Goal: Task Accomplishment & Management: Use online tool/utility

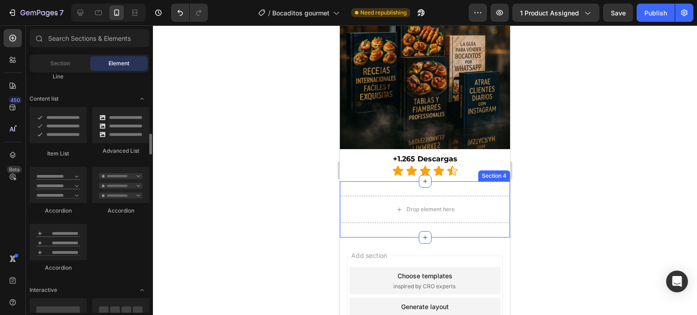
scroll to position [701, 0]
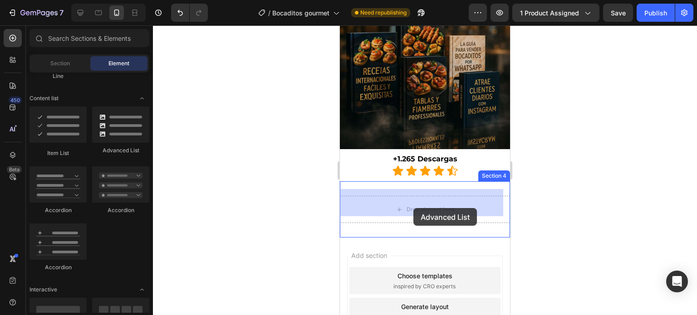
drag, startPoint x: 462, startPoint y: 152, endPoint x: 414, endPoint y: 208, distance: 74.0
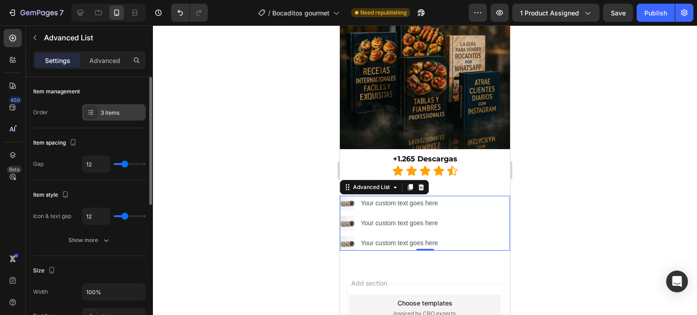
click at [113, 112] on div "3 items" at bounding box center [122, 113] width 43 height 8
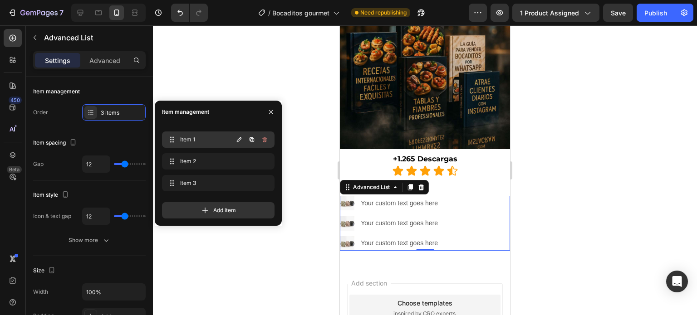
click at [203, 140] on span "Item 1" at bounding box center [205, 140] width 51 height 8
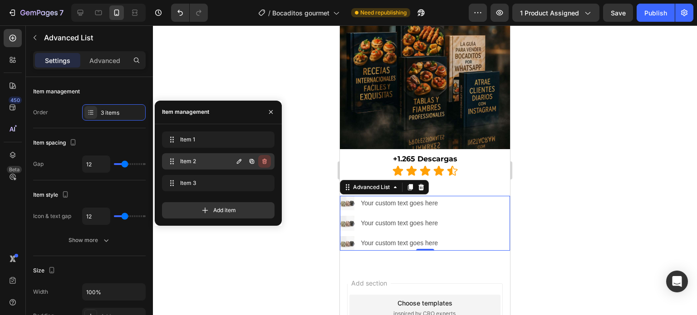
click at [265, 163] on icon "button" at bounding box center [264, 161] width 5 height 5
click at [265, 163] on div "Delete" at bounding box center [258, 161] width 17 height 8
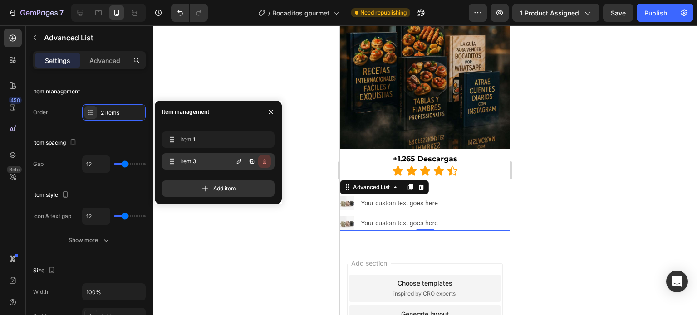
click at [264, 163] on icon "button" at bounding box center [264, 161] width 7 height 7
click at [263, 163] on div "Delete" at bounding box center [258, 161] width 17 height 8
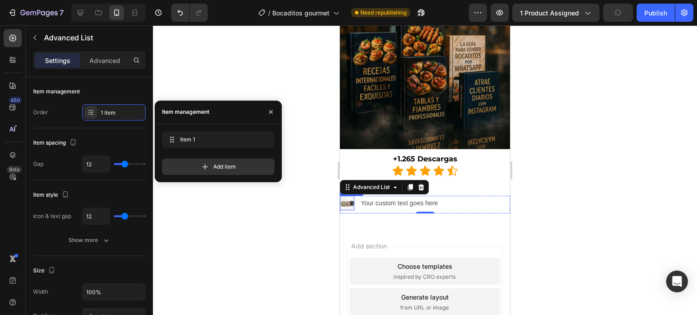
click at [348, 198] on img at bounding box center [347, 203] width 15 height 15
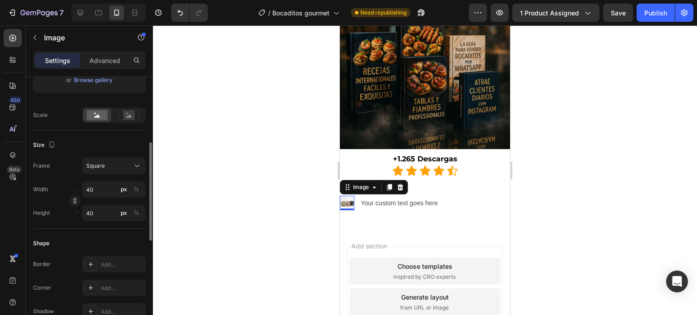
scroll to position [196, 0]
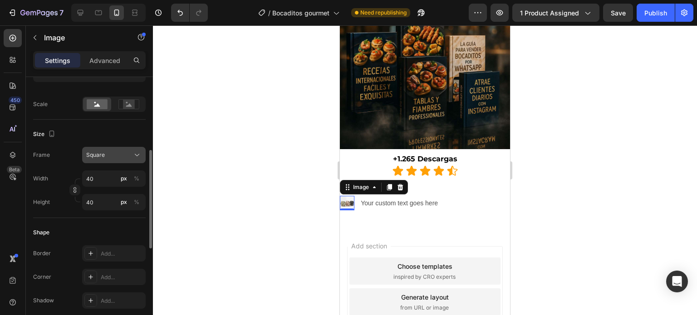
click at [114, 161] on button "Square" at bounding box center [114, 155] width 64 height 16
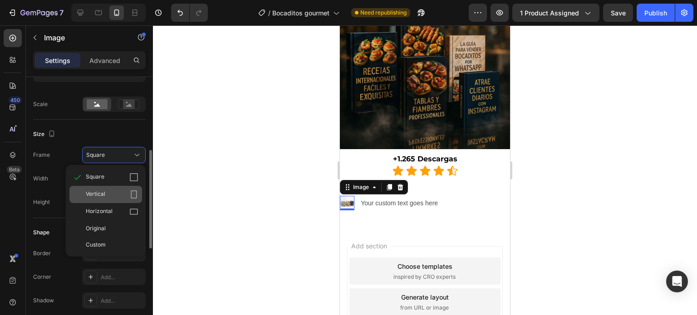
click at [114, 192] on div "Vertical" at bounding box center [112, 194] width 53 height 9
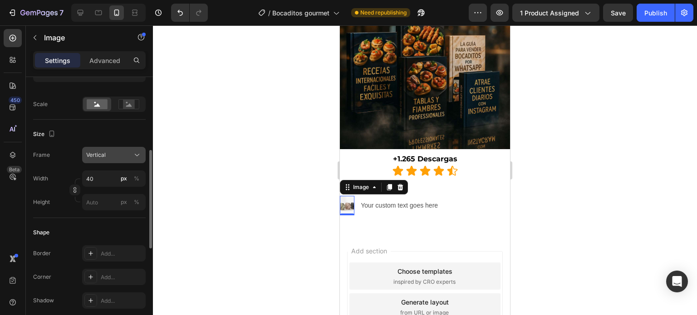
click at [121, 152] on div "Vertical" at bounding box center [108, 155] width 44 height 8
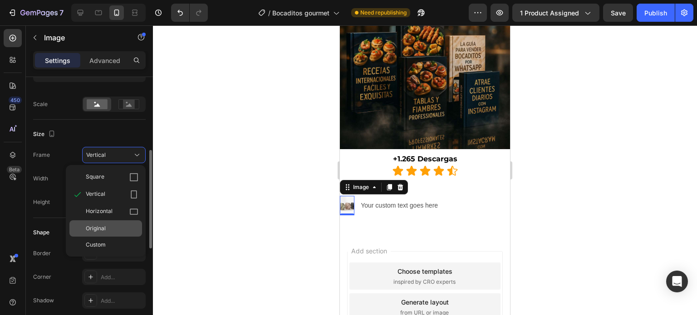
click at [98, 225] on span "Original" at bounding box center [96, 229] width 20 height 8
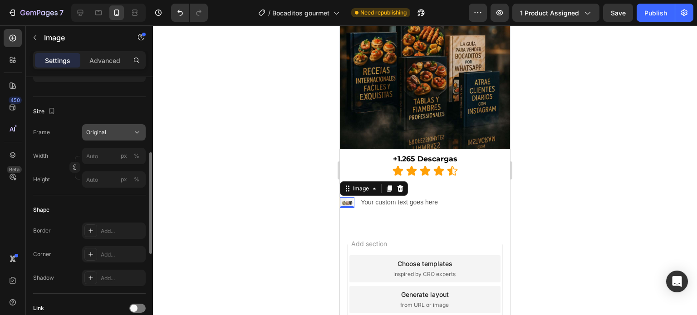
click at [128, 129] on div "Original" at bounding box center [108, 132] width 44 height 8
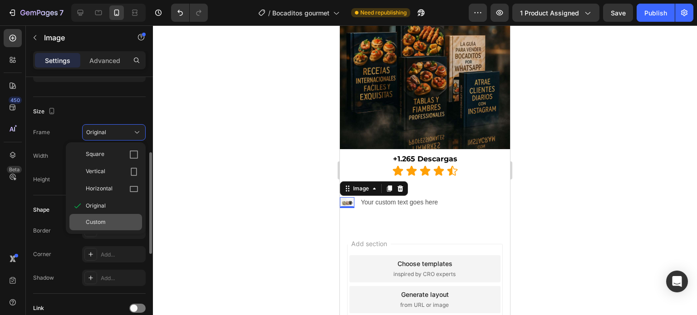
click at [100, 219] on span "Custom" at bounding box center [96, 222] width 20 height 8
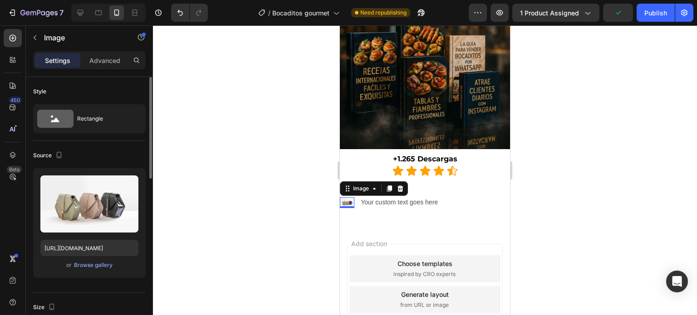
scroll to position [2, 0]
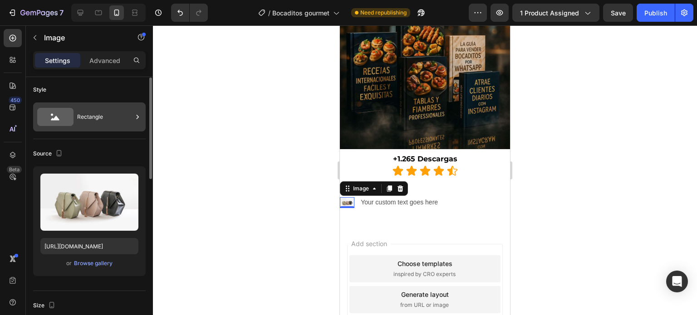
click at [91, 114] on div "Rectangle" at bounding box center [104, 117] width 55 height 21
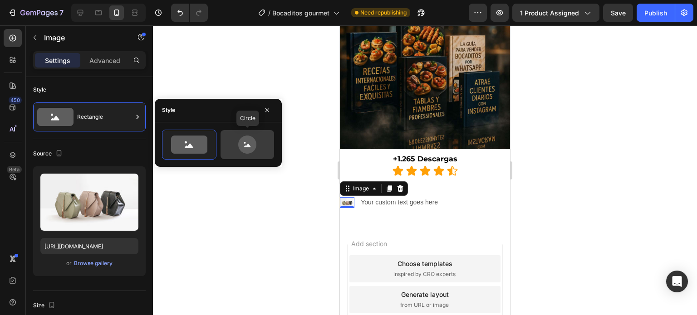
click at [245, 145] on icon at bounding box center [247, 145] width 18 height 18
type input "80"
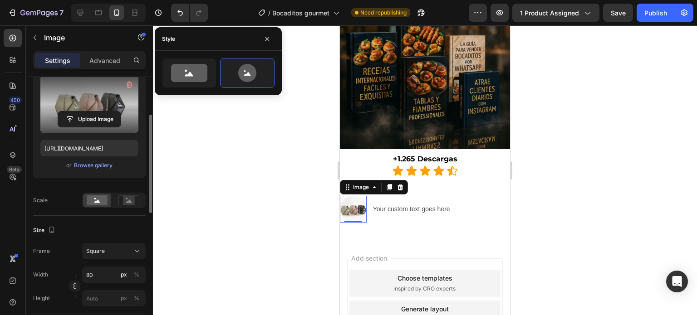
scroll to position [101, 0]
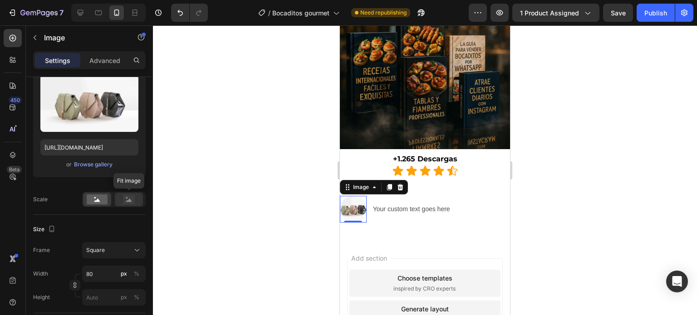
click at [122, 198] on icon at bounding box center [128, 200] width 21 height 10
click at [94, 199] on rect at bounding box center [97, 200] width 21 height 10
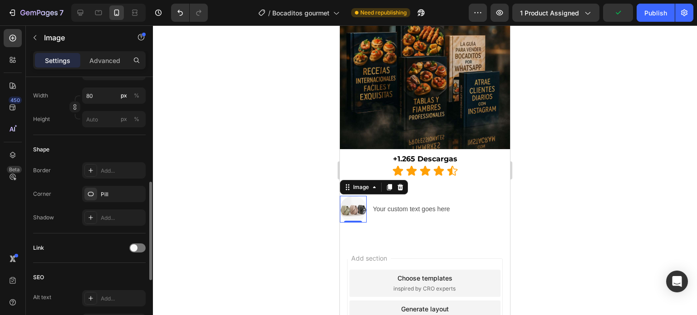
scroll to position [280, 0]
click at [114, 195] on div "Pill" at bounding box center [114, 194] width 26 height 8
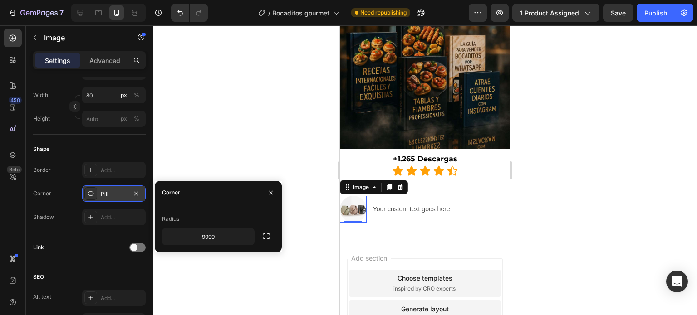
click at [114, 195] on div "Pill" at bounding box center [114, 194] width 26 height 8
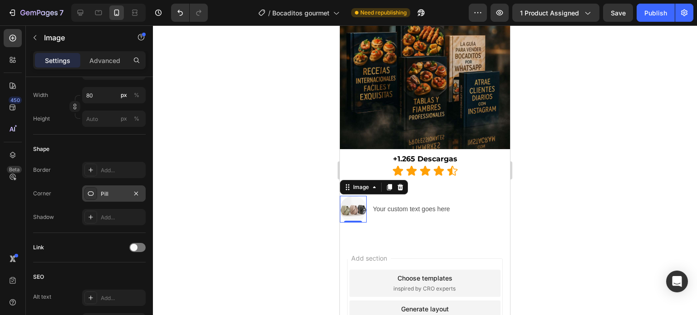
click at [114, 195] on div "Pill" at bounding box center [114, 194] width 26 height 8
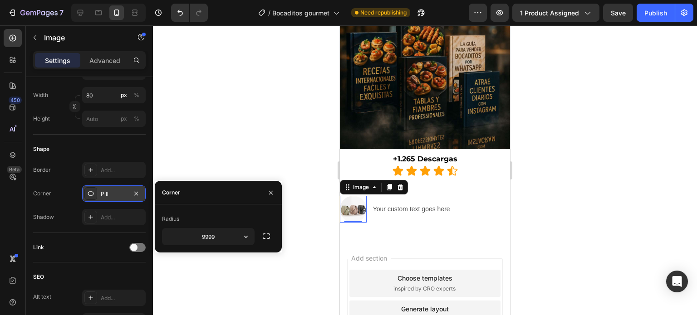
click at [114, 195] on div "Pill" at bounding box center [114, 194] width 26 height 8
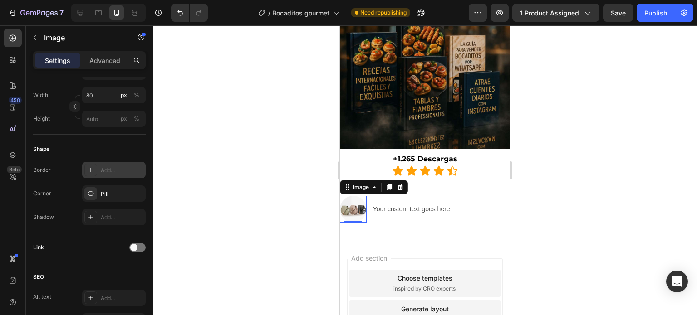
click at [109, 172] on div "Add..." at bounding box center [122, 171] width 43 height 8
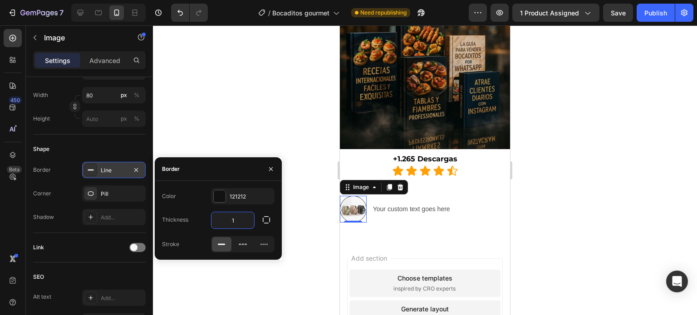
click at [235, 222] on input "1" at bounding box center [232, 220] width 43 height 16
type input "2"
click at [138, 170] on icon "button" at bounding box center [135, 170] width 7 height 7
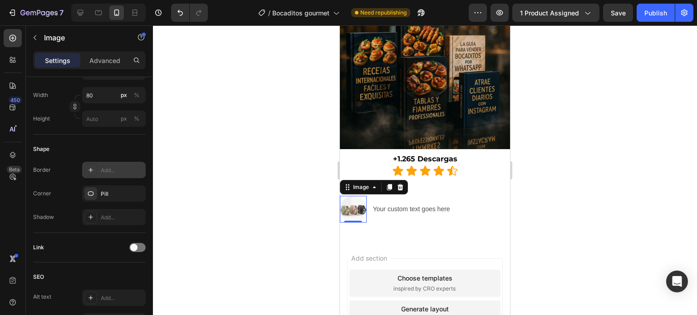
scroll to position [443, 0]
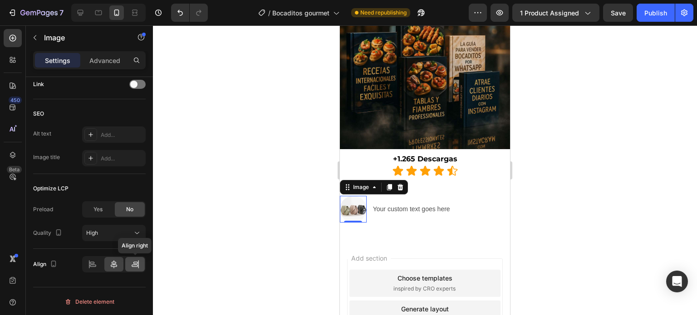
click at [131, 269] on div at bounding box center [135, 264] width 20 height 15
click at [116, 264] on icon at bounding box center [113, 264] width 9 height 9
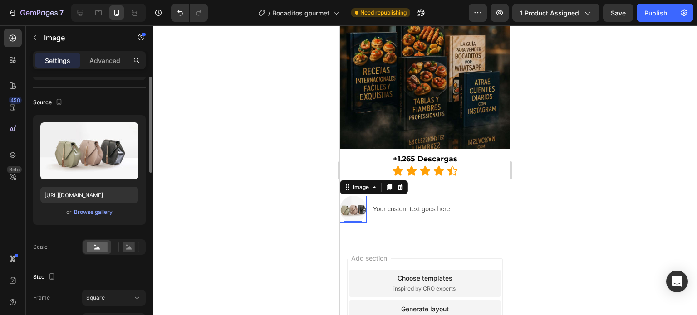
scroll to position [36, 0]
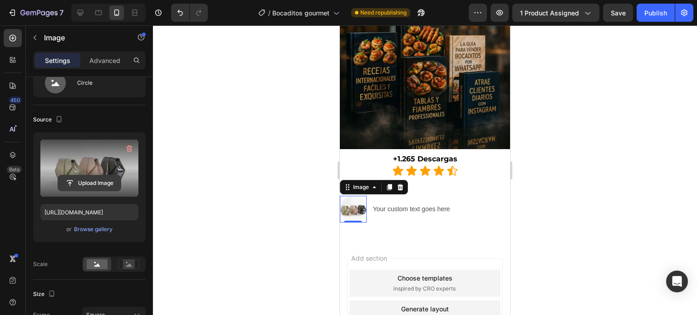
click at [80, 183] on input "file" at bounding box center [89, 183] width 63 height 15
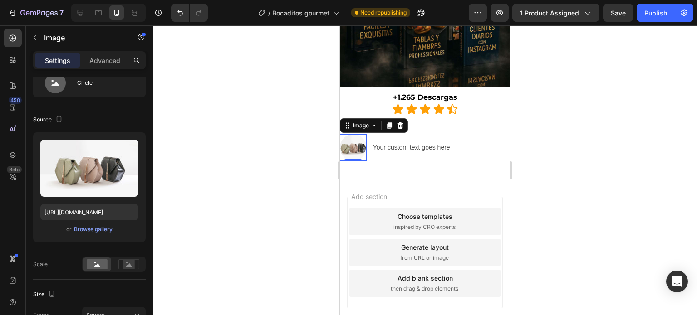
scroll to position [934, 0]
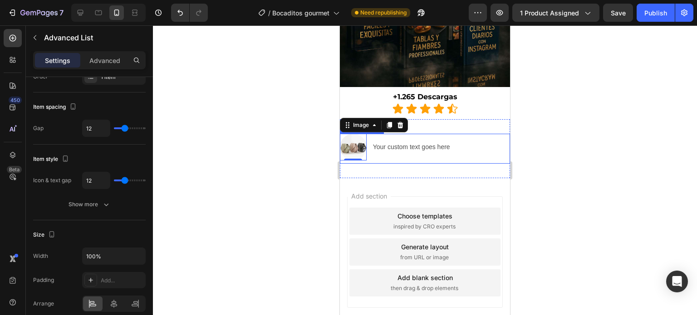
click at [463, 150] on div "Image 0 Your custom text goes here Text Block" at bounding box center [425, 149] width 170 height 30
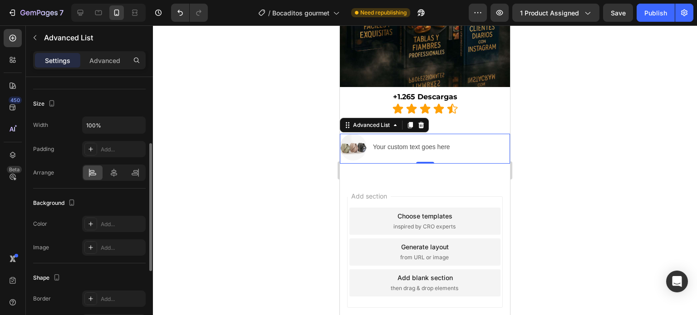
scroll to position [169, 0]
click at [93, 297] on icon at bounding box center [90, 296] width 7 height 7
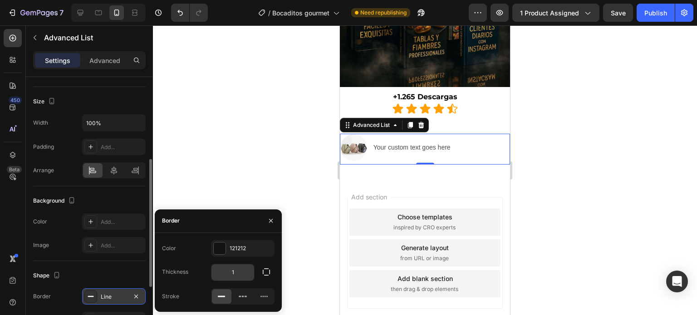
click at [231, 274] on input "1" at bounding box center [232, 273] width 43 height 16
type input "3"
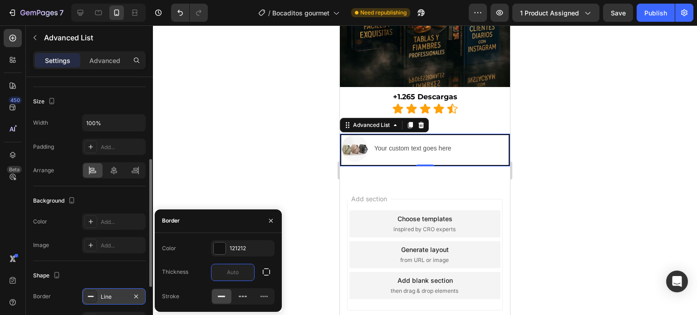
type input "1"
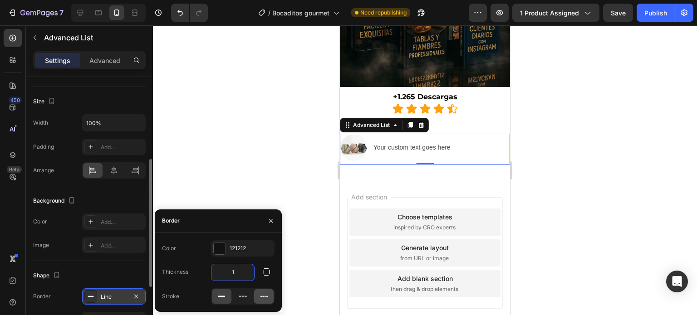
click at [262, 294] on icon at bounding box center [264, 296] width 9 height 9
click at [245, 295] on icon at bounding box center [242, 296] width 9 height 9
click at [124, 254] on div "Background The changes might be hidden by the video. Color Add... Image Add..." at bounding box center [89, 223] width 113 height 75
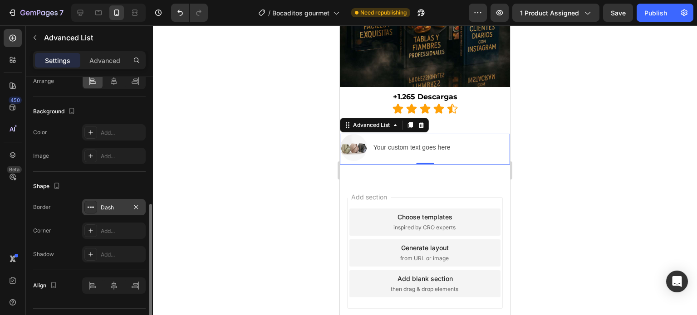
scroll to position [260, 0]
click at [112, 231] on div "Add..." at bounding box center [122, 230] width 43 height 8
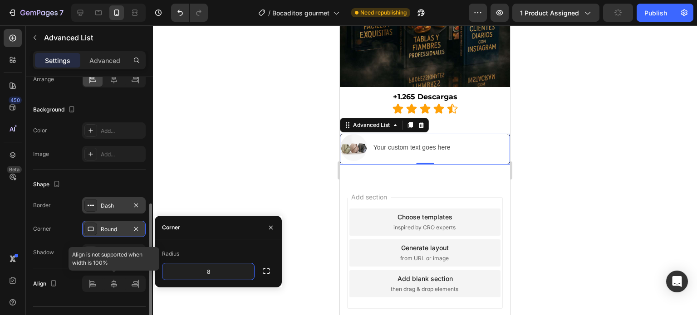
click at [115, 283] on div at bounding box center [114, 284] width 64 height 16
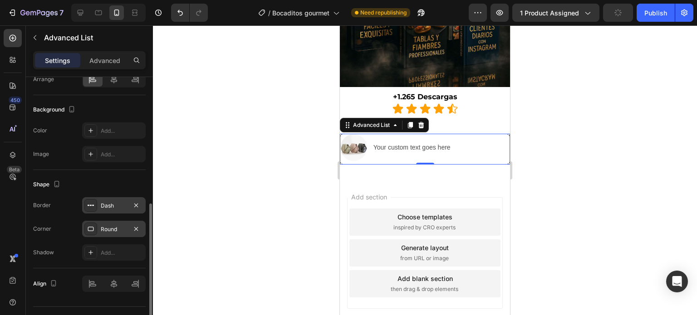
click at [96, 301] on div "Item management Order 1 item Item spacing Gap 12 Item style Icon & text gap 12 …" at bounding box center [89, 89] width 127 height 545
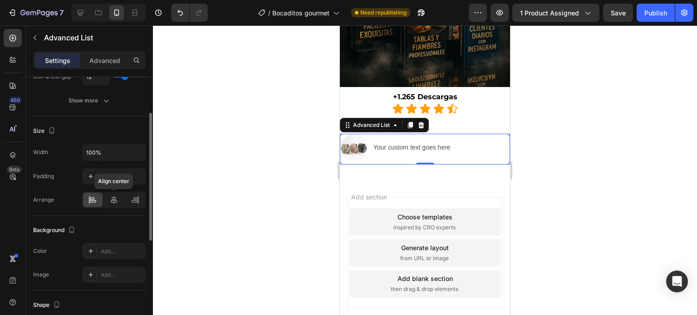
scroll to position [109, 0]
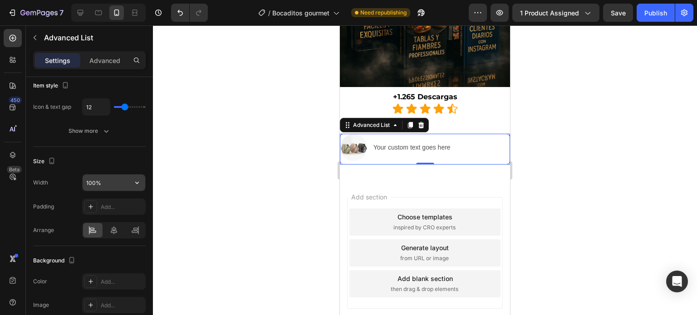
click at [115, 183] on input "100%" at bounding box center [114, 183] width 63 height 16
click at [131, 162] on div "Size" at bounding box center [89, 161] width 113 height 15
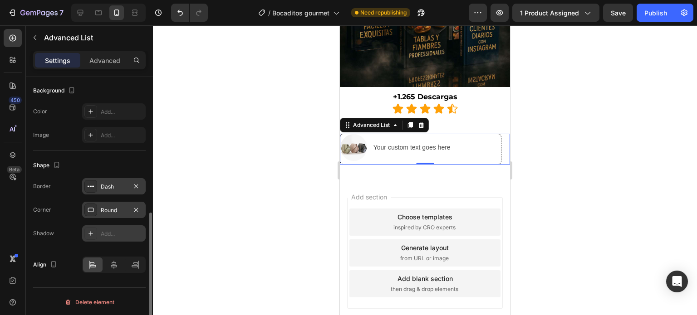
scroll to position [279, 0]
click at [113, 263] on icon at bounding box center [113, 265] width 9 height 9
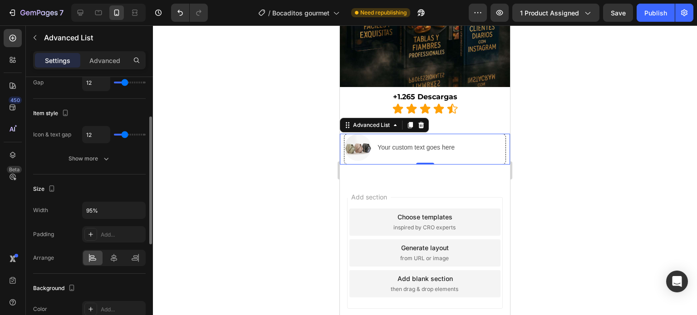
scroll to position [82, 0]
click at [88, 211] on input "95%" at bounding box center [114, 210] width 63 height 16
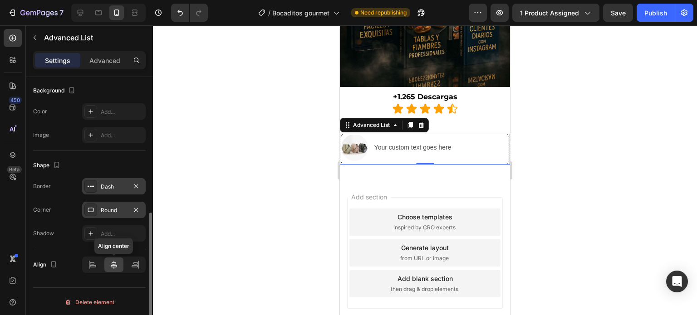
type input "99%"
click at [112, 268] on icon at bounding box center [113, 264] width 9 height 9
click at [93, 234] on icon at bounding box center [90, 233] width 7 height 7
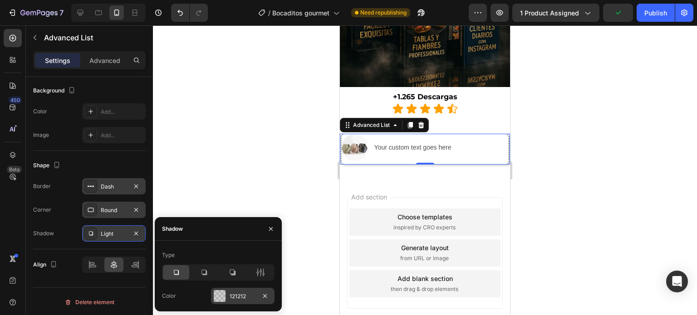
click at [227, 296] on div "121212" at bounding box center [243, 296] width 64 height 16
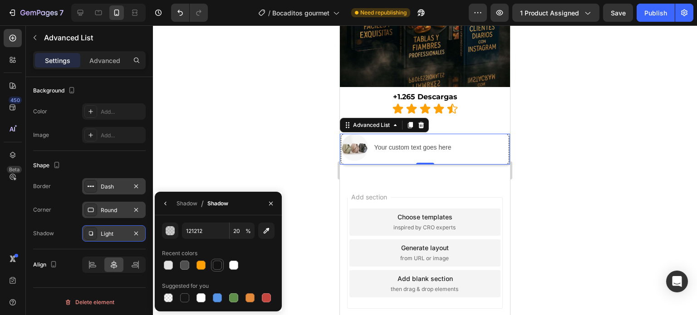
click at [218, 267] on div at bounding box center [217, 265] width 9 height 9
type input "100"
click at [191, 204] on div "Shadow" at bounding box center [187, 204] width 21 height 8
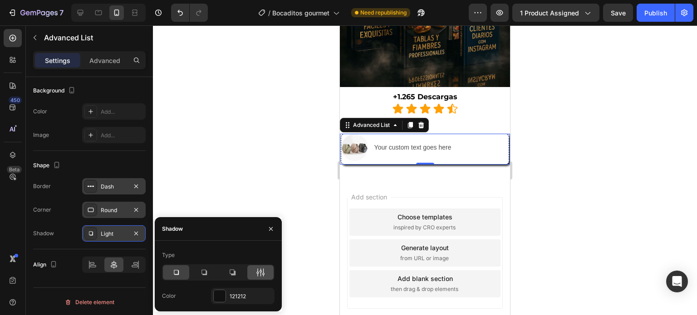
click at [256, 274] on icon at bounding box center [260, 272] width 9 height 9
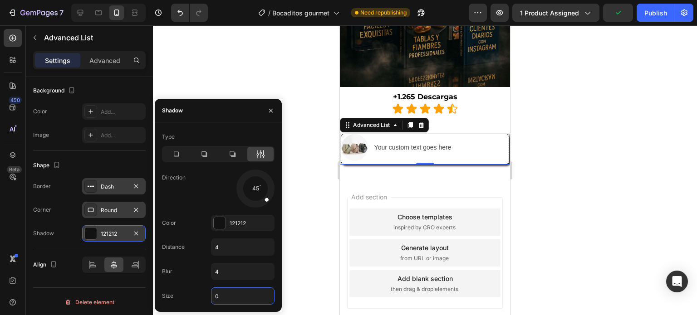
click at [232, 297] on input "0" at bounding box center [242, 296] width 63 height 16
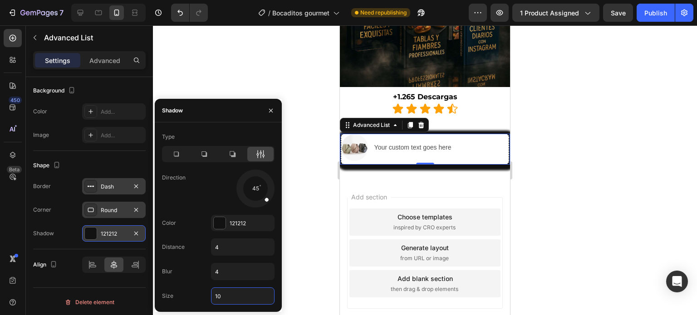
type input "1"
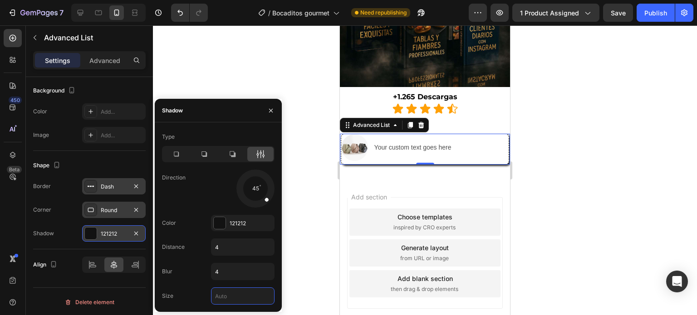
type input "2"
click at [312, 216] on div at bounding box center [425, 170] width 544 height 290
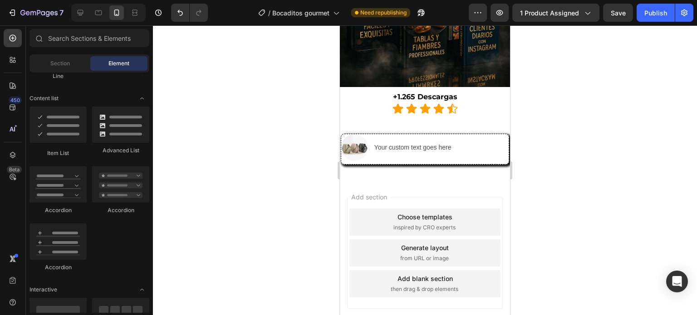
click at [424, 197] on div "Add section Choose templates inspired by CRO experts Generate layout from URL o…" at bounding box center [425, 253] width 156 height 112
click at [456, 61] on img at bounding box center [425, 2] width 170 height 170
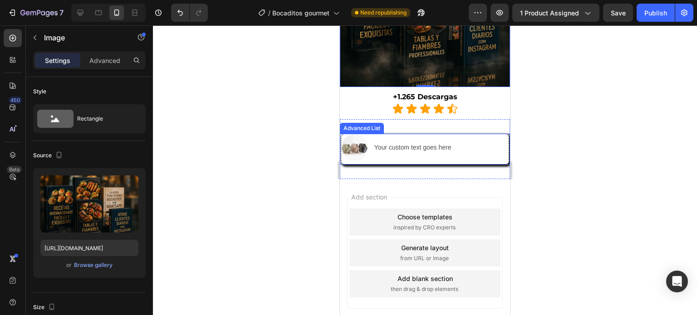
click at [384, 152] on li "Image Your custom text goes here Text Block" at bounding box center [401, 147] width 121 height 27
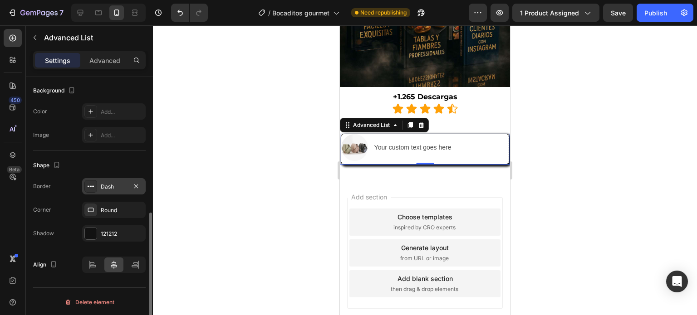
click at [109, 189] on div "Dash" at bounding box center [114, 187] width 26 height 8
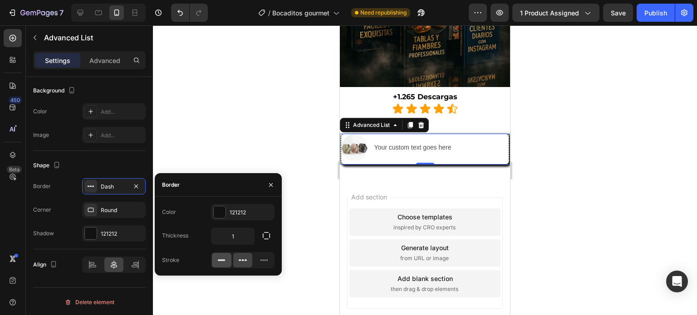
click at [227, 260] on div at bounding box center [222, 260] width 20 height 15
click at [142, 154] on div "Shape Border Line Corner Round Shadow 121212" at bounding box center [89, 200] width 113 height 98
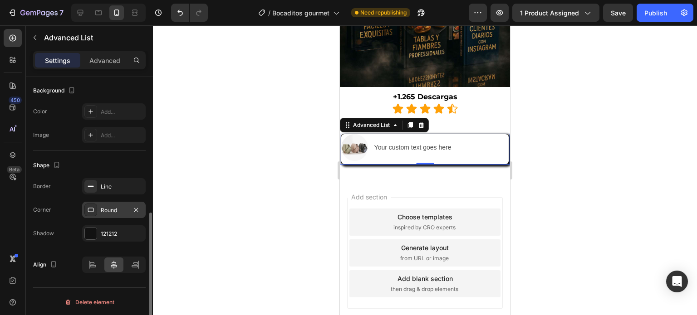
click at [115, 206] on div "Round" at bounding box center [114, 210] width 26 height 8
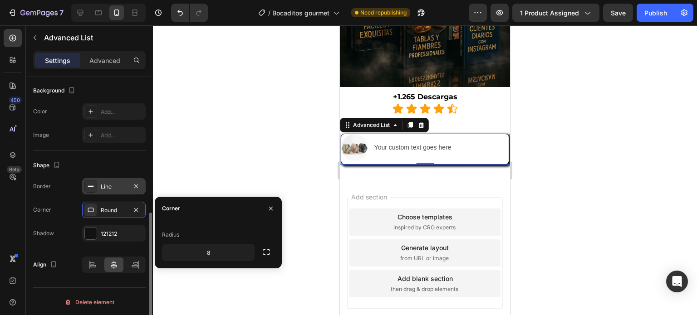
click at [107, 187] on div "Line" at bounding box center [114, 187] width 26 height 8
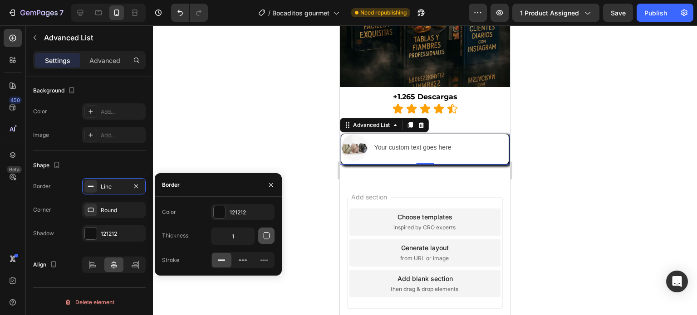
click at [267, 236] on icon "button" at bounding box center [266, 235] width 9 height 9
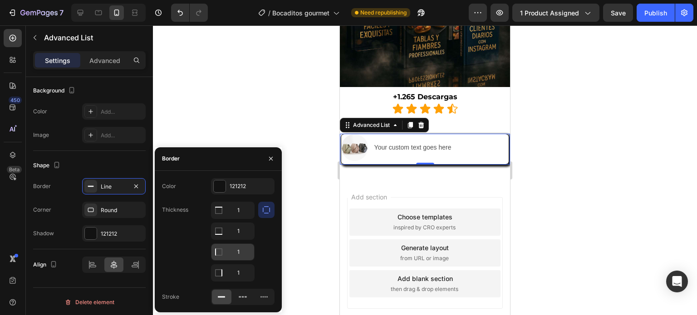
click at [243, 219] on input "1" at bounding box center [232, 210] width 43 height 16
type input "0"
click at [245, 212] on input "1" at bounding box center [232, 210] width 43 height 16
type input "0"
click at [359, 179] on div "Add section Choose templates inspired by CRO experts Generate layout from URL o…" at bounding box center [425, 265] width 170 height 173
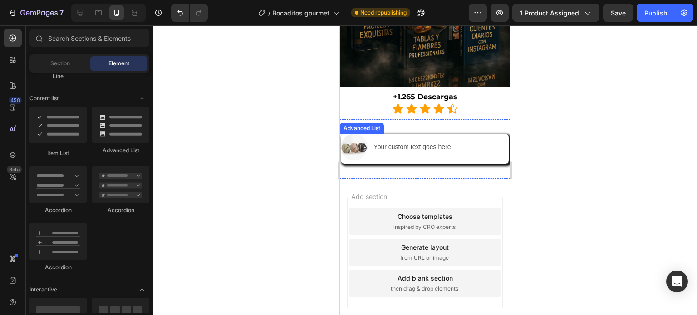
click at [403, 150] on li "Image Your custom text goes here Text Block" at bounding box center [401, 147] width 121 height 27
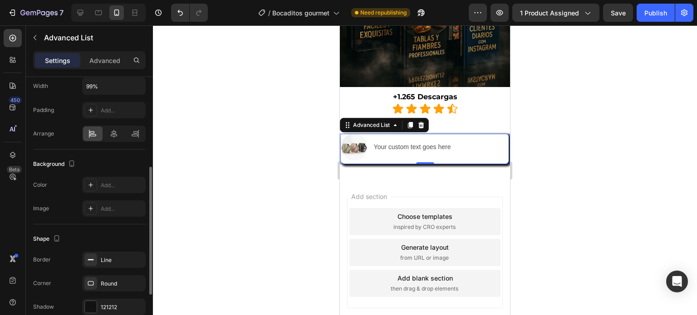
scroll to position [176, 0]
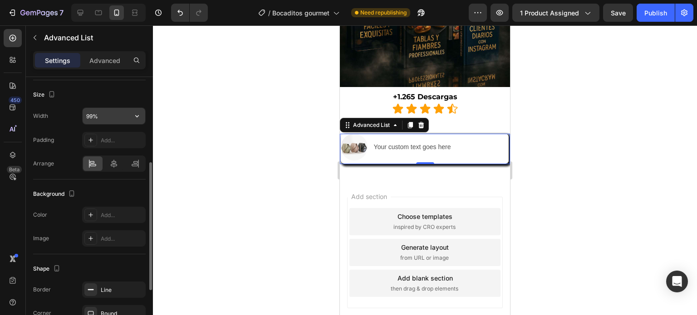
click at [89, 118] on input "99%" at bounding box center [114, 116] width 63 height 16
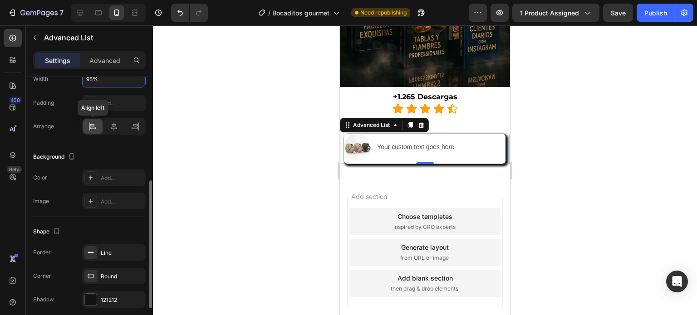
scroll to position [201, 0]
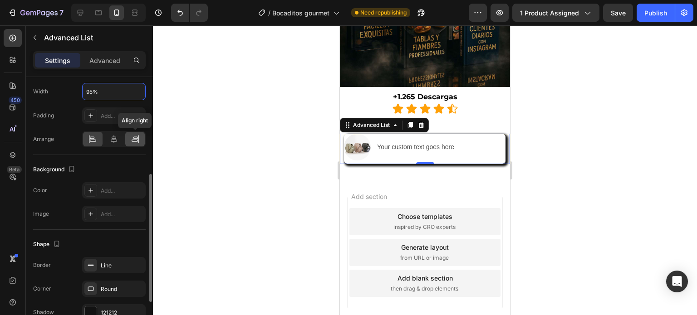
type input "95%"
click at [132, 137] on icon at bounding box center [135, 139] width 9 height 9
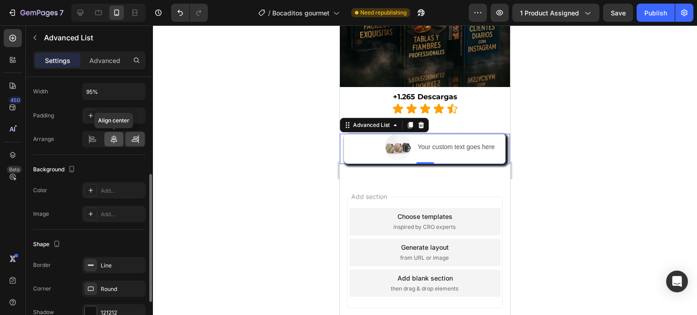
click at [118, 142] on div at bounding box center [114, 139] width 20 height 15
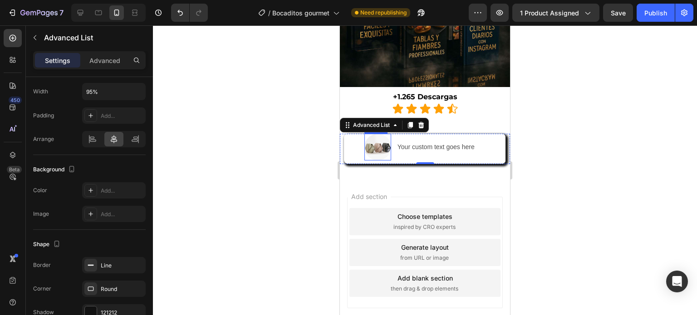
click at [378, 139] on img at bounding box center [377, 147] width 27 height 27
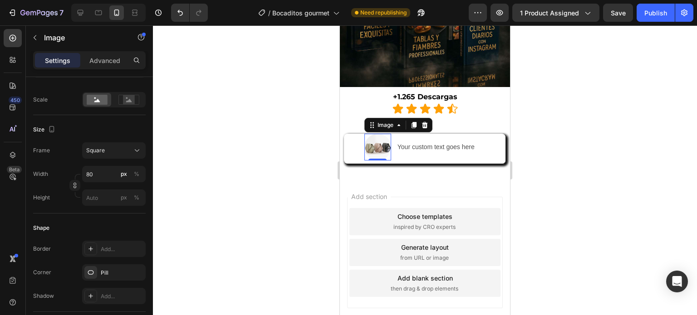
scroll to position [0, 0]
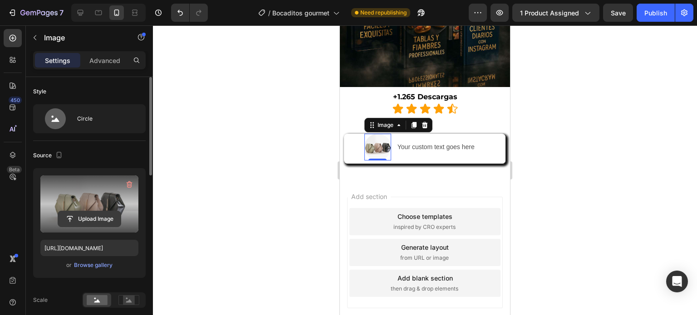
click at [73, 218] on input "file" at bounding box center [89, 218] width 63 height 15
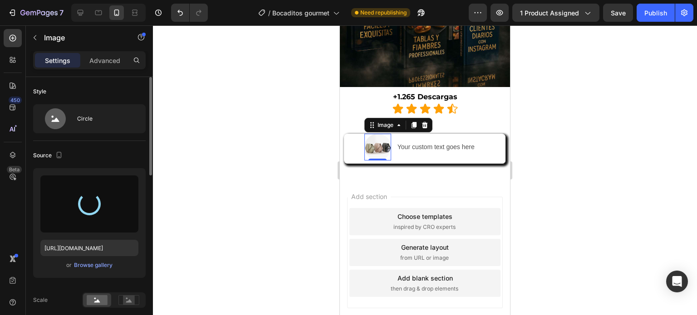
type input "[URL][DOMAIN_NAME]"
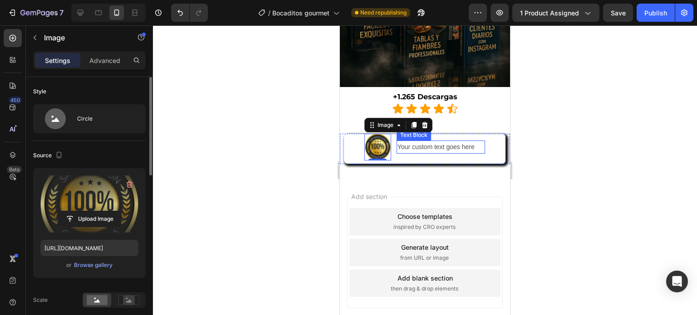
click at [440, 141] on div "Your custom text goes here" at bounding box center [441, 147] width 88 height 13
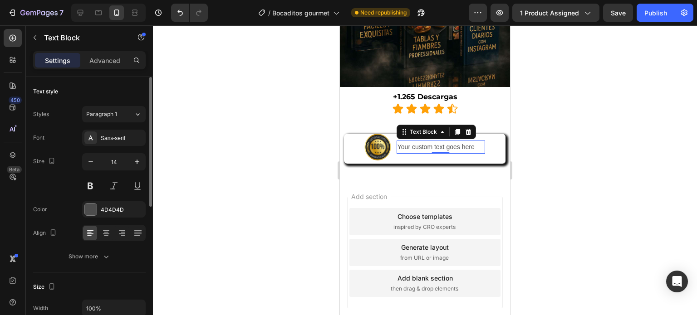
click at [440, 141] on div "Your custom text goes here" at bounding box center [441, 147] width 88 height 13
click at [440, 142] on p "Your custom text goes here" at bounding box center [440, 147] width 87 height 11
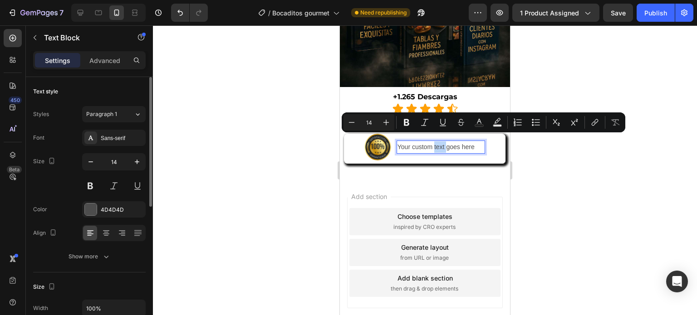
click at [432, 142] on p "Your custom text goes here" at bounding box center [440, 147] width 87 height 11
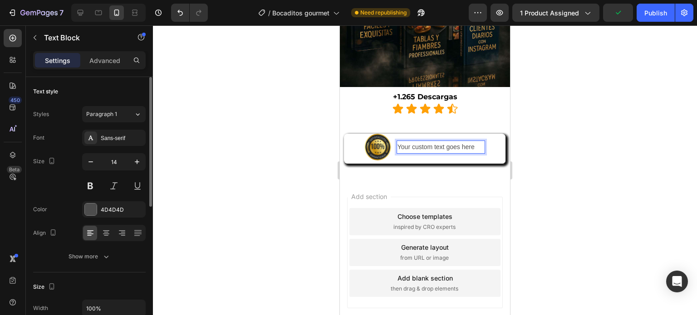
click at [434, 143] on p "Your custom text goes here" at bounding box center [440, 147] width 87 height 11
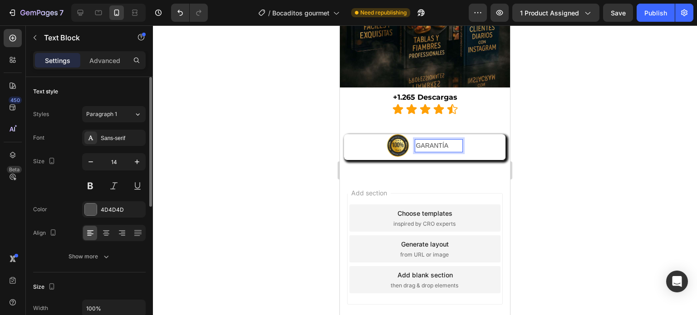
scroll to position [934, 0]
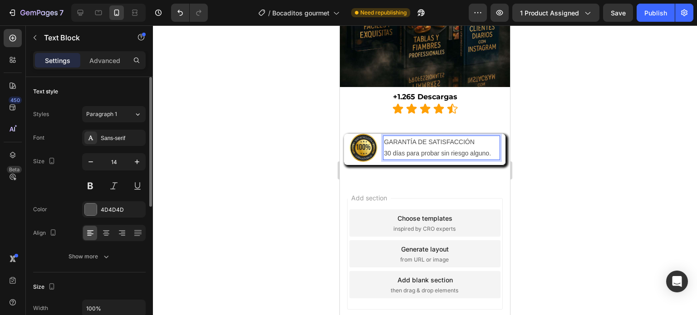
click at [432, 137] on p "GARANTÍA DE SATISFACCIÓN" at bounding box center [441, 142] width 115 height 11
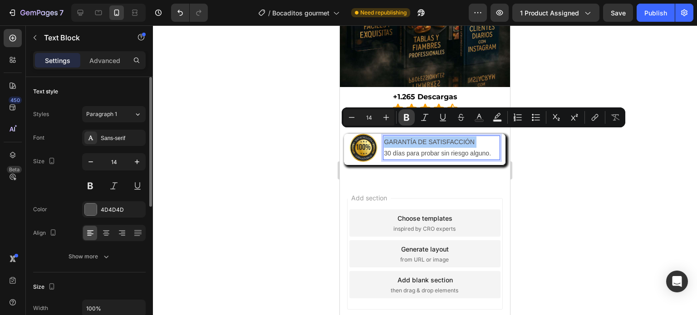
click at [407, 119] on icon "Editor contextual toolbar" at bounding box center [406, 117] width 5 height 7
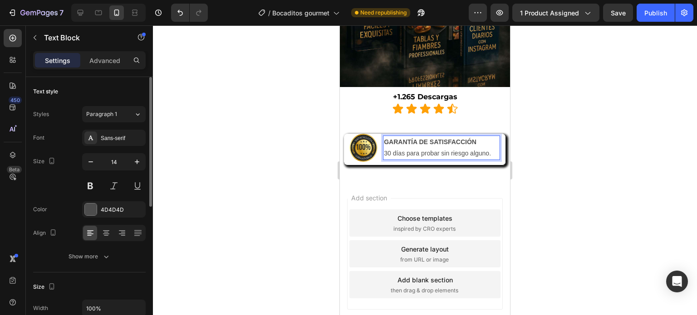
click at [464, 138] on strong "GARANTÍA DE SATISFACCIÓN" at bounding box center [430, 141] width 93 height 7
click at [461, 138] on strong "GARANTÍA DE SATISFACCIÓN" at bounding box center [430, 141] width 93 height 7
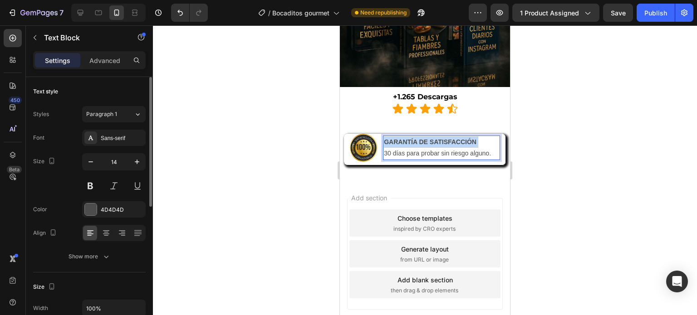
click at [461, 138] on strong "GARANTÍA DE SATISFACCIÓN" at bounding box center [430, 141] width 93 height 7
click at [457, 138] on strong "GARANTÍA DE SATISFACCIÓN" at bounding box center [430, 141] width 93 height 7
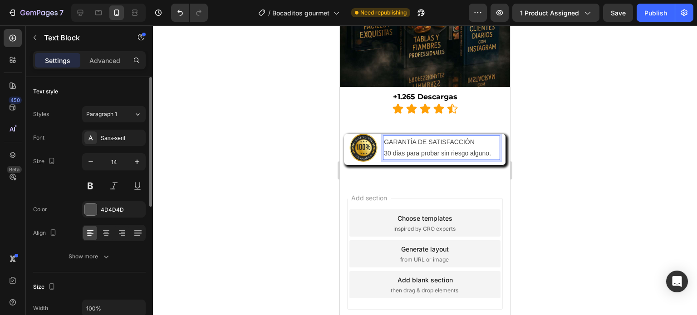
click at [444, 137] on p "GARANTÍA DE SATISFACCIÓN" at bounding box center [441, 142] width 115 height 11
click at [440, 148] on p "30 días para probar sin riesgo alguno." at bounding box center [441, 153] width 115 height 11
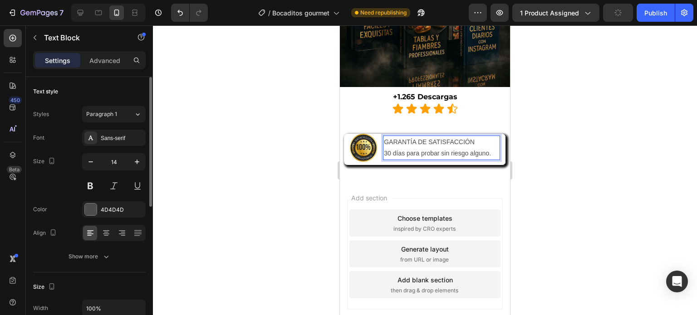
click at [422, 148] on p "30 días para probar sin riesgo alguno." at bounding box center [441, 153] width 115 height 11
drag, startPoint x: 428, startPoint y: 148, endPoint x: 410, endPoint y: 137, distance: 20.8
click at [410, 137] on p "GARANTÍA DE SATISFACCIÓN" at bounding box center [441, 142] width 115 height 11
click at [406, 137] on p "GARANTÍA DE SATISFACCIÓN" at bounding box center [441, 142] width 115 height 11
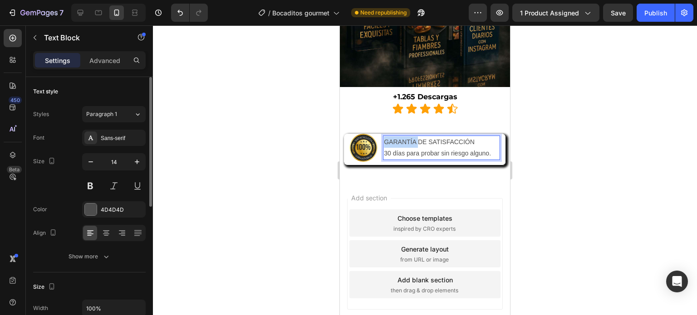
click at [406, 137] on p "GARANTÍA DE SATISFACCIÓN" at bounding box center [441, 142] width 115 height 11
click at [91, 216] on div "4D4D4D" at bounding box center [114, 209] width 64 height 16
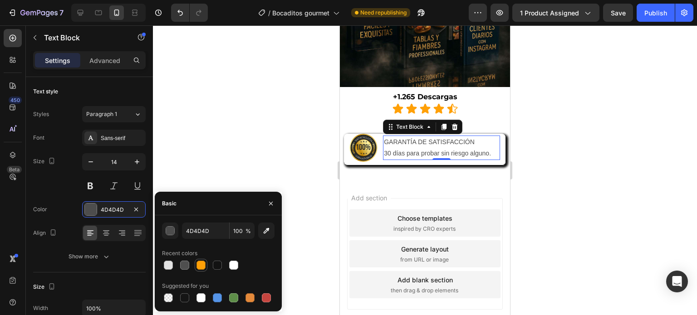
click at [201, 268] on div at bounding box center [200, 265] width 9 height 9
click at [215, 266] on div at bounding box center [217, 265] width 9 height 9
type input "121212"
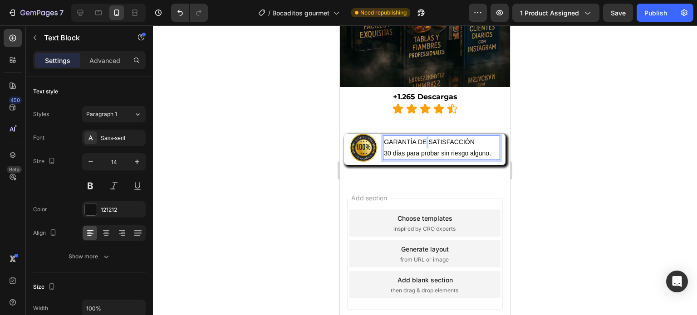
click at [422, 137] on p "GARANTÍA DE SATISFACCIÓN" at bounding box center [441, 142] width 115 height 11
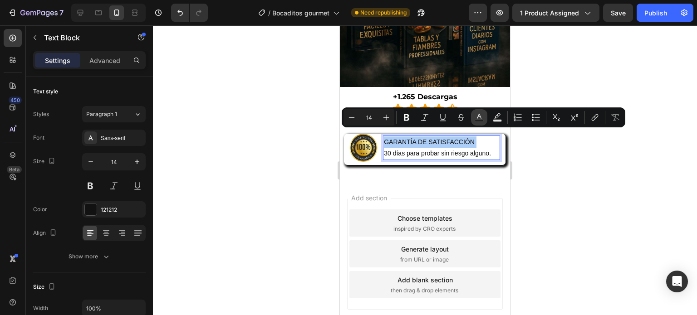
click at [479, 118] on icon "Editor contextual toolbar" at bounding box center [479, 117] width 9 height 9
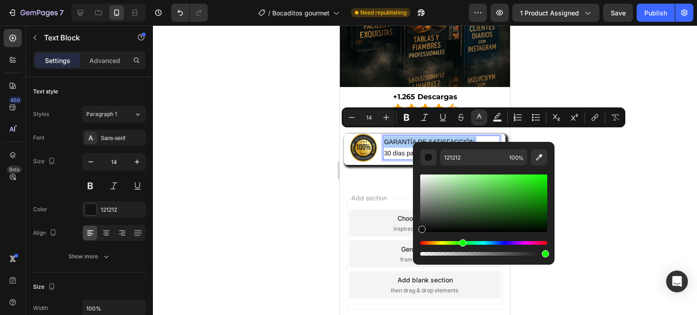
click at [461, 242] on div "Hue" at bounding box center [483, 243] width 127 height 4
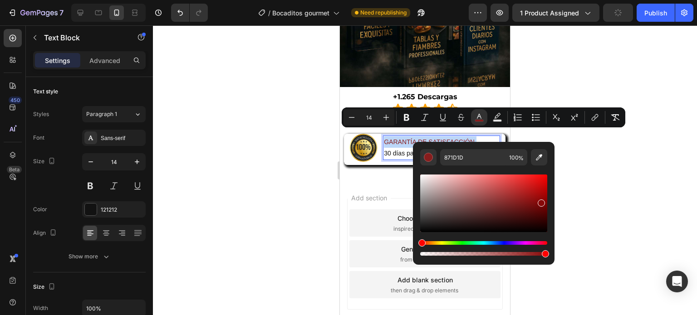
drag, startPoint x: 519, startPoint y: 201, endPoint x: 540, endPoint y: 201, distance: 20.4
click at [540, 201] on div "Editor contextual toolbar" at bounding box center [483, 204] width 127 height 58
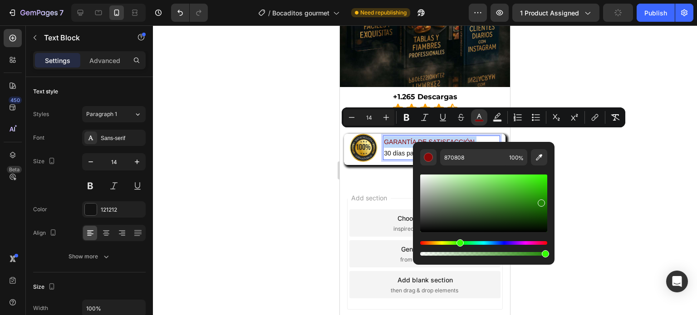
click at [458, 243] on div "Hue" at bounding box center [483, 243] width 127 height 4
type input "187A00"
drag, startPoint x: 540, startPoint y: 201, endPoint x: 551, endPoint y: 205, distance: 11.9
click at [551, 205] on div "187A00 100 %" at bounding box center [484, 200] width 142 height 116
click at [409, 118] on icon "Editor contextual toolbar" at bounding box center [406, 117] width 9 height 9
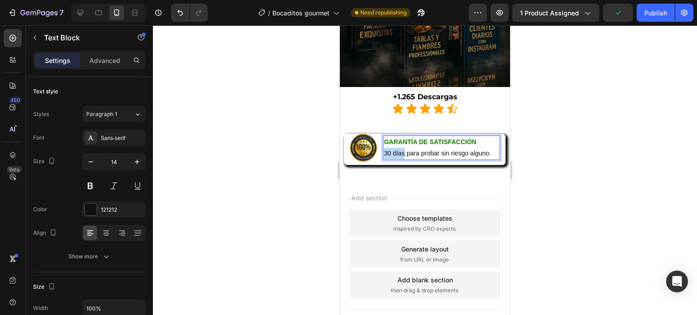
drag, startPoint x: 401, startPoint y: 145, endPoint x: 381, endPoint y: 147, distance: 19.6
click at [384, 148] on p "30 días para probar sin riesgo alguno." at bounding box center [441, 153] width 115 height 11
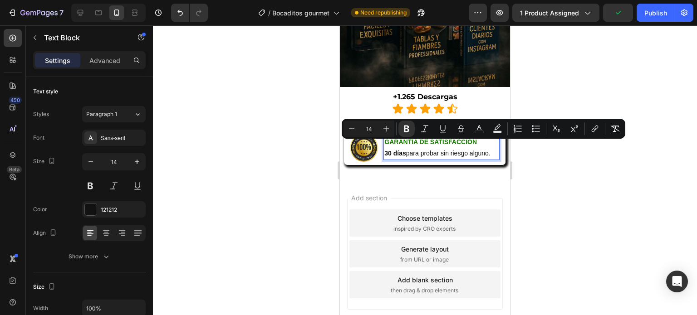
type input "16"
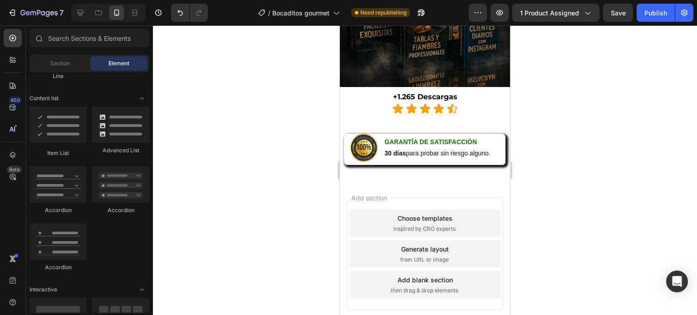
click at [407, 180] on div "Add section Choose templates inspired by CRO experts Generate layout from URL o…" at bounding box center [425, 266] width 170 height 173
click at [359, 165] on div "Image GARANTÍA DE SATISFACCIÓN 30 días para probar sin riesgo alguno. Text Bloc…" at bounding box center [425, 149] width 170 height 61
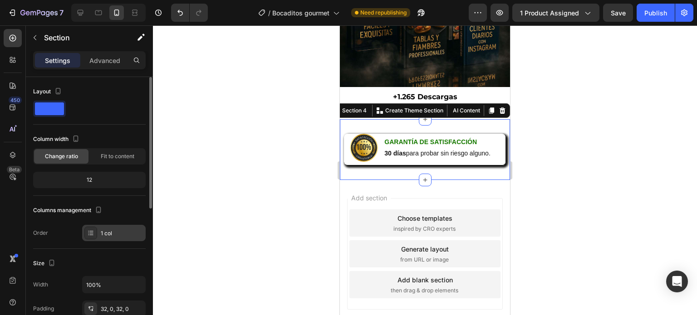
scroll to position [265, 0]
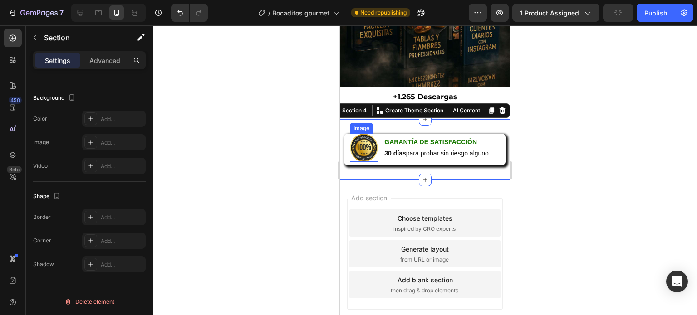
click at [362, 143] on img at bounding box center [364, 148] width 28 height 28
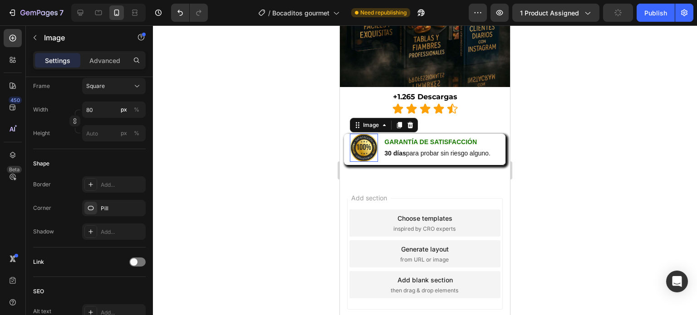
scroll to position [0, 0]
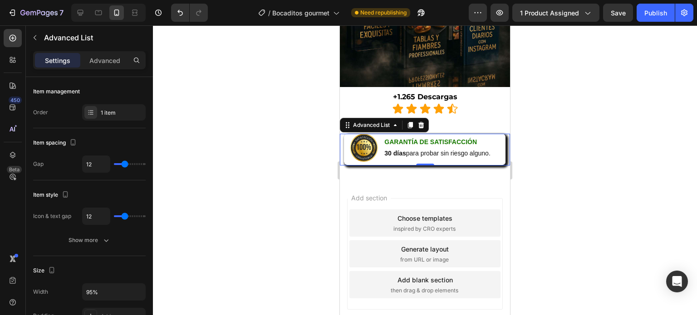
click at [372, 157] on div "Image GARANTÍA DE SATISFACCIÓN 30 días para probar sin riesgo alguno. Text Block" at bounding box center [425, 150] width 162 height 32
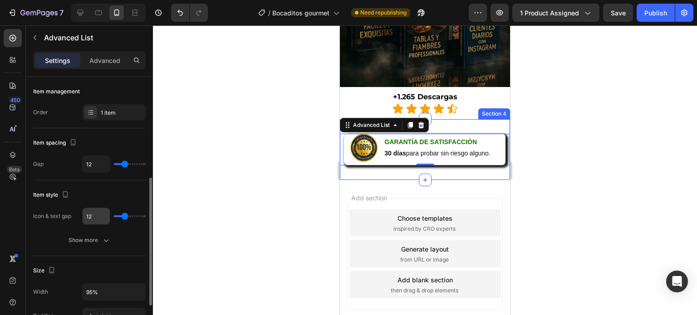
scroll to position [280, 0]
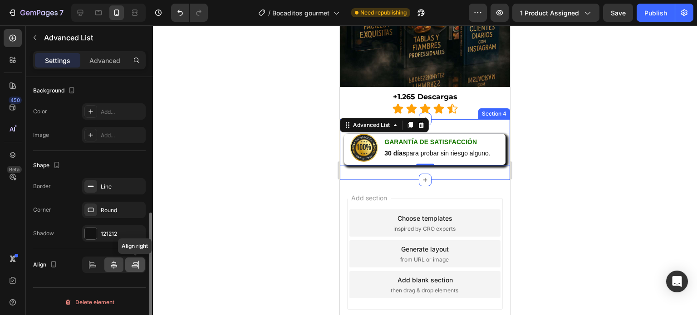
click at [134, 265] on icon at bounding box center [135, 266] width 6 height 2
click at [115, 267] on icon at bounding box center [113, 264] width 9 height 9
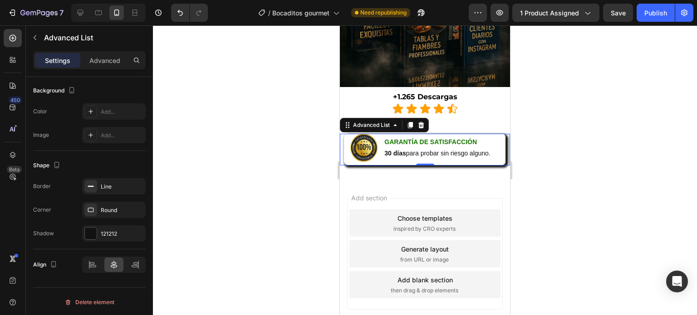
click at [471, 180] on div "Add section Choose templates inspired by CRO experts Generate layout from URL o…" at bounding box center [425, 266] width 170 height 173
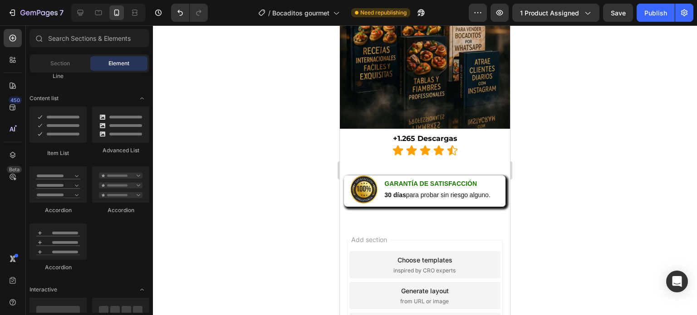
scroll to position [892, 0]
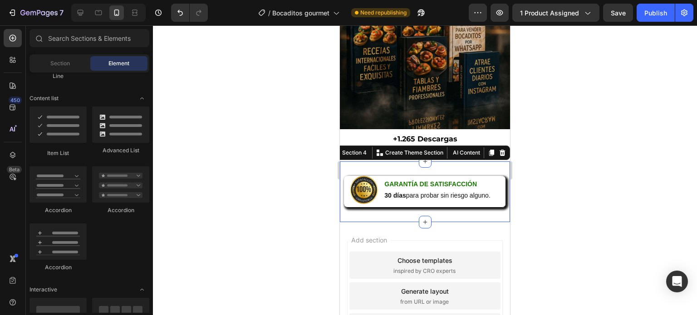
click at [456, 165] on div "Image GARANTÍA DE SATISFACCIÓN 30 días para probar sin riesgo alguno. Text Bloc…" at bounding box center [425, 192] width 170 height 61
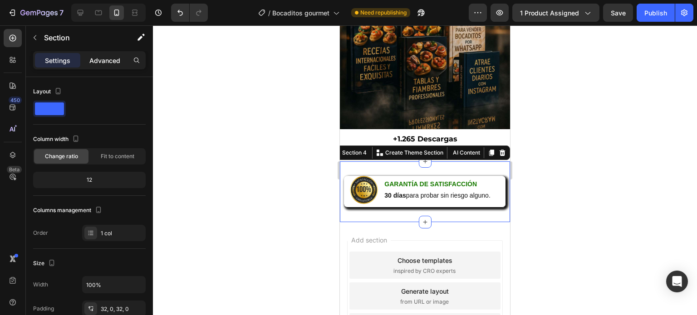
click at [100, 61] on p "Advanced" at bounding box center [104, 61] width 31 height 10
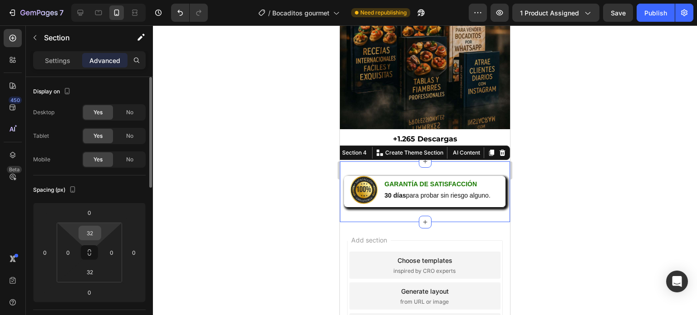
click at [87, 230] on input "32" at bounding box center [90, 233] width 18 height 14
type input "0"
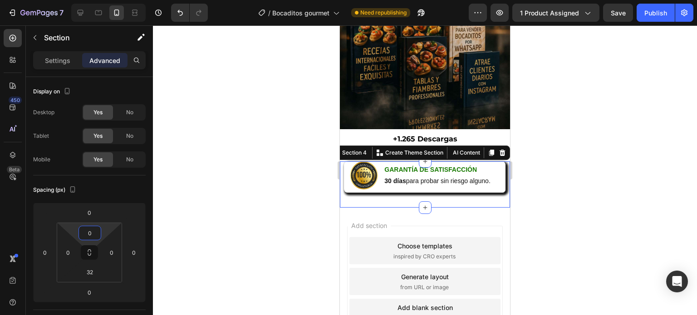
click at [358, 217] on div "Add section Choose templates inspired by CRO experts Generate layout from URL o…" at bounding box center [425, 294] width 170 height 173
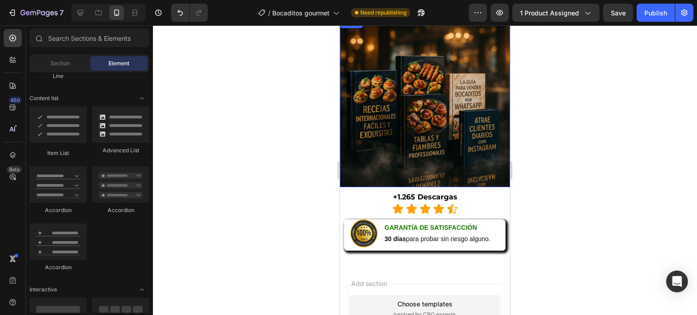
scroll to position [836, 0]
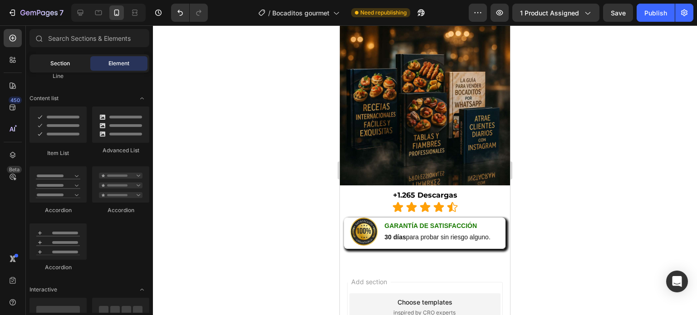
click at [67, 63] on span "Section" at bounding box center [60, 63] width 20 height 8
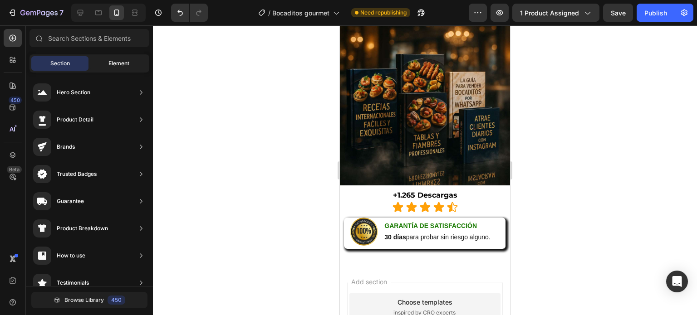
click at [130, 62] on div "Element" at bounding box center [118, 63] width 57 height 15
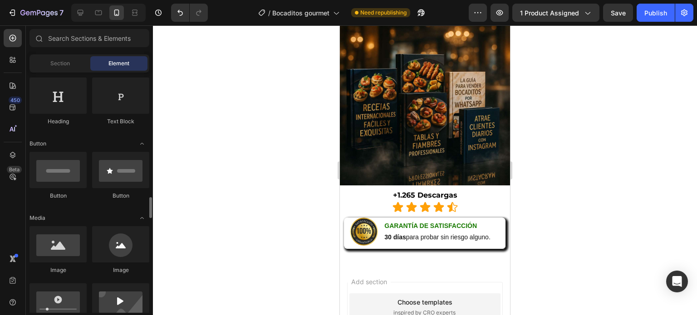
scroll to position [0, 0]
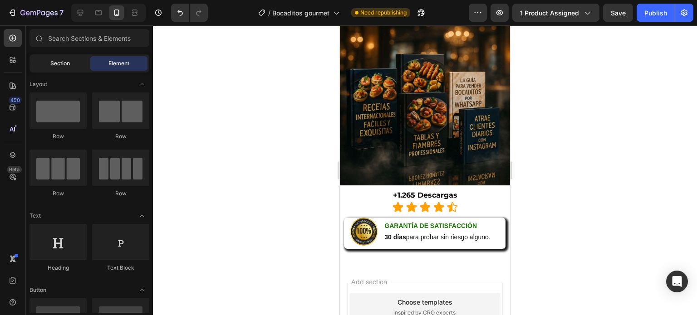
click at [68, 68] on div "Section" at bounding box center [59, 63] width 57 height 15
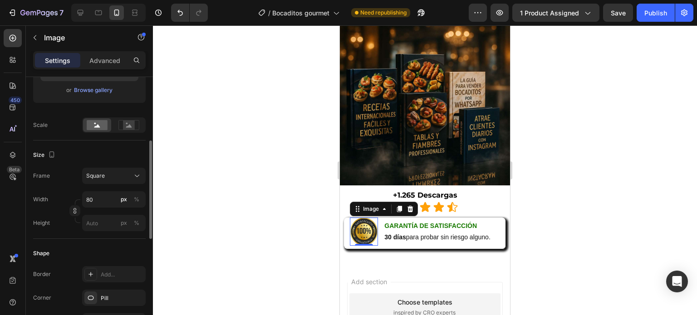
scroll to position [177, 0]
click at [123, 124] on rect at bounding box center [129, 123] width 12 height 9
click at [137, 176] on icon at bounding box center [136, 174] width 9 height 9
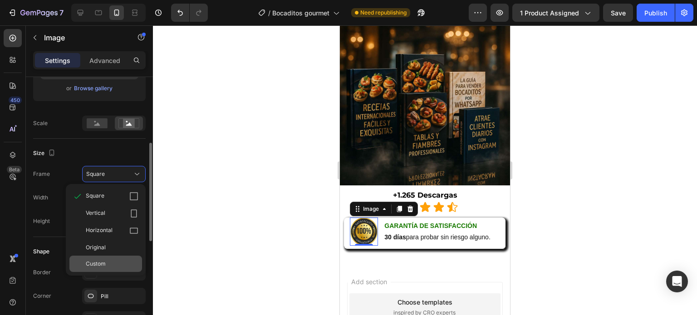
click at [105, 259] on div "Custom" at bounding box center [105, 264] width 73 height 16
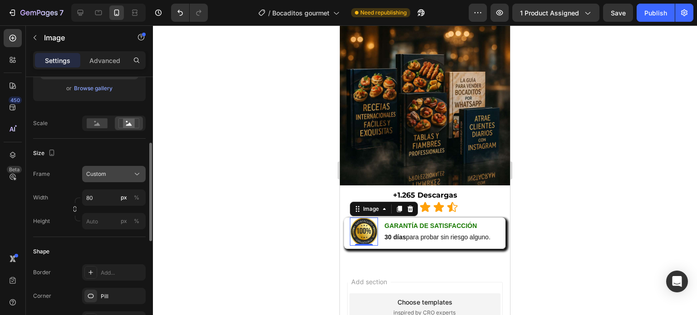
click at [127, 178] on div "Custom" at bounding box center [113, 174] width 55 height 9
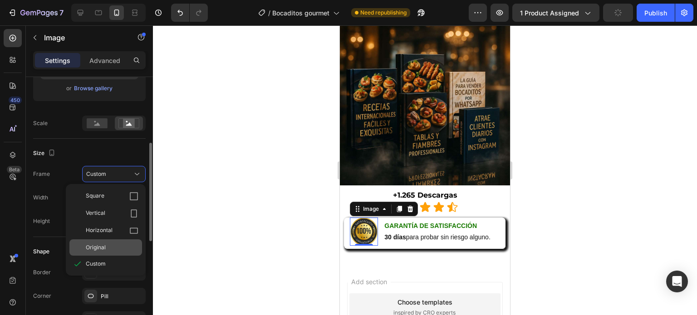
click at [119, 250] on div "Original" at bounding box center [112, 248] width 53 height 8
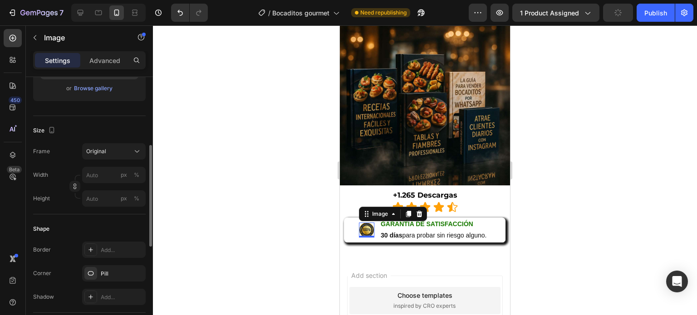
click at [124, 159] on div "Frame Original Width px % Height px %" at bounding box center [89, 175] width 113 height 64
click at [120, 154] on div "Original" at bounding box center [108, 151] width 44 height 8
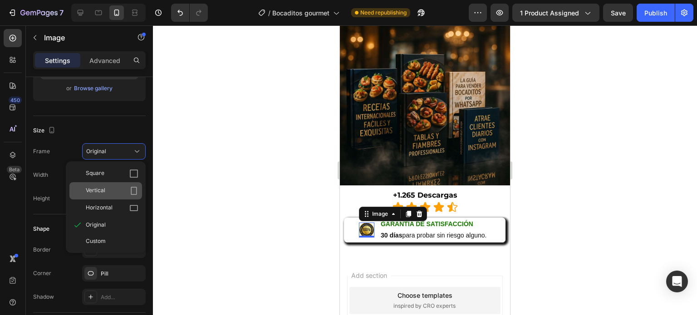
click at [103, 188] on span "Vertical" at bounding box center [96, 190] width 20 height 9
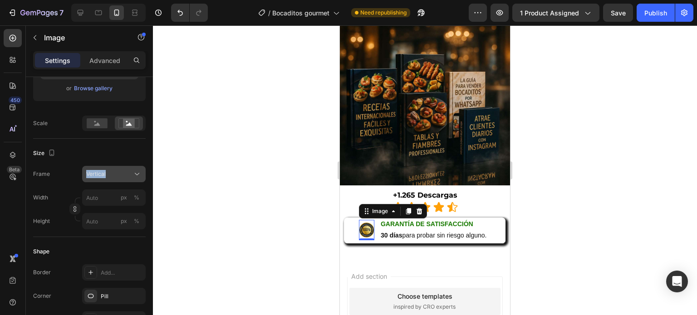
click at [131, 172] on div "Vertical" at bounding box center [108, 174] width 44 height 8
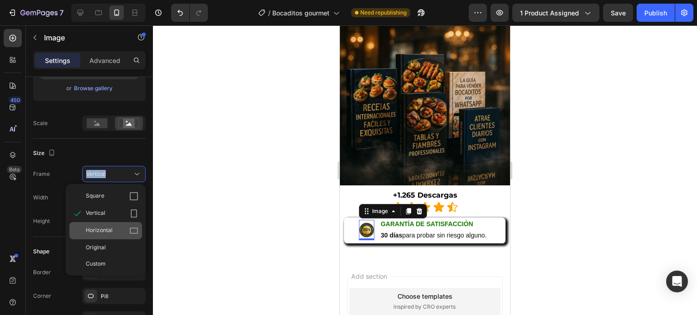
click at [110, 232] on span "Horizontal" at bounding box center [99, 230] width 27 height 9
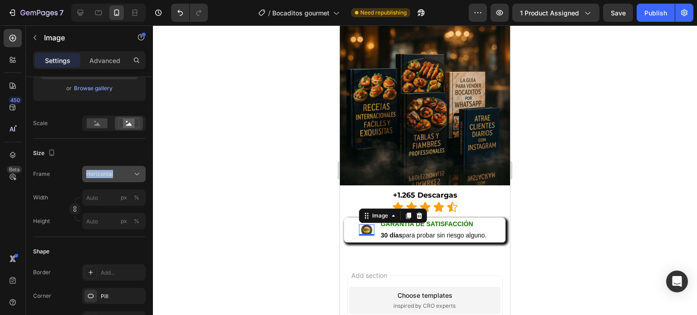
click at [127, 178] on button "Horizontal" at bounding box center [114, 174] width 64 height 16
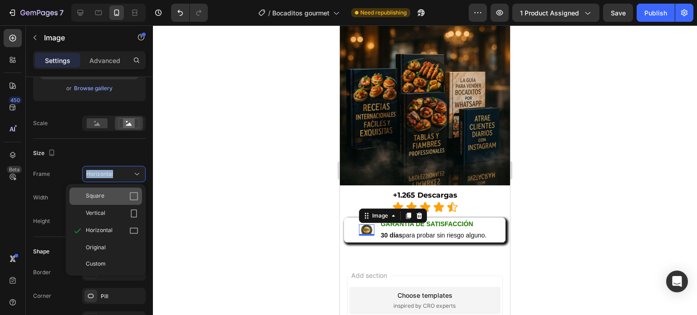
click at [113, 193] on div "Square" at bounding box center [112, 196] width 53 height 9
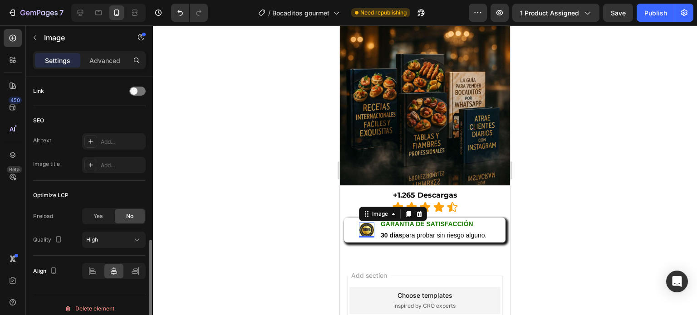
scroll to position [443, 0]
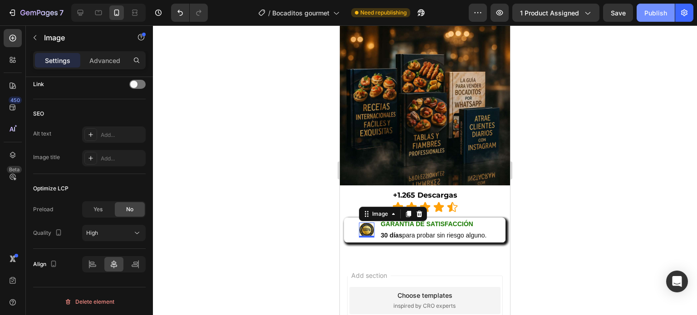
click at [643, 17] on button "Publish" at bounding box center [656, 13] width 38 height 18
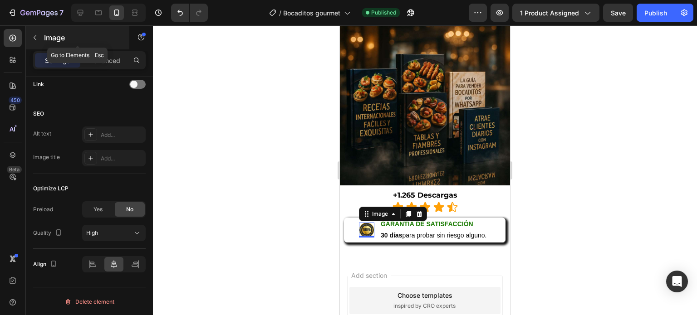
click at [33, 39] on icon "button" at bounding box center [34, 37] width 7 height 7
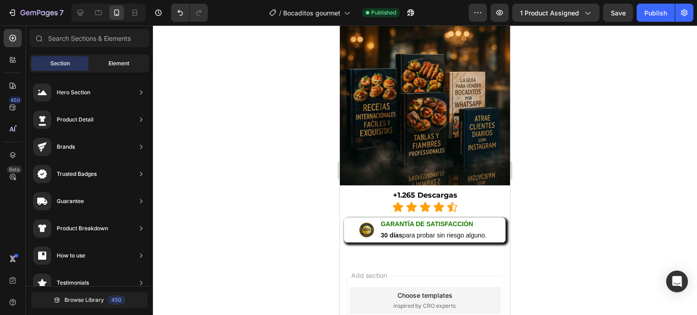
click at [127, 66] on span "Element" at bounding box center [118, 63] width 21 height 8
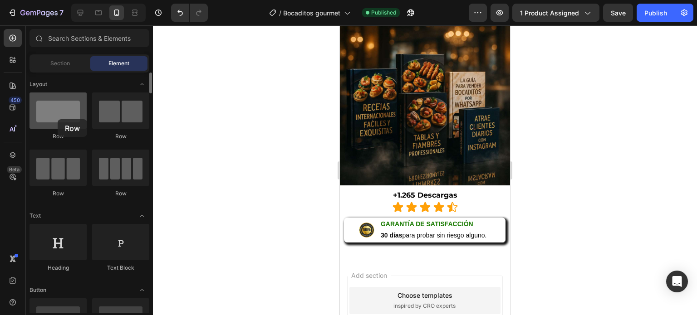
drag, startPoint x: 72, startPoint y: 111, endPoint x: 58, endPoint y: 119, distance: 16.5
click at [58, 119] on div at bounding box center [57, 111] width 57 height 36
click at [391, 271] on span "Add section" at bounding box center [369, 276] width 43 height 10
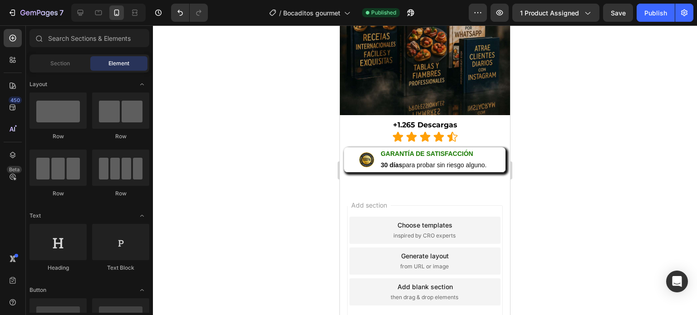
scroll to position [907, 0]
click at [453, 282] on div "Add blank section" at bounding box center [424, 287] width 55 height 10
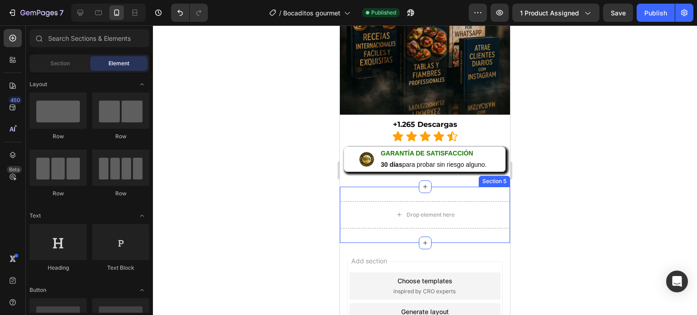
click at [401, 194] on div "Drop element here Section 5" at bounding box center [425, 215] width 170 height 56
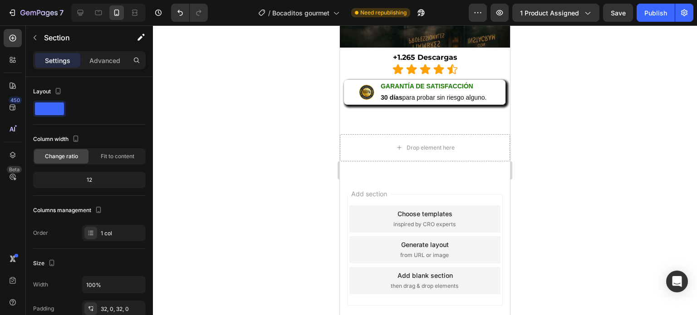
scroll to position [1124, 0]
click at [360, 157] on div "Drop element here Section 5" at bounding box center [425, 147] width 170 height 56
click at [366, 122] on div "Drop element here Section 5" at bounding box center [425, 147] width 170 height 56
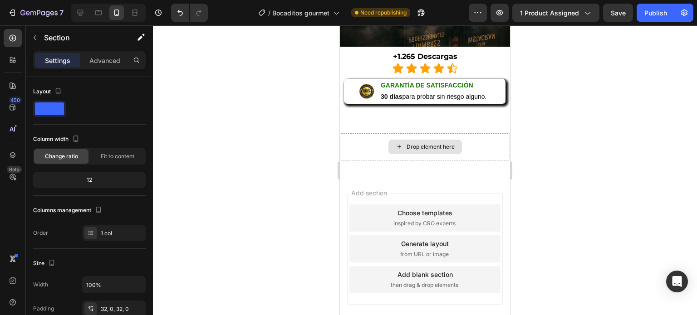
click at [352, 133] on div "Drop element here" at bounding box center [425, 146] width 170 height 27
click at [363, 119] on div "Drop element here Section 5" at bounding box center [425, 147] width 170 height 56
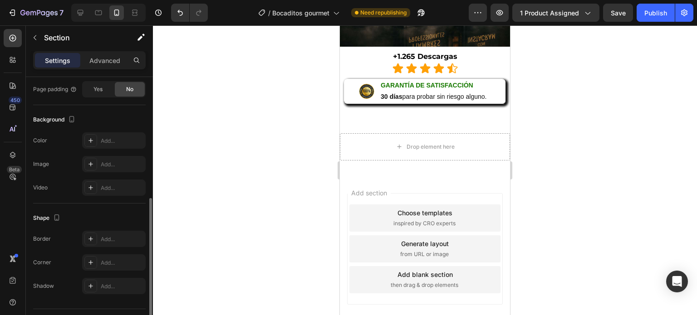
scroll to position [245, 0]
click at [110, 135] on div "Add..." at bounding box center [122, 139] width 43 height 8
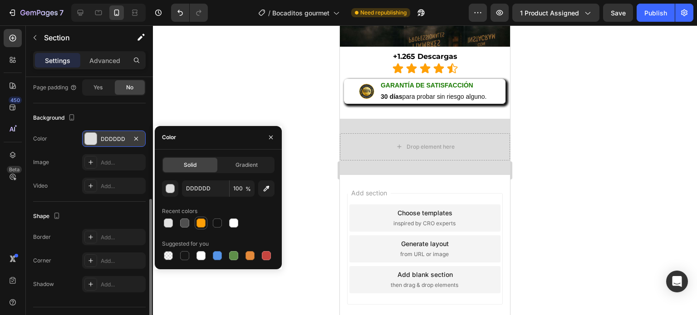
click at [201, 222] on div at bounding box center [200, 223] width 9 height 9
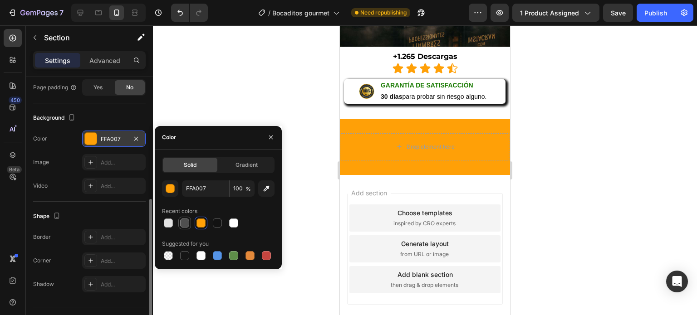
click at [186, 220] on div at bounding box center [184, 223] width 9 height 9
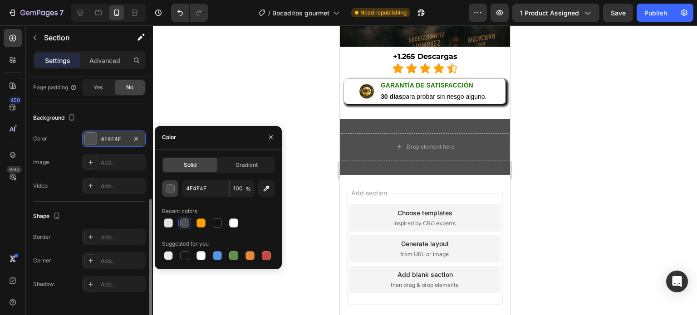
click at [176, 190] on button "button" at bounding box center [170, 189] width 16 height 16
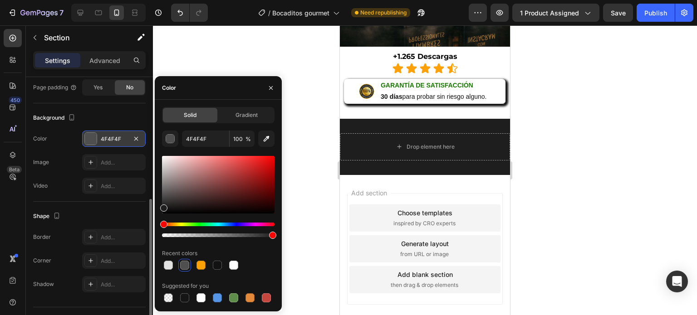
type input "1E1E1E"
drag, startPoint x: 162, startPoint y: 197, endPoint x: 153, endPoint y: 206, distance: 12.8
click at [153, 0] on div "7 / Bocaditos gourmet Need republishing Preview 1 product assigned Save Publish…" at bounding box center [348, 0] width 697 height 0
click at [271, 87] on icon "button" at bounding box center [270, 87] width 7 height 7
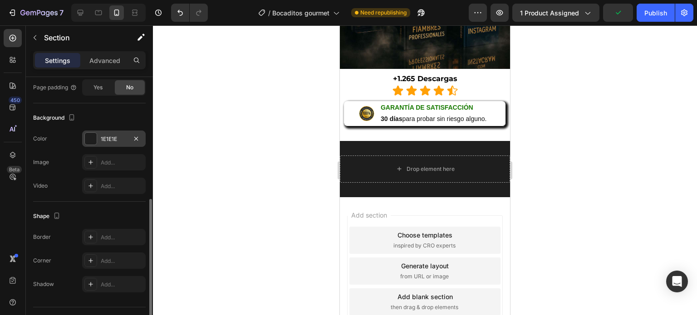
scroll to position [1099, 0]
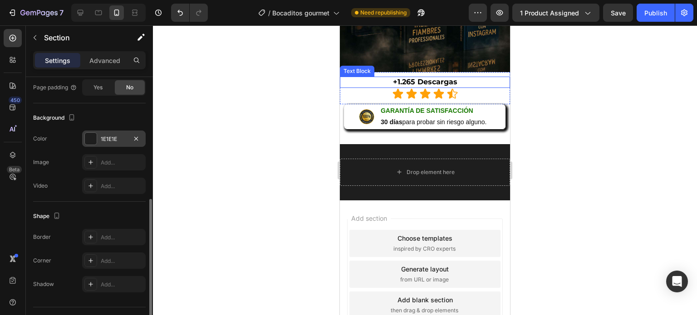
click at [442, 78] on strong "+1.265 Descargas" at bounding box center [425, 82] width 64 height 9
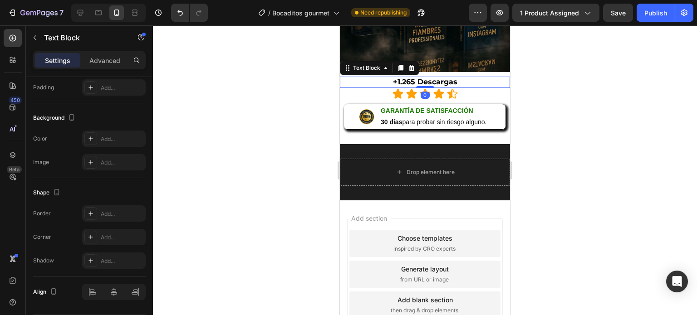
scroll to position [0, 0]
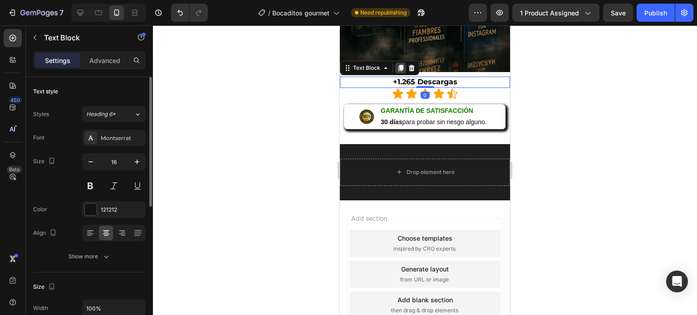
click at [400, 65] on icon at bounding box center [400, 68] width 5 height 6
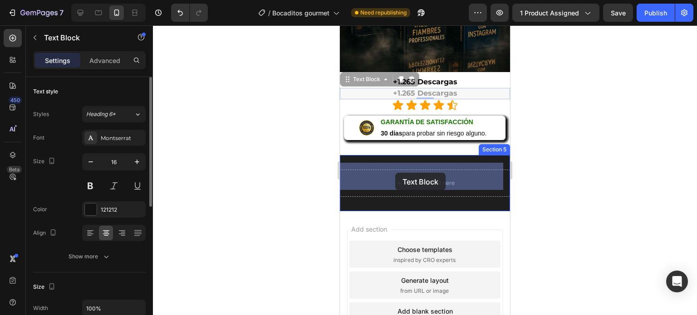
drag, startPoint x: 349, startPoint y: 76, endPoint x: 398, endPoint y: 172, distance: 108.2
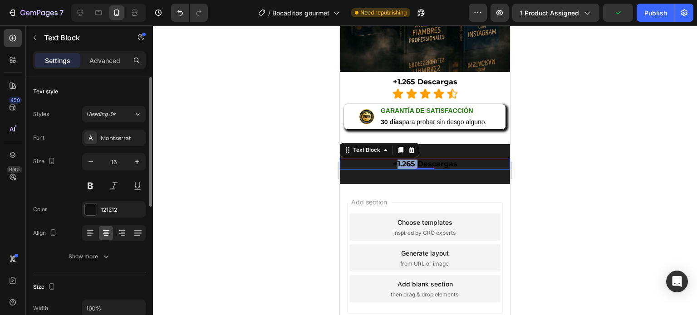
click at [406, 160] on strong "+1.265 Descargas" at bounding box center [425, 164] width 64 height 9
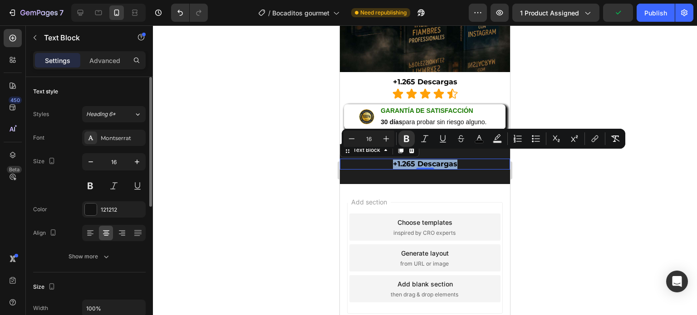
click at [406, 160] on strong "+1.265 Descargas" at bounding box center [425, 164] width 64 height 9
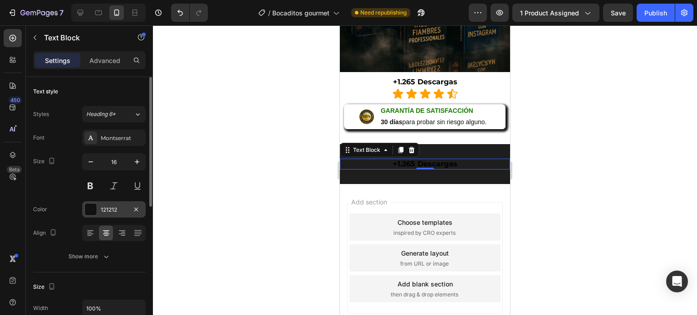
click at [95, 213] on div at bounding box center [91, 210] width 12 height 12
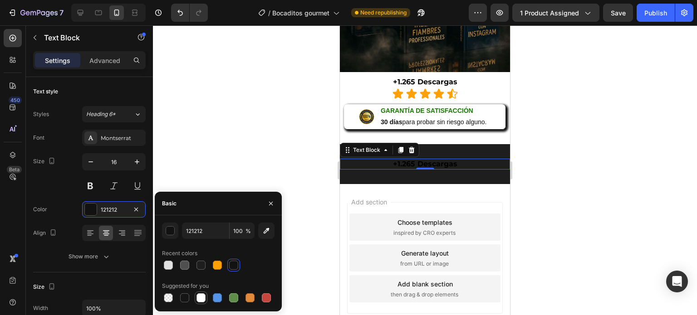
click at [200, 298] on div at bounding box center [200, 298] width 9 height 9
type input "FFFFFF"
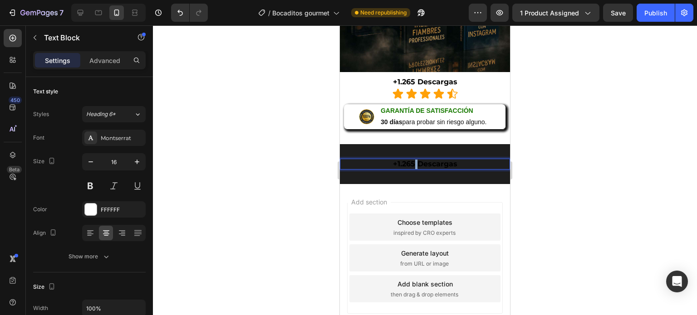
click at [410, 160] on strong "+1.265 Descargas" at bounding box center [425, 164] width 64 height 9
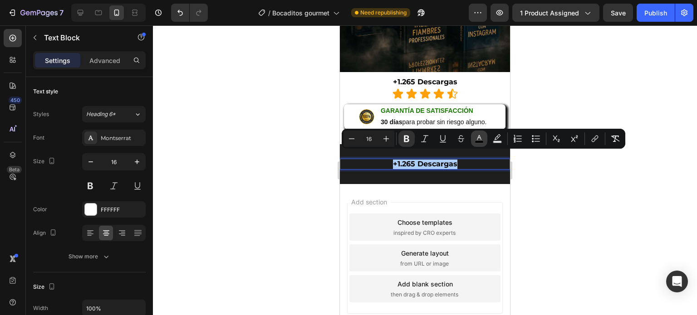
click at [478, 139] on icon "Editor contextual toolbar" at bounding box center [479, 138] width 9 height 9
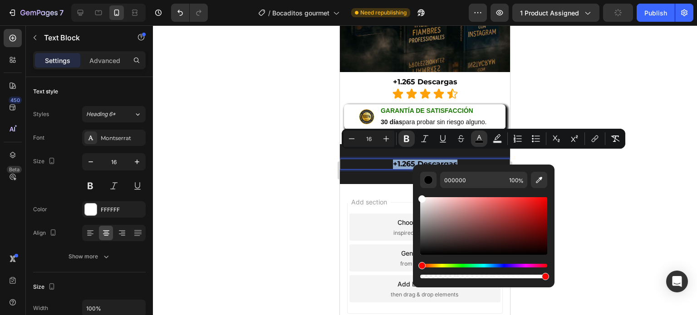
type input "FFFFFF"
drag, startPoint x: 456, startPoint y: 213, endPoint x: 412, endPoint y: 183, distance: 52.9
click at [413, 183] on div "FFFFFF 100 %" at bounding box center [484, 223] width 142 height 116
click at [402, 137] on button "Bold" at bounding box center [406, 139] width 16 height 16
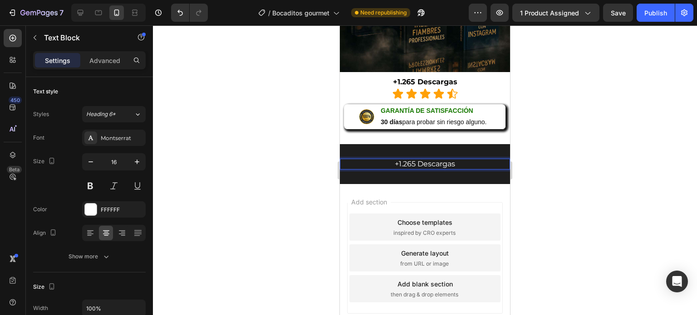
click at [403, 160] on span "+1.265 Descargas" at bounding box center [425, 164] width 60 height 9
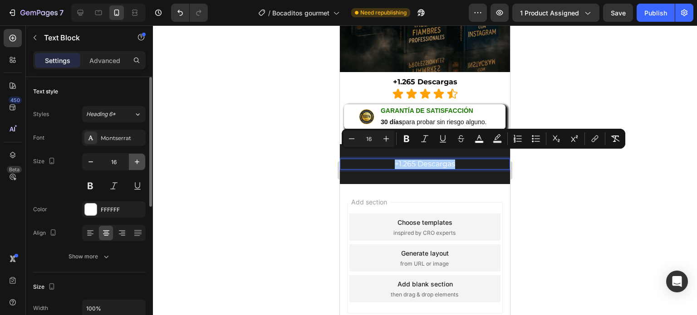
click at [136, 164] on icon "button" at bounding box center [136, 161] width 9 height 9
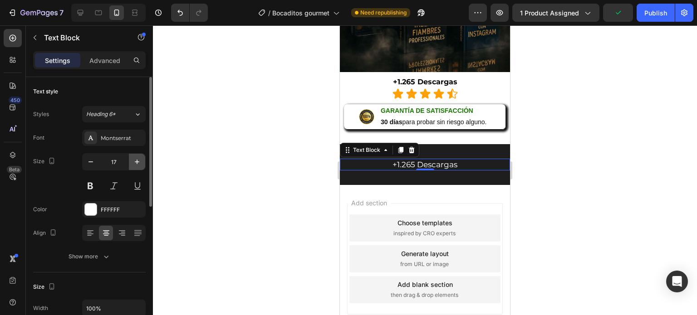
click at [135, 162] on icon "button" at bounding box center [136, 161] width 9 height 9
type input "18"
click at [397, 160] on span "+1.265 Descargas" at bounding box center [425, 165] width 69 height 10
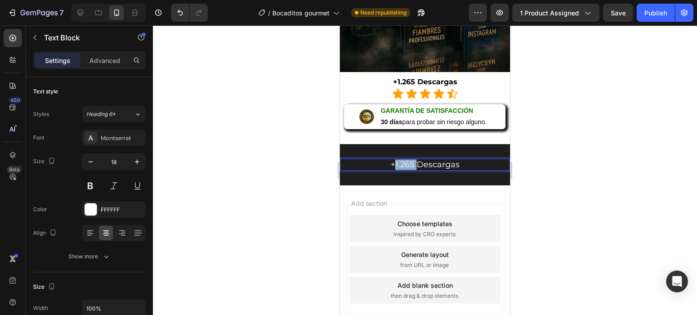
click at [397, 160] on span "+1.265 Descargas" at bounding box center [425, 165] width 69 height 10
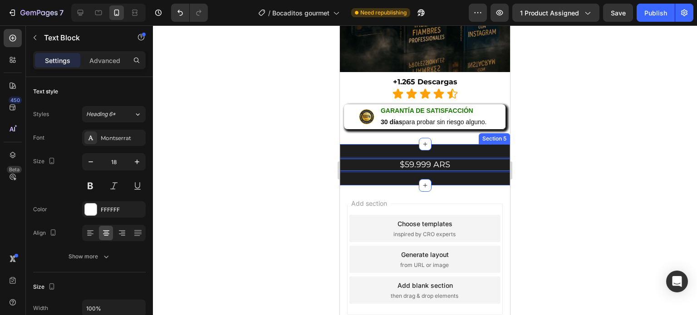
click at [406, 167] on div "$59.999 ARS Text Block 0 Section 5" at bounding box center [425, 164] width 170 height 41
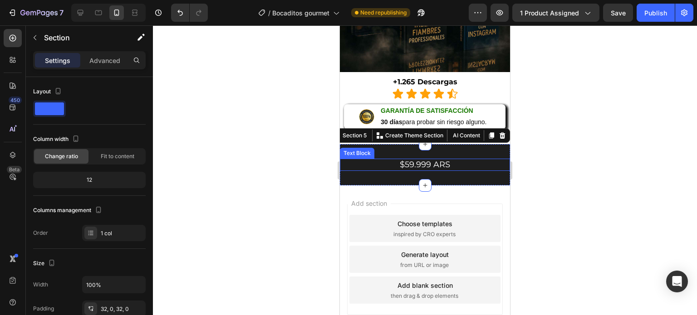
click at [417, 160] on span "$59.999 ARS" at bounding box center [425, 165] width 50 height 10
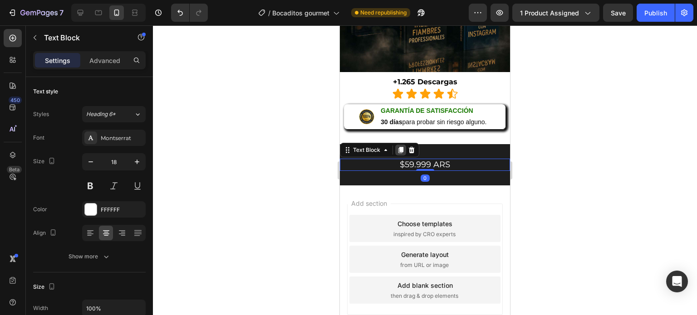
click at [402, 147] on icon at bounding box center [400, 150] width 5 height 6
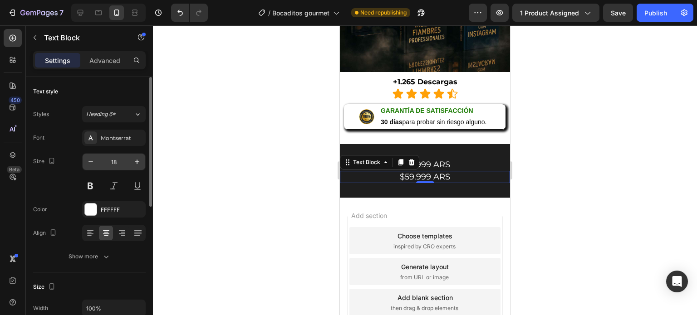
click at [114, 164] on input "18" at bounding box center [114, 162] width 30 height 16
click at [118, 161] on input "18" at bounding box center [114, 162] width 30 height 16
type input "1"
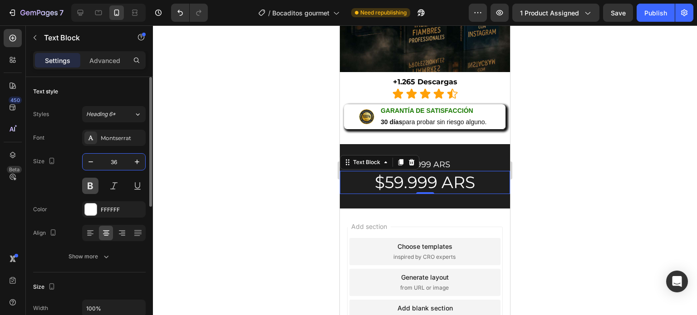
type input "36"
click at [94, 189] on button at bounding box center [90, 186] width 16 height 16
click at [397, 174] on span "$59.999 ARS" at bounding box center [425, 182] width 105 height 20
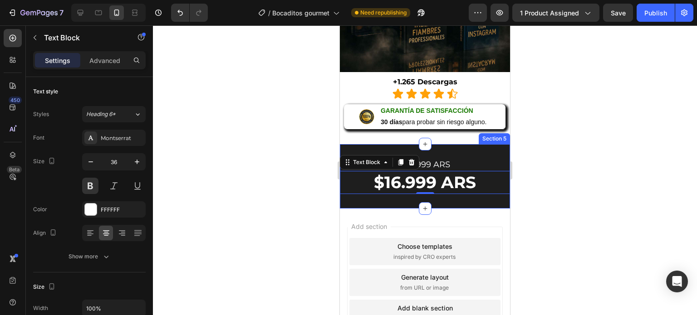
click at [394, 196] on div "$59.999 ARS Text Block $16.999 ARS Text Block 0 Section 5" at bounding box center [425, 176] width 170 height 64
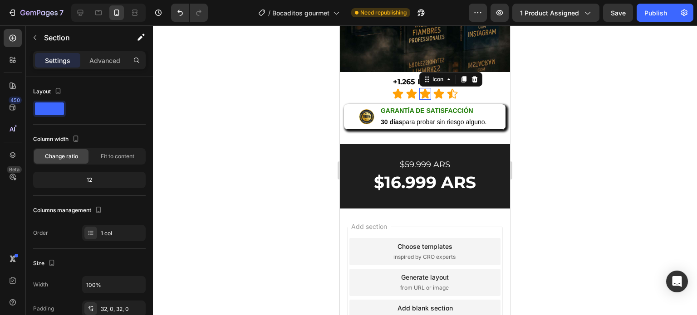
click at [420, 89] on icon at bounding box center [425, 94] width 10 height 10
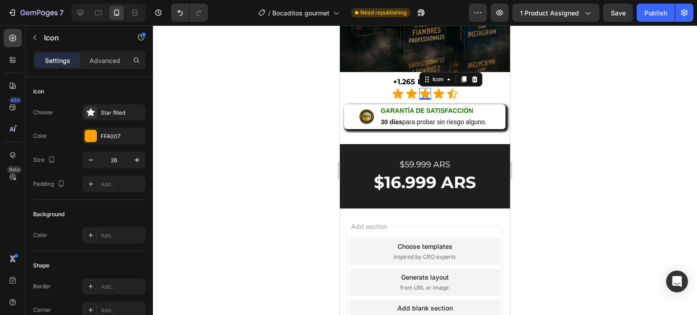
click at [422, 89] on icon at bounding box center [425, 94] width 10 height 10
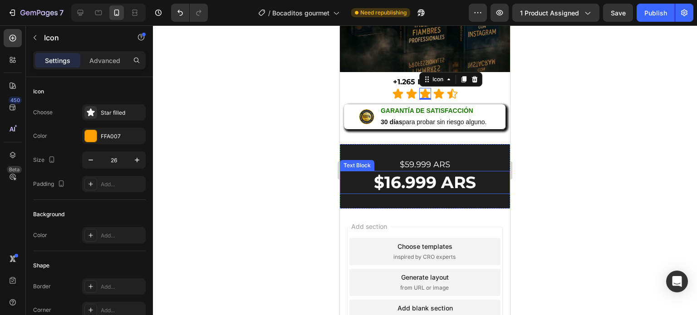
click at [412, 183] on span "$16.999 ARS" at bounding box center [425, 182] width 102 height 20
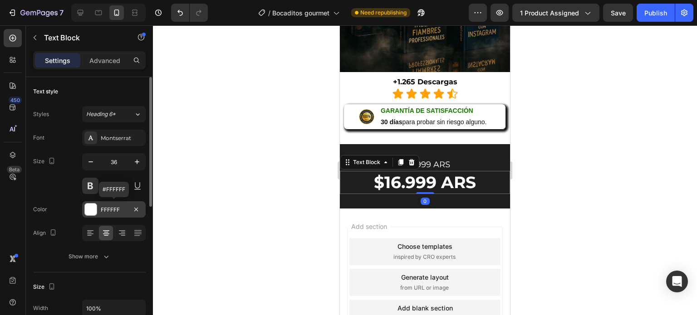
click at [113, 211] on div "FFFFFF" at bounding box center [114, 210] width 26 height 8
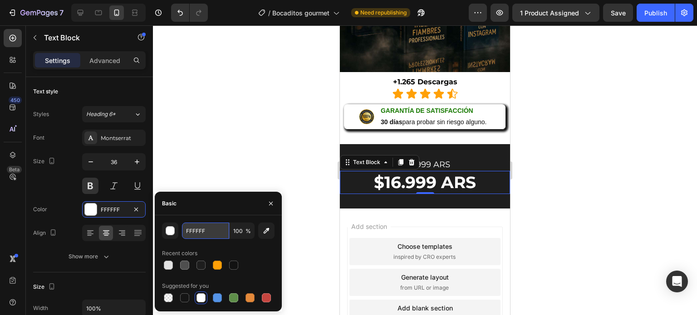
click at [210, 233] on input "FFFFFF" at bounding box center [205, 231] width 47 height 16
type input "FFA007"
click at [210, 233] on input "FFA007" at bounding box center [205, 231] width 47 height 16
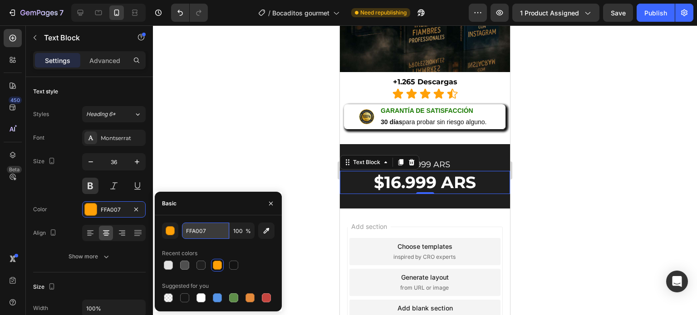
click at [210, 233] on input "FFA007" at bounding box center [205, 231] width 47 height 16
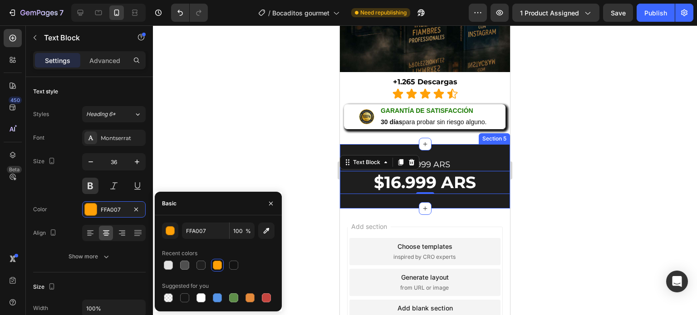
click at [379, 193] on div "$59.999 ARS Text Block $16.999 ARS Text Block 0 Section 5" at bounding box center [425, 176] width 170 height 64
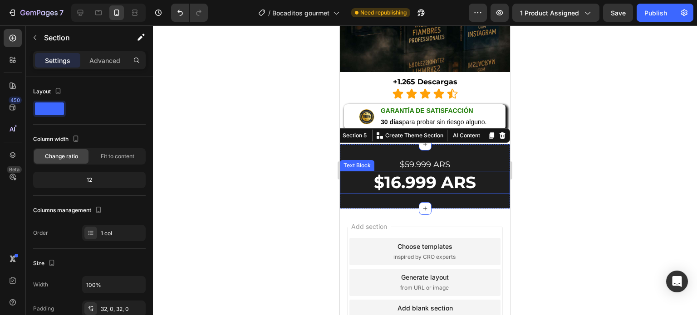
click at [395, 177] on span "$16.999 ARS" at bounding box center [425, 182] width 102 height 20
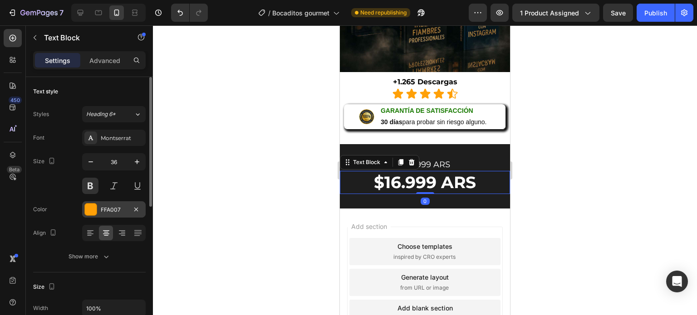
click at [116, 212] on div "FFA007" at bounding box center [114, 210] width 26 height 8
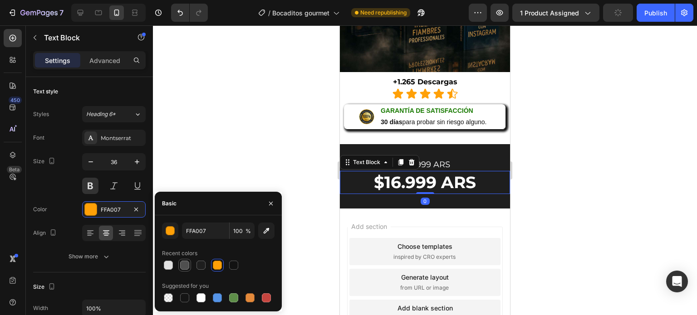
click at [186, 267] on div at bounding box center [184, 265] width 9 height 9
click at [218, 272] on div at bounding box center [217, 265] width 13 height 13
type input "FFA007"
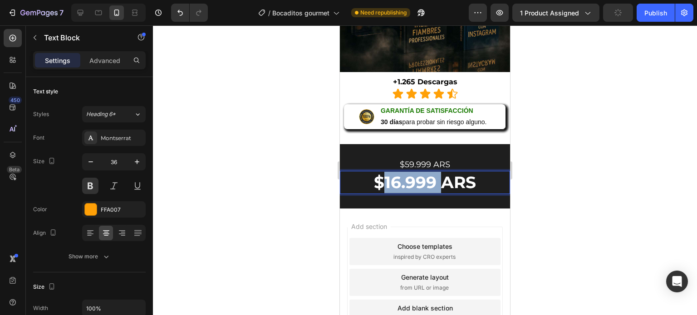
click at [412, 176] on span "$16.999 ARS" at bounding box center [425, 182] width 102 height 20
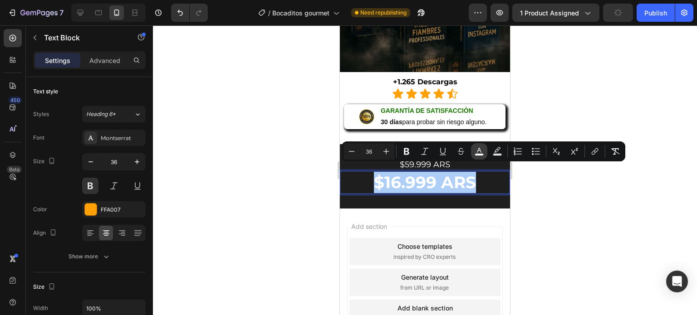
click at [479, 150] on icon "Editor contextual toolbar" at bounding box center [479, 150] width 5 height 5
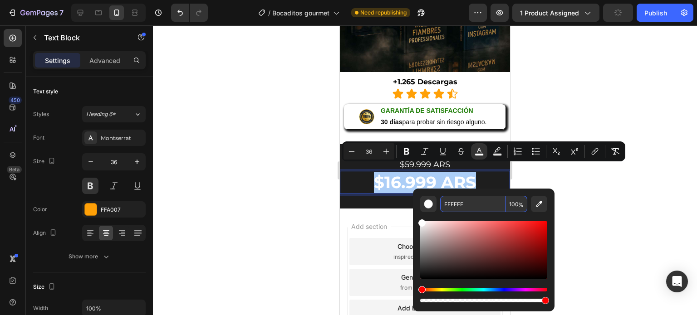
click at [459, 201] on input "FFFFFF" at bounding box center [472, 204] width 65 height 16
paste input "A007"
type input "FFA007"
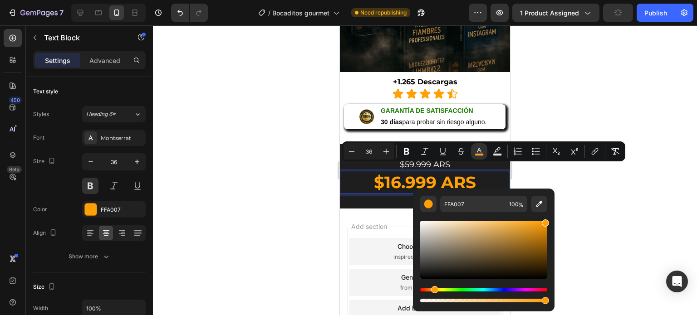
click at [481, 173] on p "$16.999 ARS" at bounding box center [425, 182] width 168 height 21
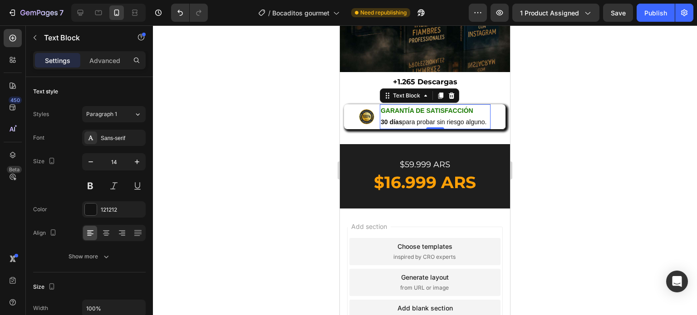
click at [432, 107] on strong "GARANTÍA DE SATISFACCIÓN" at bounding box center [427, 110] width 93 height 7
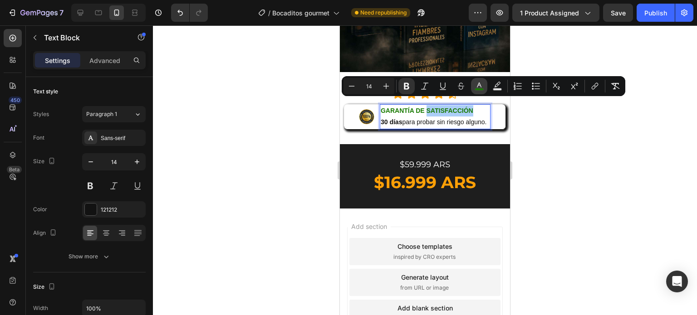
click at [483, 83] on icon "Editor contextual toolbar" at bounding box center [479, 86] width 9 height 9
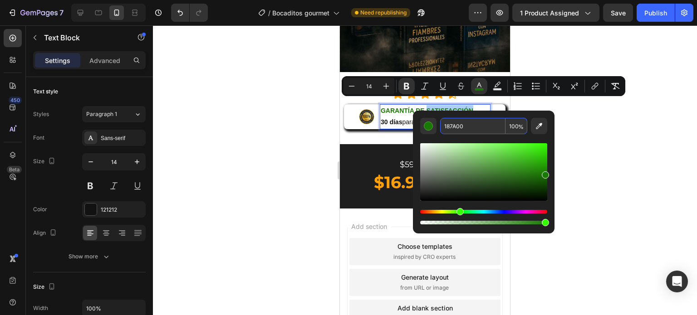
click at [470, 121] on input "187A00" at bounding box center [472, 126] width 65 height 16
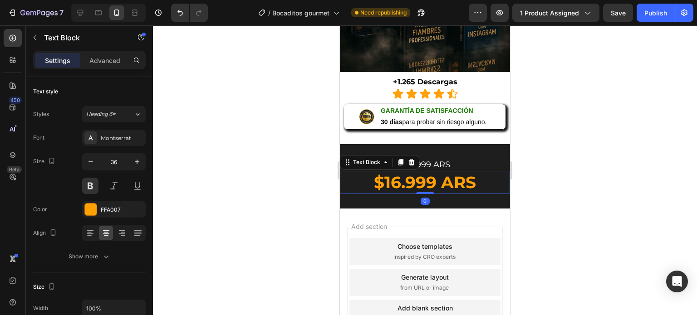
click at [388, 179] on span "$16.999 ARS" at bounding box center [425, 182] width 102 height 20
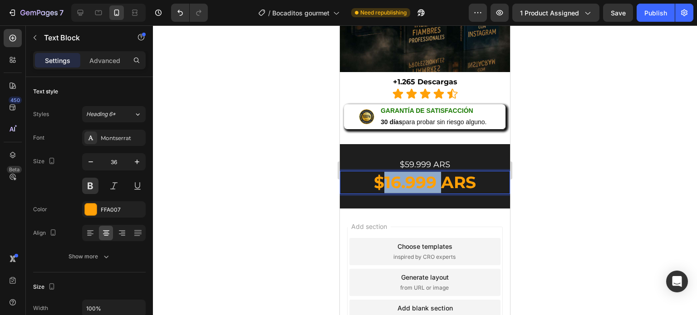
click at [388, 179] on span "$16.999 ARS" at bounding box center [425, 182] width 102 height 20
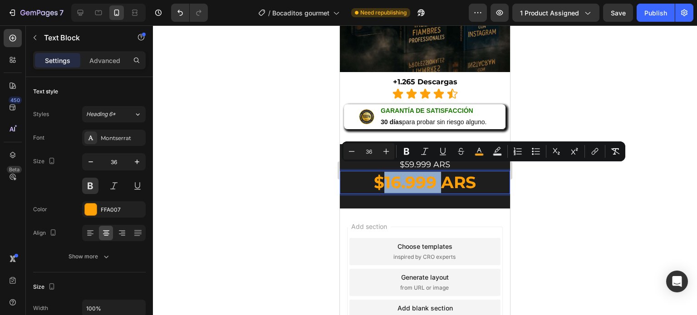
click at [388, 179] on span "$16.999 ARS" at bounding box center [425, 182] width 102 height 20
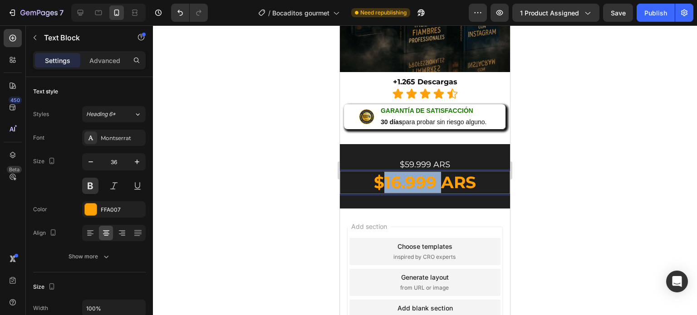
click at [388, 179] on span "$16.999 ARS" at bounding box center [425, 182] width 102 height 20
click at [449, 172] on span "$16.999 ARS" at bounding box center [425, 182] width 102 height 20
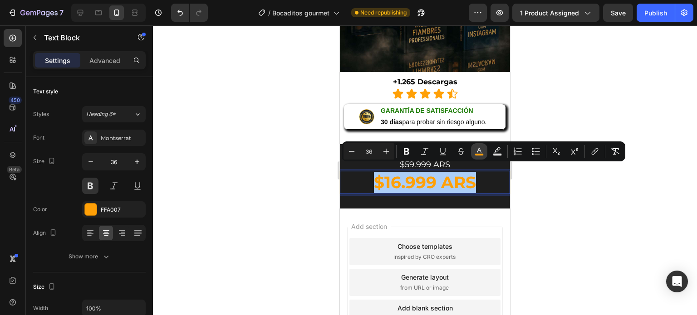
click at [481, 152] on icon "Editor contextual toolbar" at bounding box center [479, 150] width 5 height 5
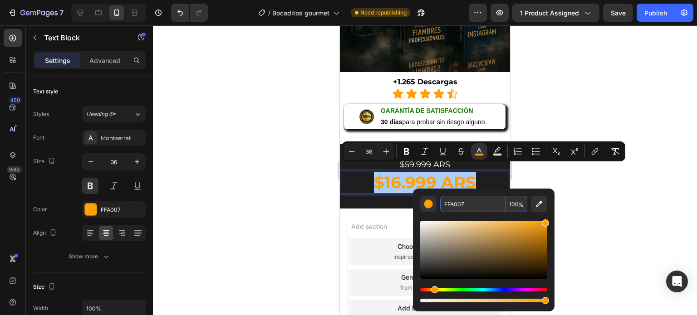
click at [465, 200] on input "FFA007" at bounding box center [472, 204] width 65 height 16
paste input "187A00"
type input "187A00"
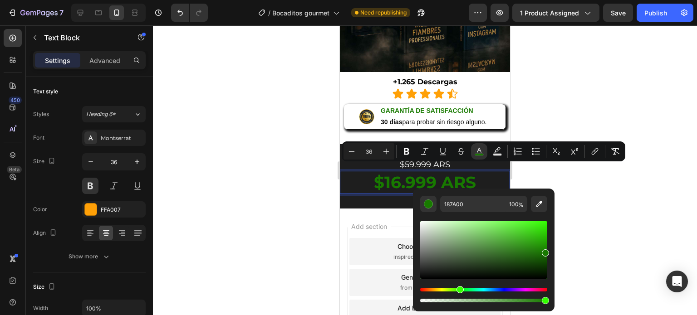
click at [307, 168] on div at bounding box center [425, 170] width 544 height 290
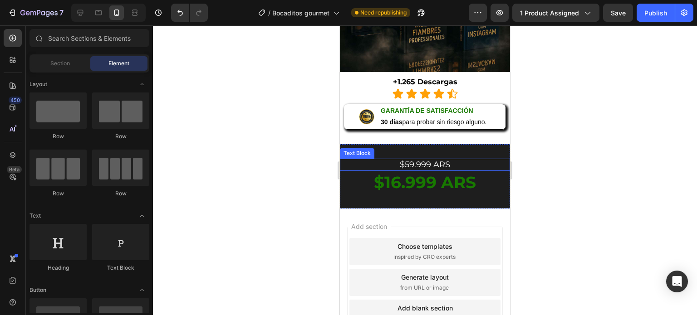
click at [440, 160] on span "$59.999 ARS" at bounding box center [425, 165] width 50 height 10
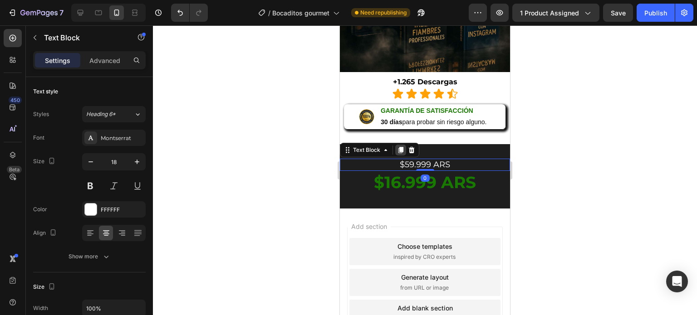
click at [402, 147] on icon at bounding box center [400, 150] width 7 height 7
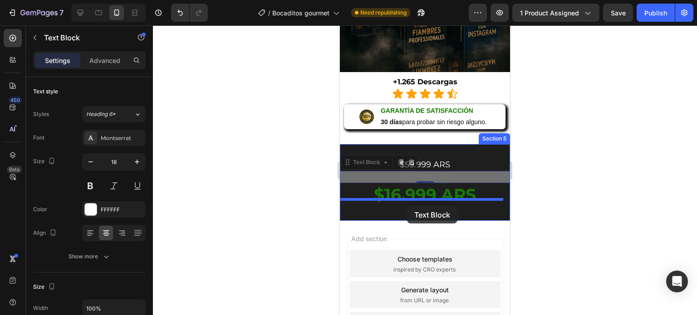
drag, startPoint x: 348, startPoint y: 157, endPoint x: 407, endPoint y: 206, distance: 76.4
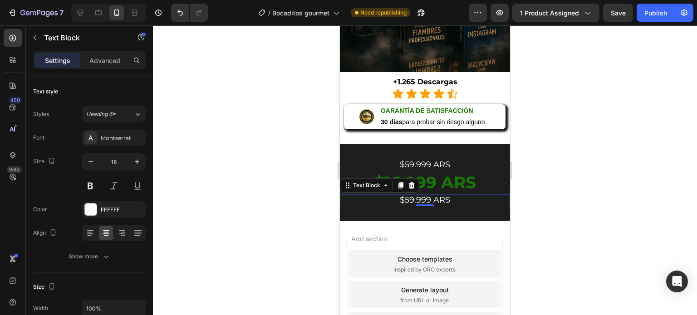
click at [444, 196] on span "$59.999 ARS" at bounding box center [425, 200] width 50 height 10
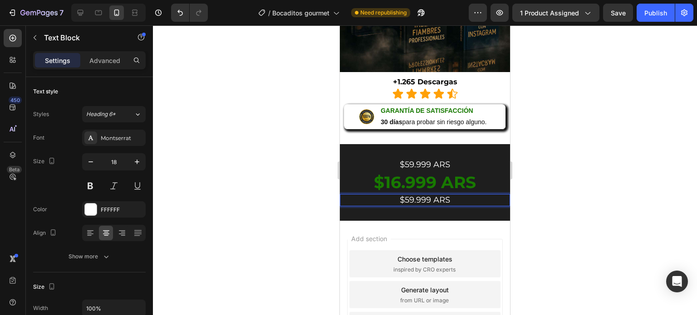
click at [444, 196] on span "$59.999 ARS" at bounding box center [425, 200] width 50 height 10
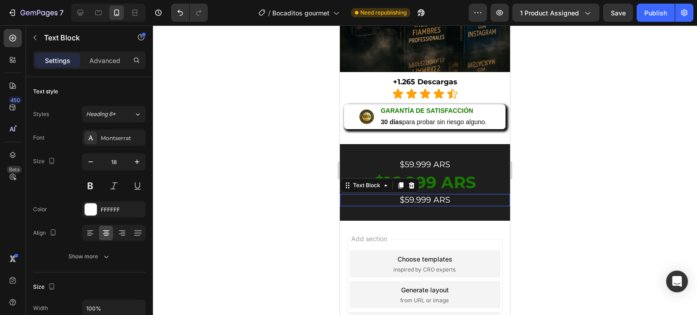
click at [423, 195] on span "$59.999 ARS" at bounding box center [425, 200] width 50 height 10
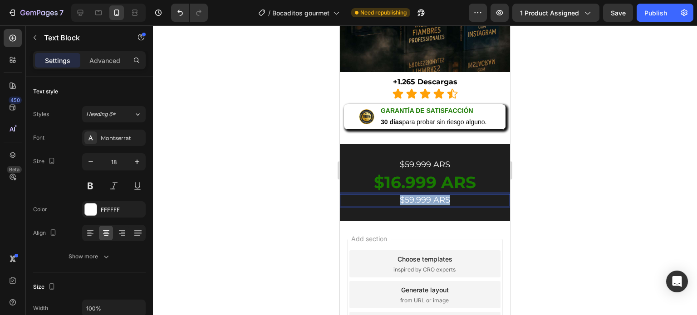
click at [423, 195] on span "$59.999 ARS" at bounding box center [425, 200] width 50 height 10
click at [423, 195] on span "AHORRA $43.000 ARS" at bounding box center [425, 200] width 92 height 10
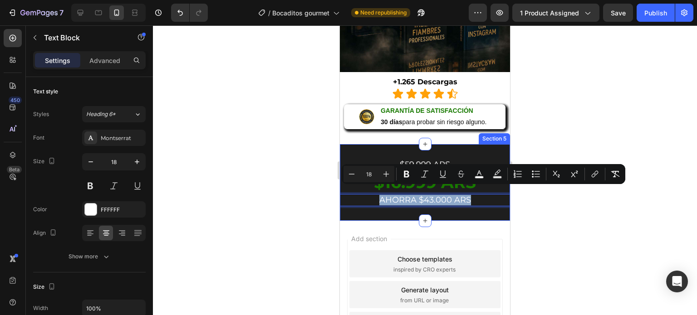
click at [366, 207] on div "$59.999 ARS Text Block $16.999 ARS Text Block AHORRA $43.000 ARS Text Block 0 S…" at bounding box center [425, 182] width 170 height 77
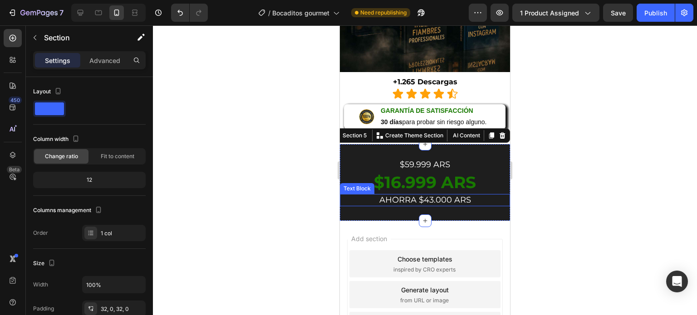
click at [392, 195] on span "AHORRA $43.000 ARS" at bounding box center [425, 200] width 92 height 10
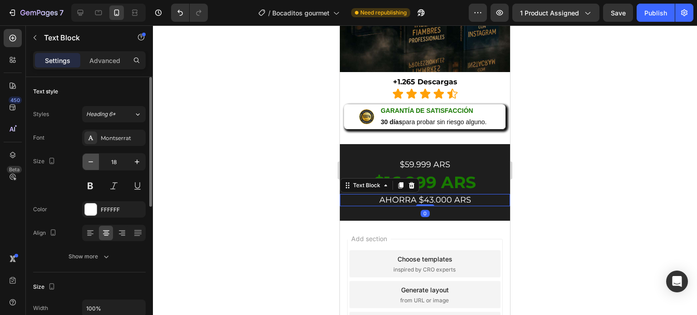
click at [91, 162] on icon "button" at bounding box center [90, 162] width 5 height 1
type input "15"
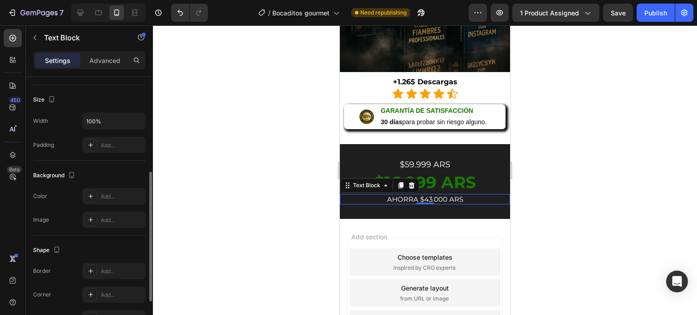
scroll to position [201, 0]
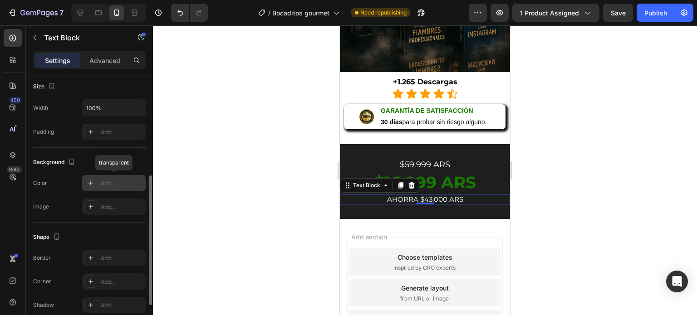
click at [93, 183] on icon at bounding box center [90, 183] width 7 height 7
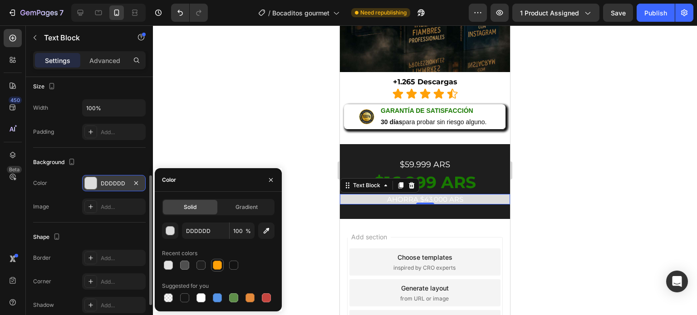
click at [216, 267] on div at bounding box center [217, 265] width 9 height 9
type input "FFA007"
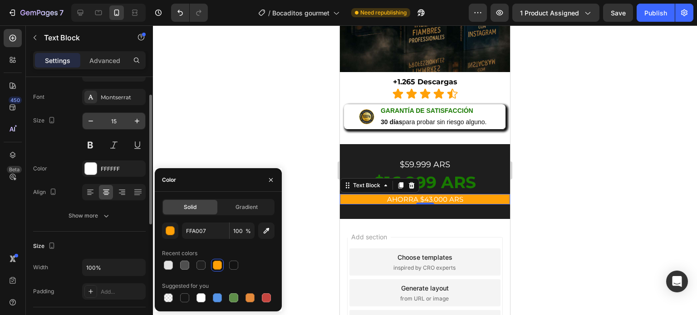
scroll to position [37, 0]
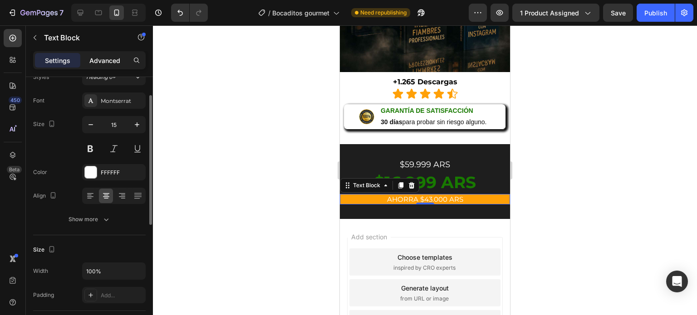
click at [114, 61] on p "Advanced" at bounding box center [104, 61] width 31 height 10
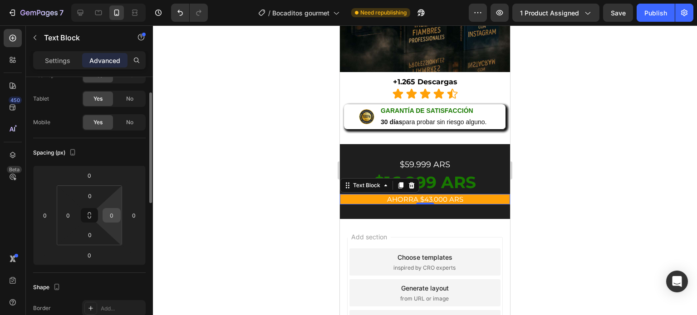
click at [110, 212] on input "0" at bounding box center [112, 216] width 14 height 14
type input "2"
type input "50"
click at [73, 214] on input "0" at bounding box center [68, 216] width 14 height 14
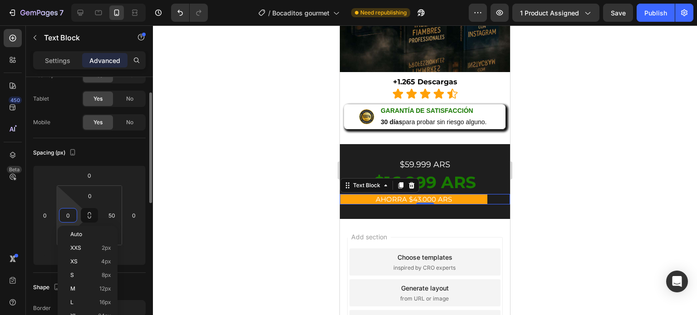
type input "2"
type input "50"
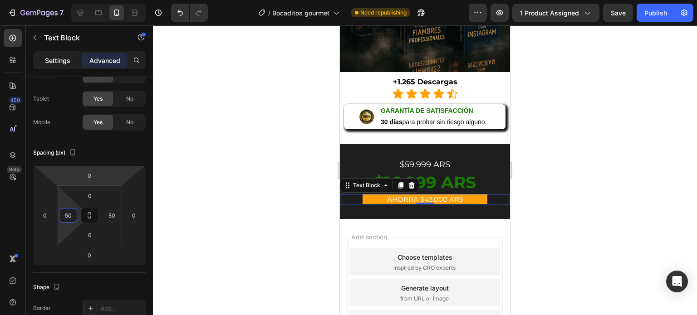
click at [63, 60] on p "Settings" at bounding box center [57, 61] width 25 height 10
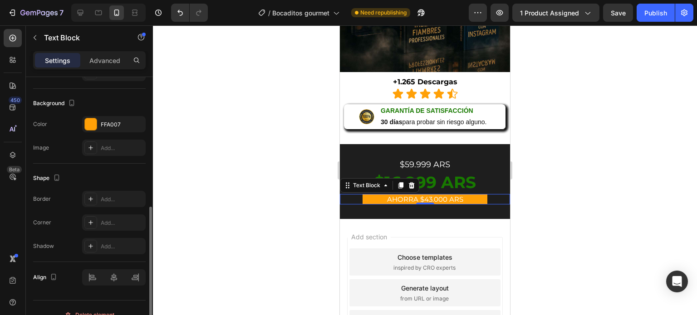
scroll to position [261, 0]
click at [108, 218] on div "Add..." at bounding box center [122, 222] width 43 height 8
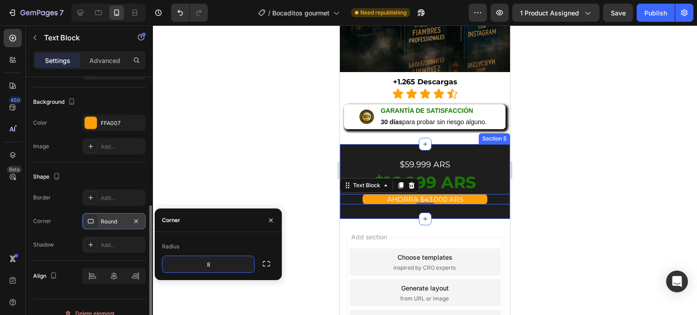
click at [383, 200] on div "$59.999 ARS Text Block $16.999 ARS Text Block AHORRA $43.000 ARS Text Block 0 S…" at bounding box center [425, 181] width 170 height 75
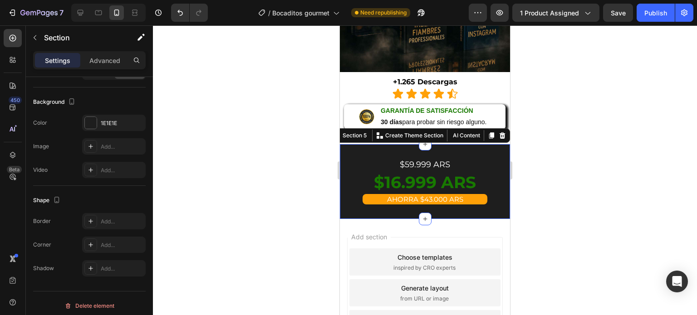
scroll to position [0, 0]
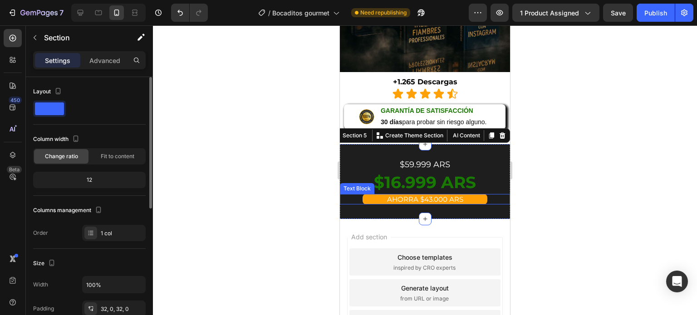
click at [401, 195] on span "AHORRA $43.000 ARS" at bounding box center [425, 199] width 76 height 9
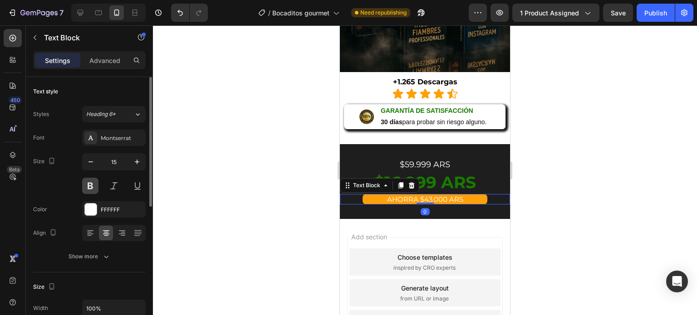
click at [88, 186] on button at bounding box center [90, 186] width 16 height 16
click at [112, 208] on div "FFFFFF" at bounding box center [114, 210] width 26 height 8
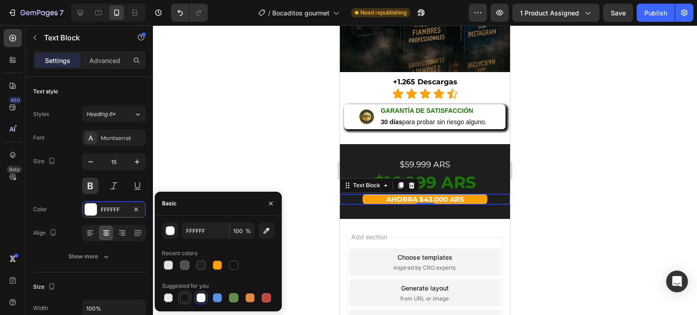
click at [185, 302] on div at bounding box center [184, 298] width 9 height 9
click at [234, 269] on div at bounding box center [233, 265] width 9 height 9
type input "121212"
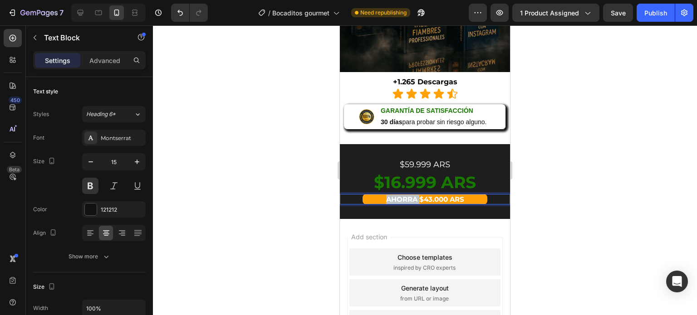
click at [400, 195] on span "AHORRA $43.000 ARS" at bounding box center [425, 199] width 78 height 9
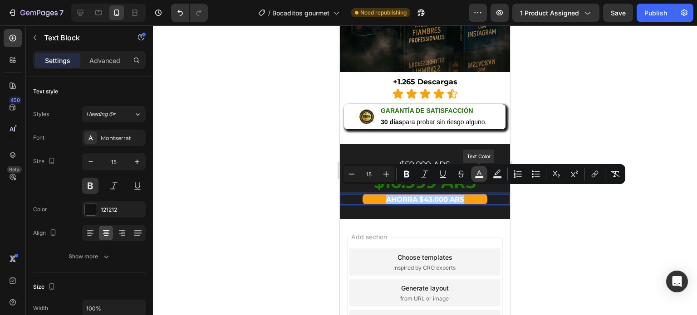
click at [477, 177] on rect "Editor contextual toolbar" at bounding box center [479, 178] width 9 height 2
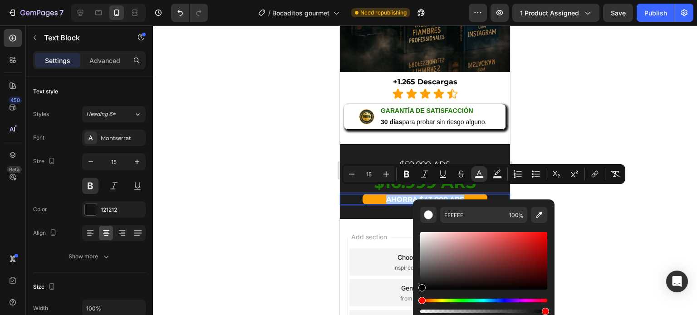
drag, startPoint x: 433, startPoint y: 288, endPoint x: 404, endPoint y: 318, distance: 41.7
click at [404, 0] on html "7 / Bocaditos gourmet Need republishing Preview 1 product assigned Save Publish…" at bounding box center [348, 0] width 697 height 0
type input "000000"
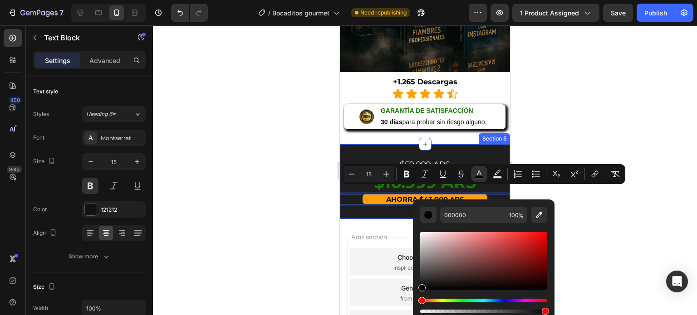
click at [365, 204] on div "$59.999 ARS Text Block $16.999 ARS Text Block AHORRA $43.000 ARS Text Block 0 S…" at bounding box center [425, 181] width 170 height 75
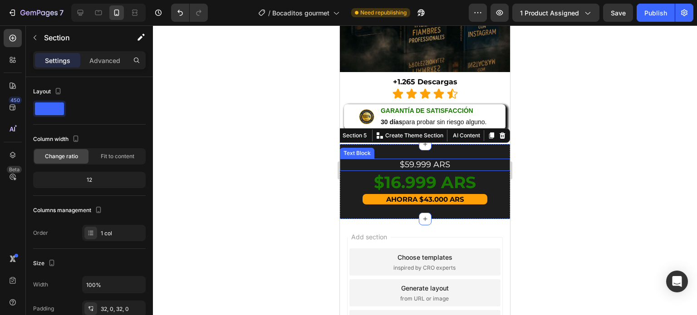
click at [427, 160] on span "$59.999 ARS" at bounding box center [425, 165] width 50 height 10
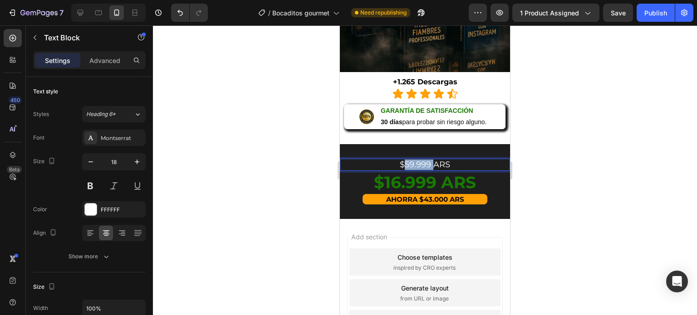
click at [421, 160] on span "$59.999 ARS" at bounding box center [425, 165] width 50 height 10
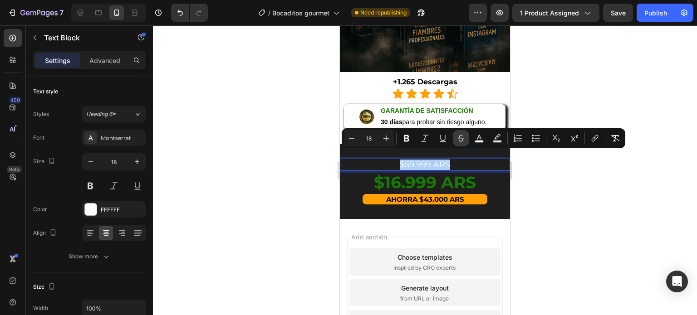
click at [460, 139] on icon "Editor contextual toolbar" at bounding box center [460, 138] width 9 height 9
click at [462, 160] on p "$59.999 ARS" at bounding box center [425, 165] width 168 height 10
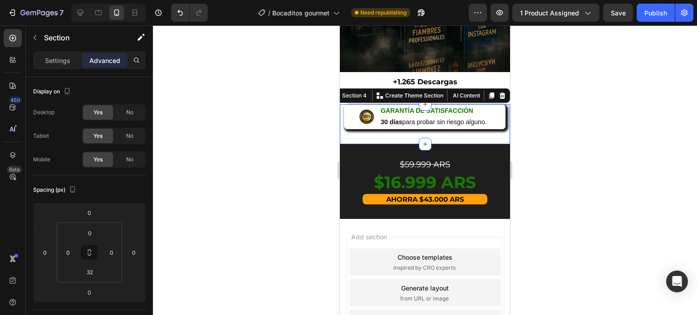
click at [449, 131] on div "Image GARANTÍA DE SATISFACCIÓN 30 días para probar sin riesgo alguno. Text Bloc…" at bounding box center [425, 123] width 170 height 39
click at [91, 270] on input "32" at bounding box center [90, 272] width 18 height 14
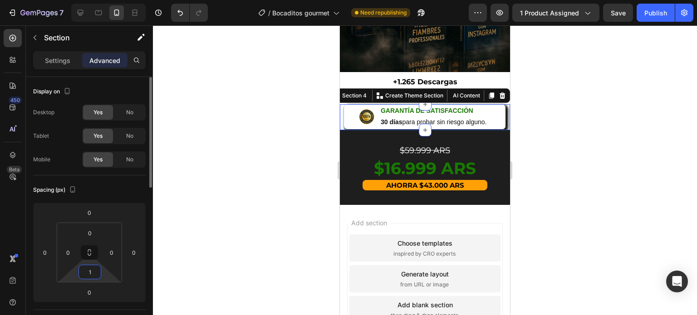
type input "10"
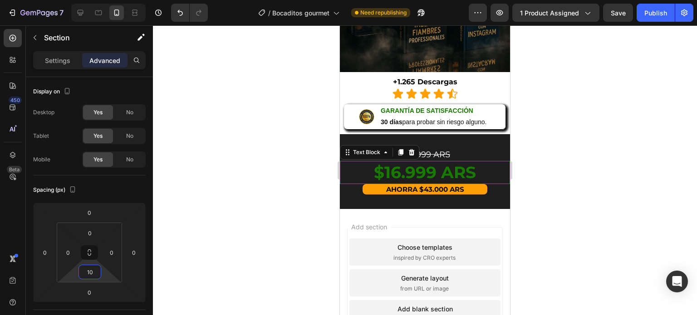
click at [397, 162] on span "$16.999 ARS" at bounding box center [425, 172] width 102 height 20
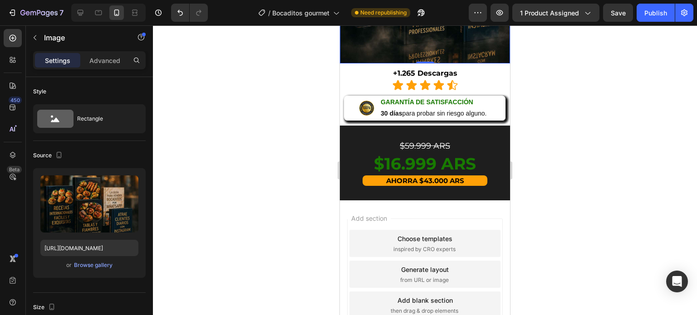
scroll to position [1109, 0]
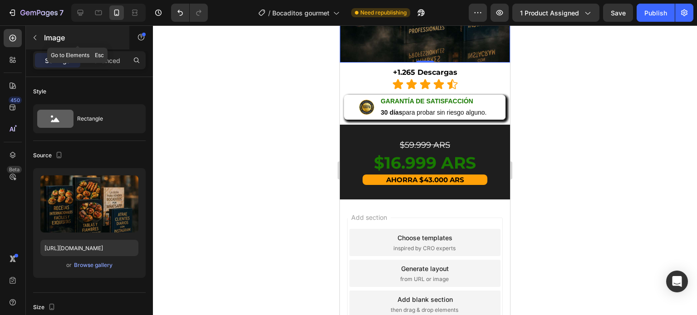
click at [41, 38] on button "button" at bounding box center [35, 37] width 15 height 15
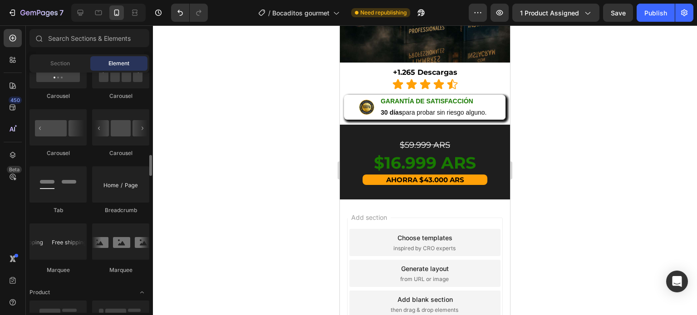
scroll to position [947, 0]
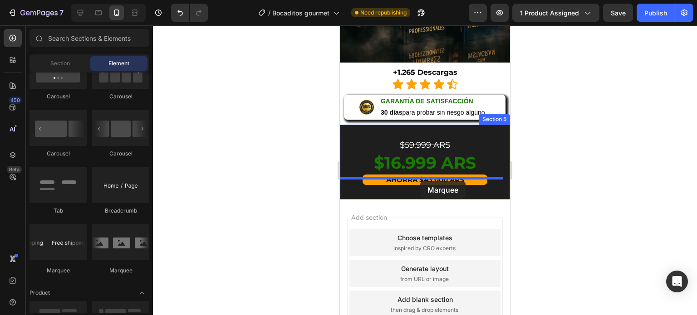
drag, startPoint x: 399, startPoint y: 274, endPoint x: 420, endPoint y: 181, distance: 95.4
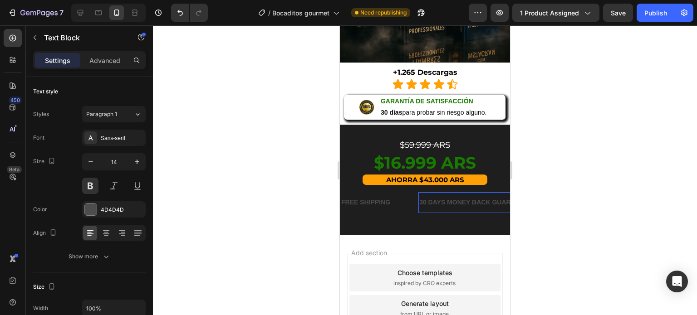
click at [434, 199] on div "30 DAYS MONEY BACK GUARANTEE" at bounding box center [475, 202] width 115 height 13
click at [434, 199] on p "30 DAYS MONEY BACK GUARANTEE" at bounding box center [475, 202] width 113 height 11
click at [115, 138] on div "Sans-serif" at bounding box center [122, 138] width 43 height 8
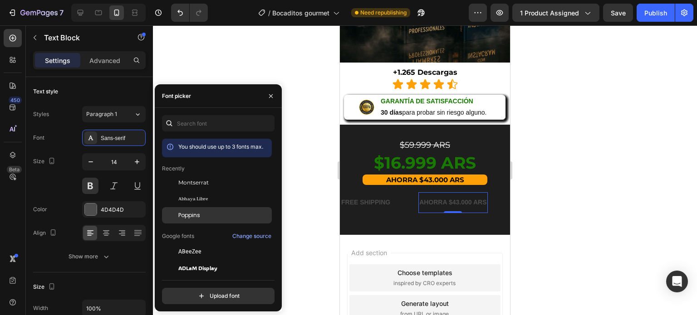
click at [211, 216] on div "Poppins" at bounding box center [224, 215] width 92 height 8
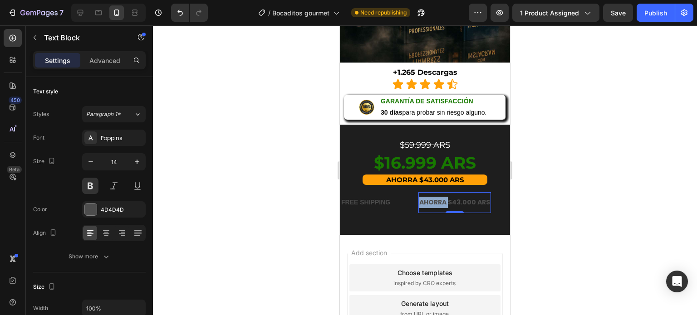
click at [442, 197] on p "AHORRA $43.000 ARS" at bounding box center [454, 202] width 71 height 11
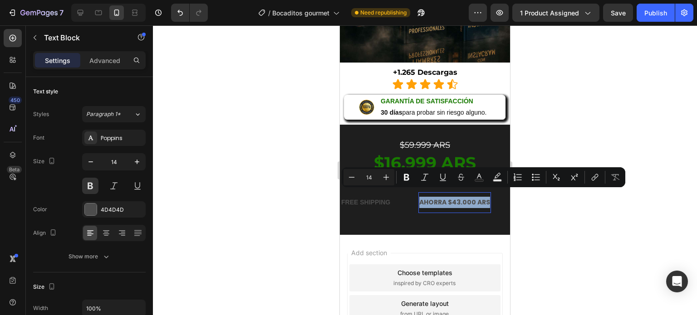
copy p "AHORRA $43.000 ARS"
click at [372, 197] on div "FREE SHIPPING" at bounding box center [365, 202] width 51 height 13
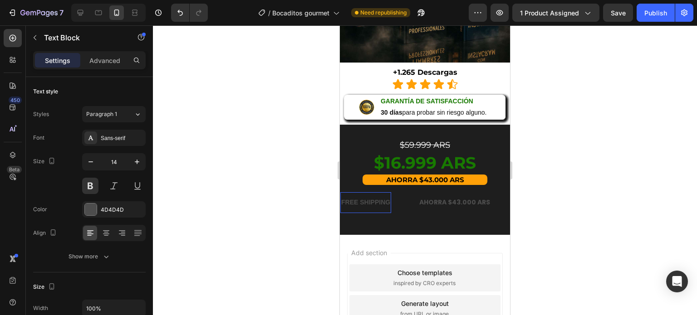
click at [372, 197] on div "FREE SHIPPING" at bounding box center [365, 202] width 51 height 13
click at [372, 197] on p "FREE SHIPPING" at bounding box center [365, 202] width 49 height 11
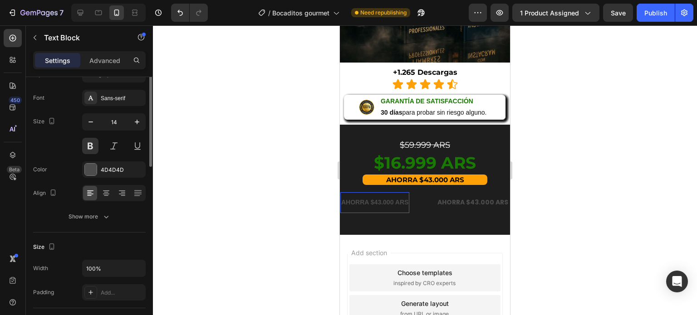
scroll to position [0, 0]
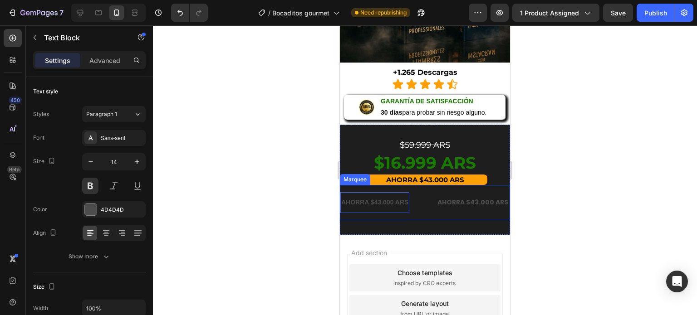
click at [420, 192] on div "AHORRA $43.000 ARS Text Block 0" at bounding box center [388, 202] width 96 height 20
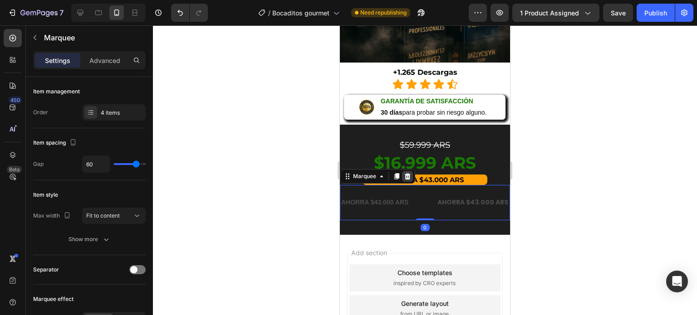
click at [406, 173] on icon at bounding box center [408, 176] width 6 height 6
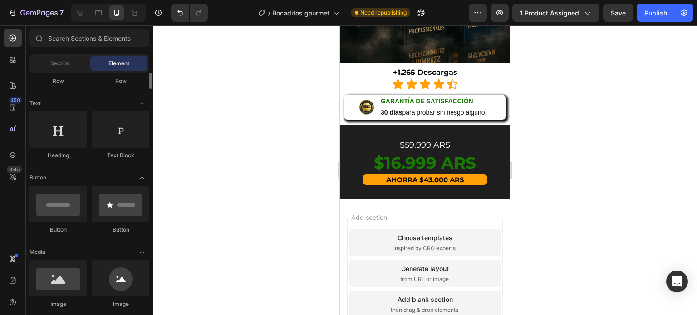
scroll to position [97, 0]
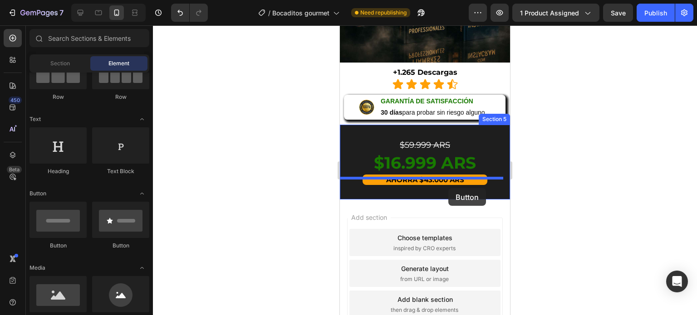
drag, startPoint x: 470, startPoint y: 255, endPoint x: 448, endPoint y: 188, distance: 70.6
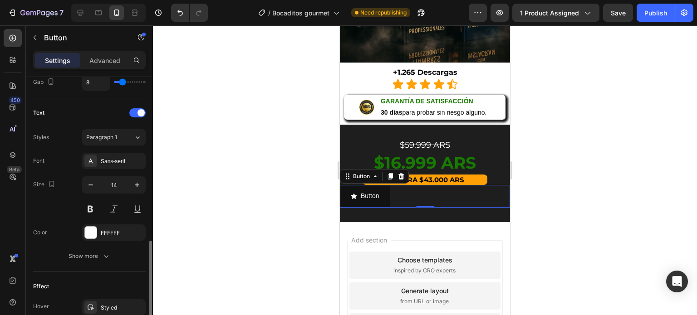
scroll to position [456, 0]
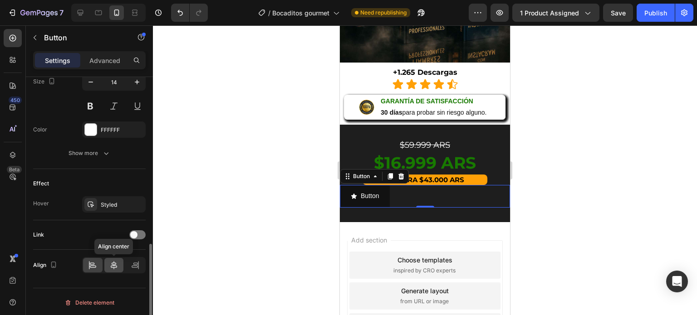
click at [115, 261] on icon at bounding box center [113, 265] width 9 height 9
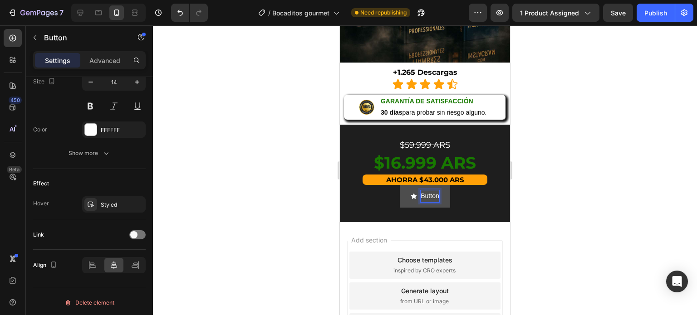
click at [427, 191] on p "Button" at bounding box center [430, 196] width 18 height 11
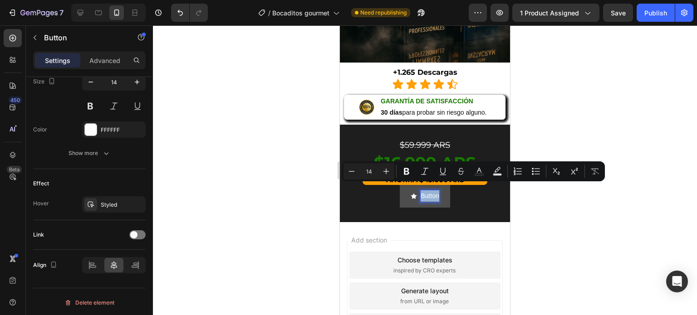
click at [427, 191] on p "Button" at bounding box center [430, 196] width 18 height 11
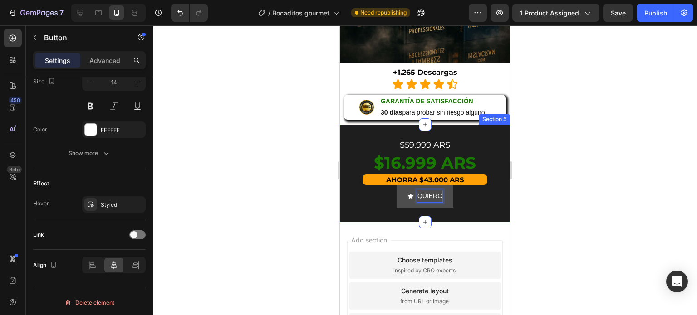
click at [397, 185] on button "QUIERO" at bounding box center [425, 196] width 57 height 22
click at [390, 185] on button "QUIERO LAS" at bounding box center [425, 196] width 71 height 22
click at [383, 185] on button "QUIERO LAS ´160" at bounding box center [425, 196] width 85 height 22
click at [382, 185] on button "QUIERO LAS +160" at bounding box center [425, 196] width 87 height 22
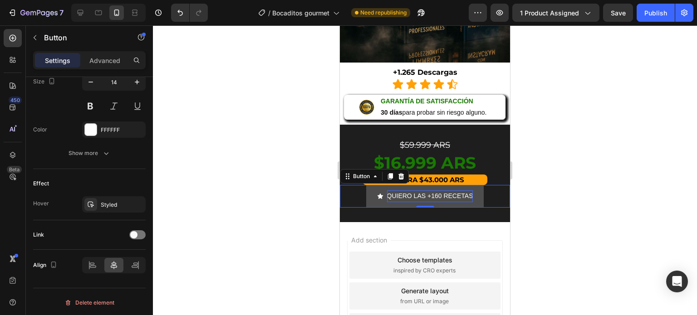
click at [476, 189] on button "QUIERO LAS +160 RECETAS" at bounding box center [425, 196] width 118 height 22
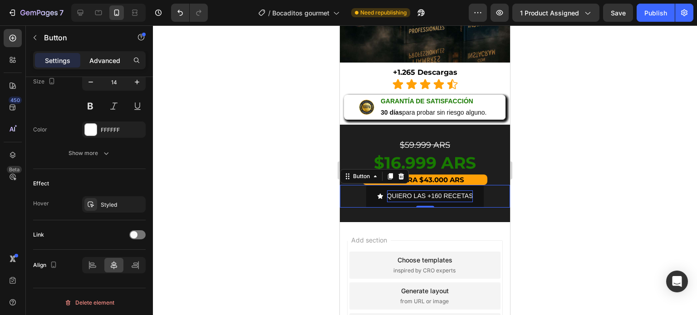
click at [114, 56] on p "Advanced" at bounding box center [104, 61] width 31 height 10
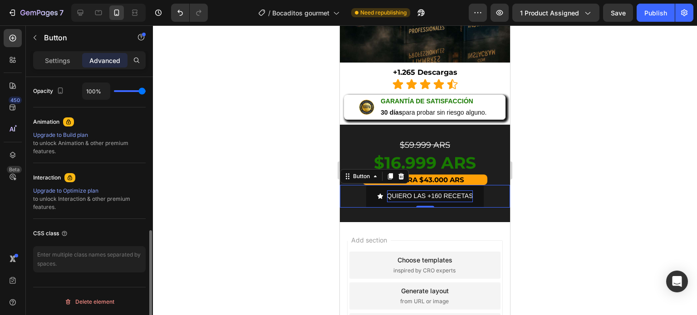
scroll to position [0, 0]
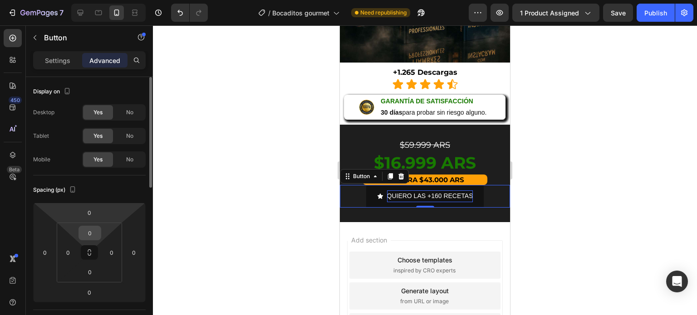
click at [86, 237] on input "0" at bounding box center [90, 233] width 18 height 14
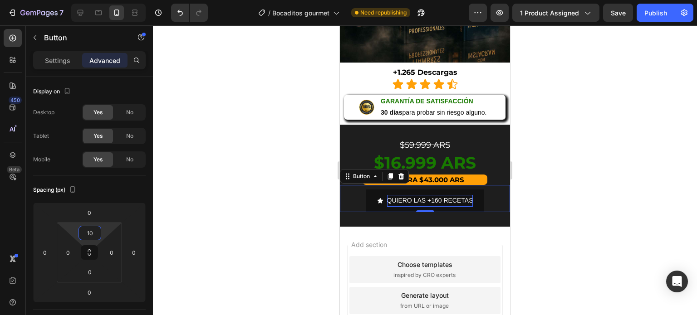
type input "10"
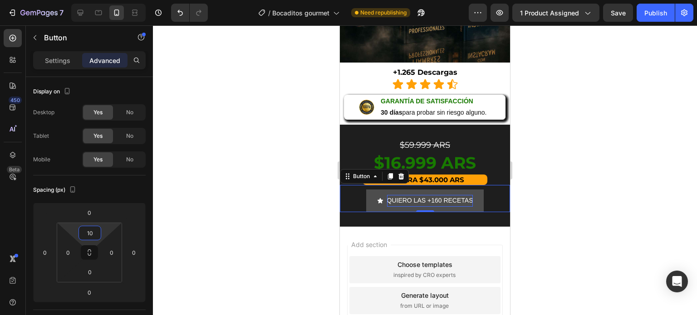
click at [389, 190] on button "QUIERO LAS +160 RECETAS" at bounding box center [425, 201] width 118 height 22
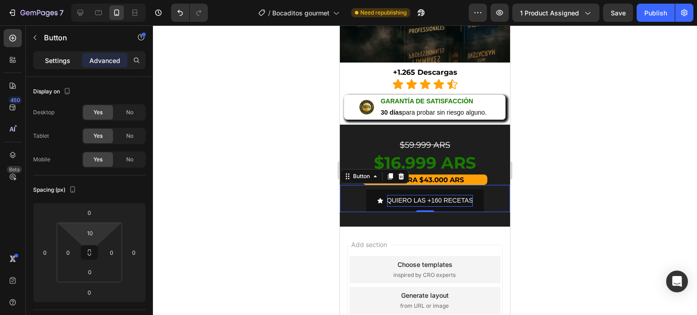
click at [58, 58] on p "Settings" at bounding box center [57, 61] width 25 height 10
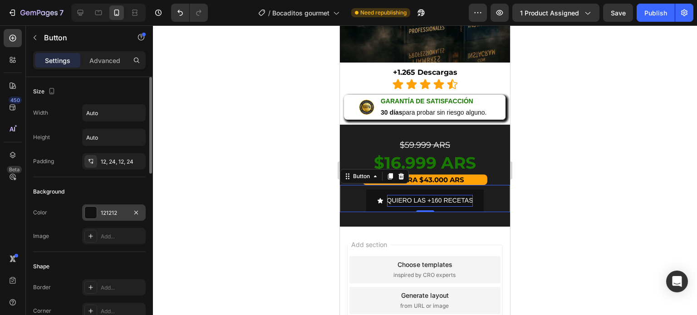
click at [94, 212] on div at bounding box center [91, 213] width 12 height 12
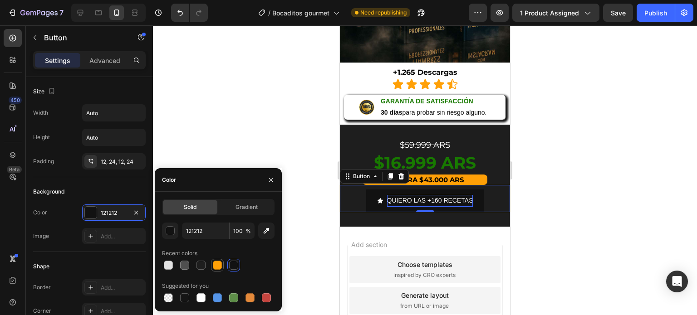
click at [213, 267] on div at bounding box center [217, 265] width 9 height 9
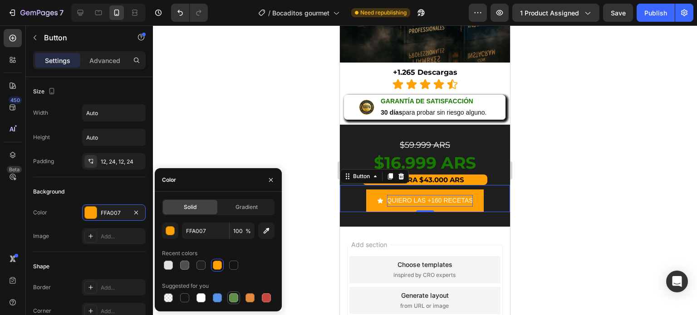
click at [236, 299] on div at bounding box center [233, 298] width 9 height 9
type input "5E8E49"
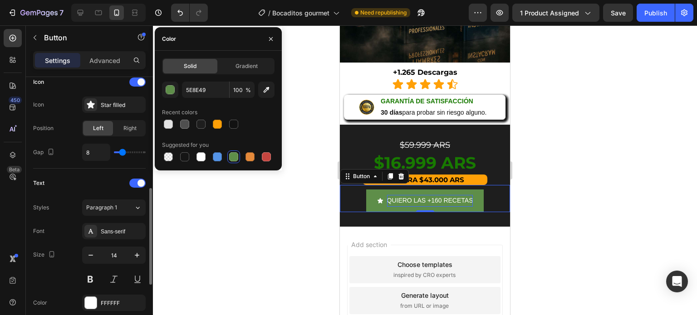
scroll to position [302, 0]
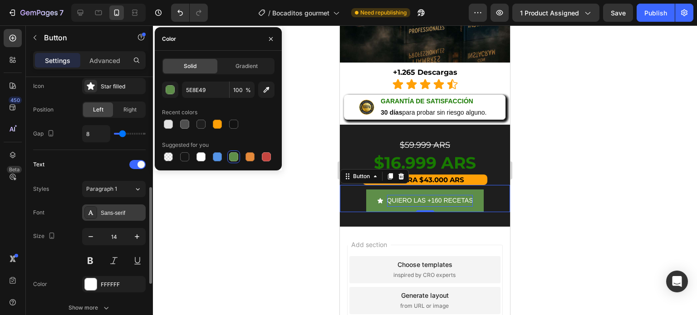
click at [111, 212] on div "Sans-serif" at bounding box center [122, 213] width 43 height 8
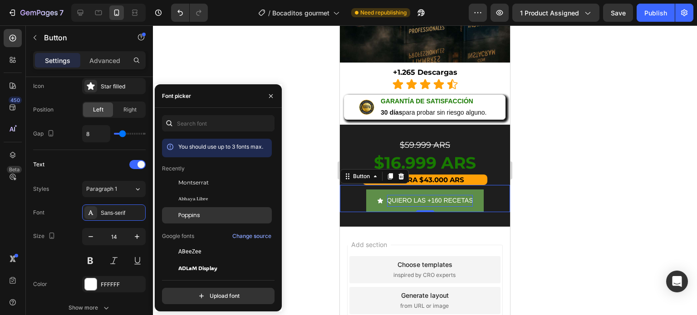
click at [186, 212] on span "Poppins" at bounding box center [189, 215] width 22 height 8
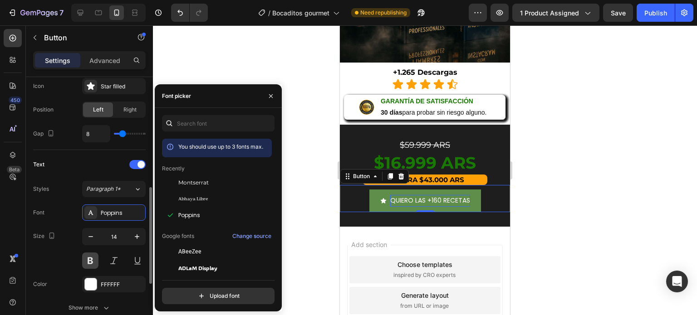
click at [91, 258] on button at bounding box center [90, 261] width 16 height 16
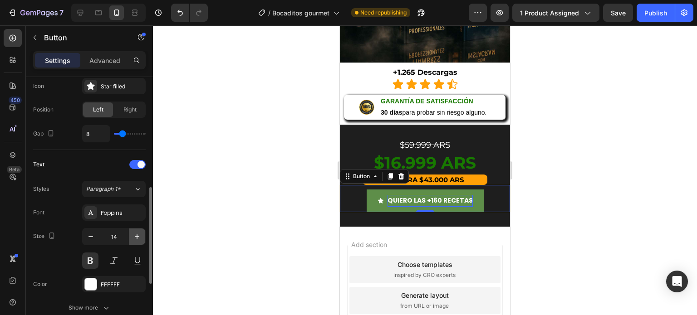
click at [134, 235] on icon "button" at bounding box center [136, 236] width 9 height 9
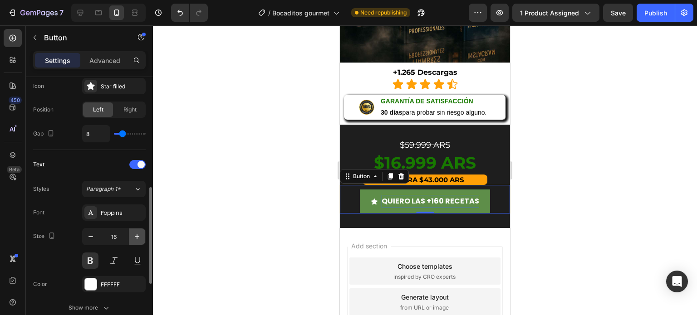
click at [134, 235] on icon "button" at bounding box center [136, 236] width 9 height 9
type input "17"
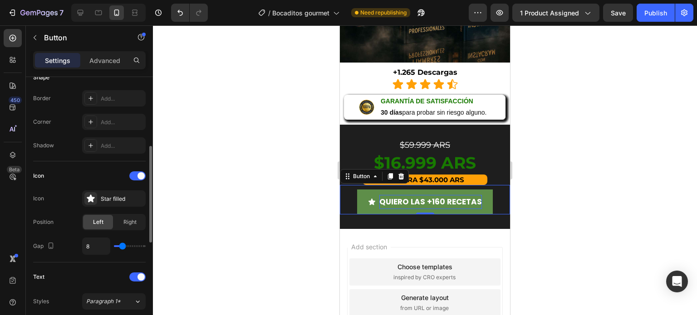
scroll to position [189, 0]
click at [90, 196] on icon at bounding box center [91, 199] width 8 height 8
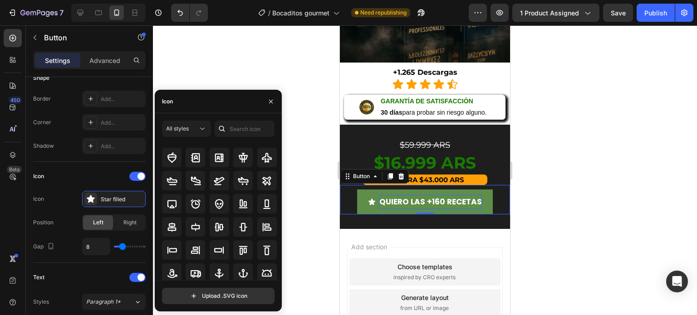
scroll to position [0, 0]
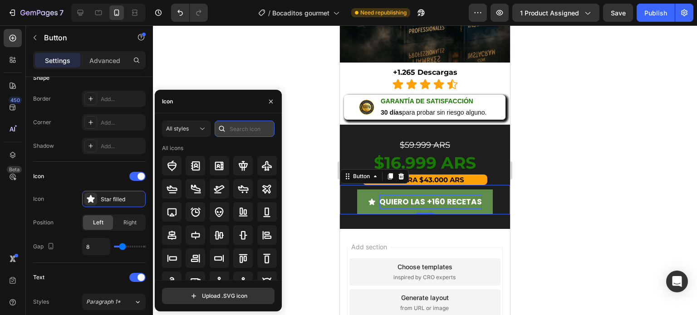
click at [247, 125] on input "text" at bounding box center [245, 129] width 60 height 16
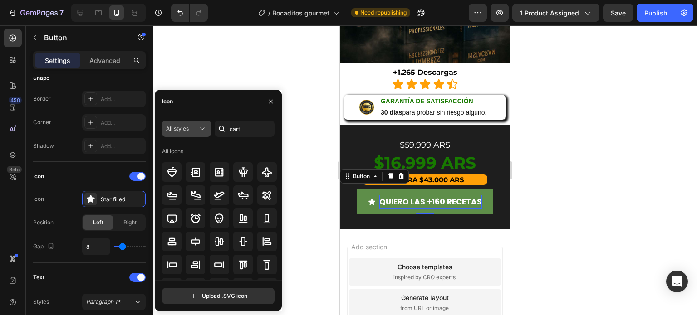
click at [199, 128] on icon at bounding box center [202, 128] width 9 height 9
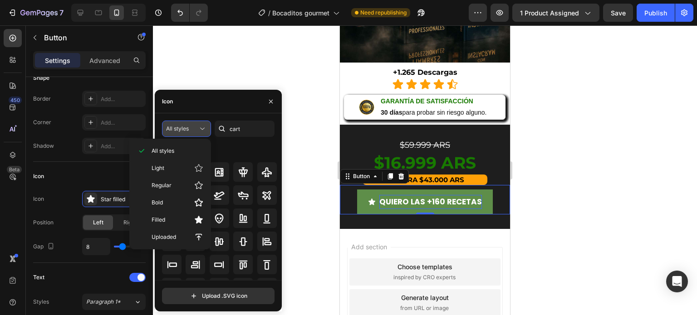
click at [205, 131] on icon at bounding box center [202, 128] width 9 height 9
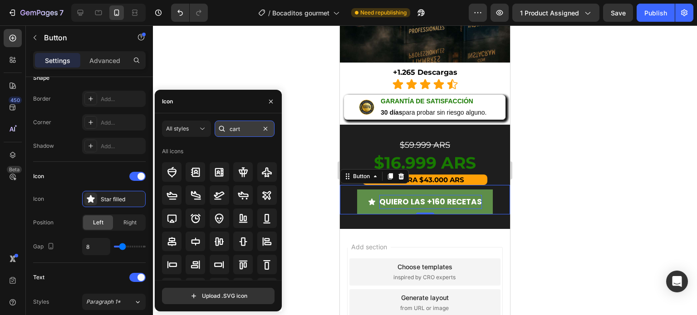
click at [240, 128] on input "cart" at bounding box center [245, 129] width 60 height 16
type input "carrito"
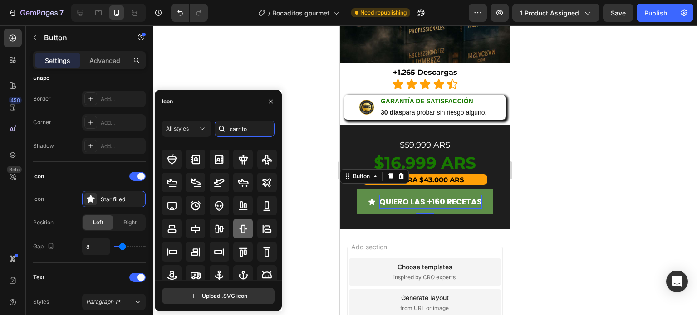
scroll to position [15, 0]
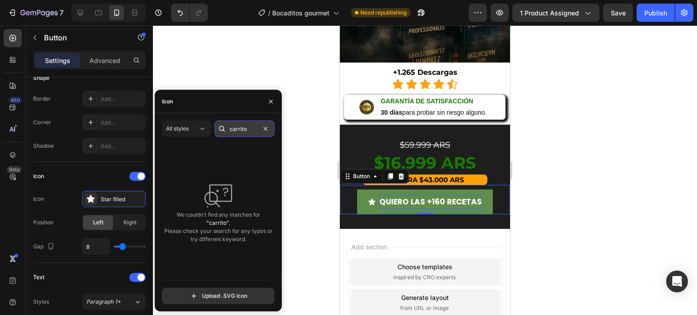
click at [240, 131] on input "carrito" at bounding box center [245, 129] width 60 height 16
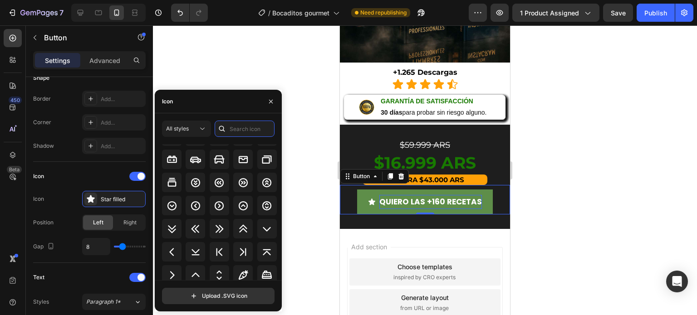
scroll to position [1089, 0]
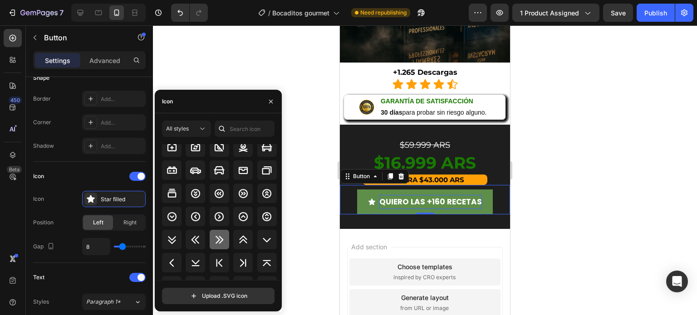
click at [218, 240] on icon at bounding box center [220, 240] width 8 height 8
click at [239, 196] on icon at bounding box center [243, 193] width 9 height 9
click at [218, 245] on div at bounding box center [220, 240] width 20 height 20
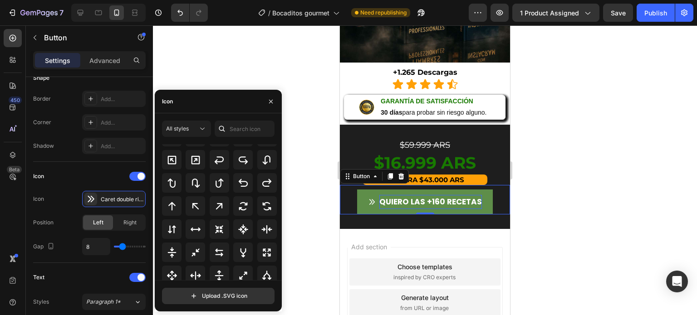
scroll to position [432, 0]
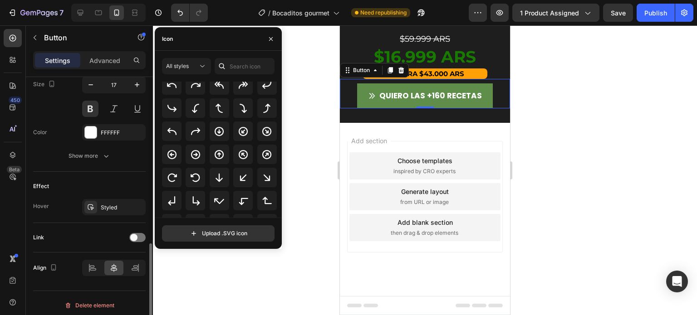
scroll to position [456, 0]
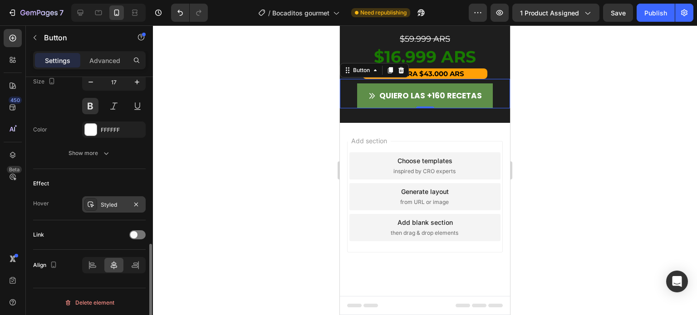
click at [106, 203] on div "Styled" at bounding box center [114, 205] width 26 height 8
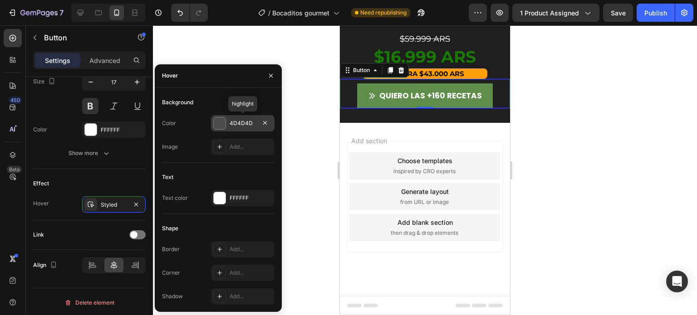
click at [244, 118] on div "4D4D4D" at bounding box center [243, 123] width 64 height 16
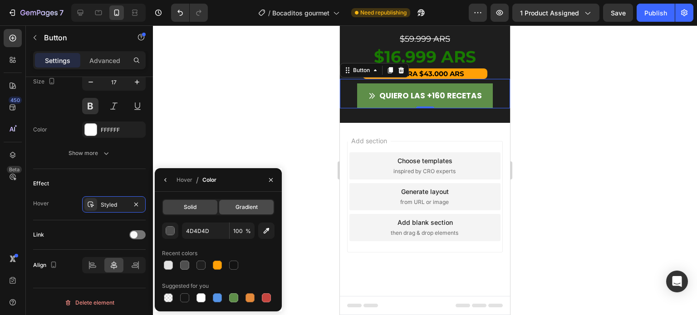
click at [240, 206] on span "Gradient" at bounding box center [247, 207] width 22 height 8
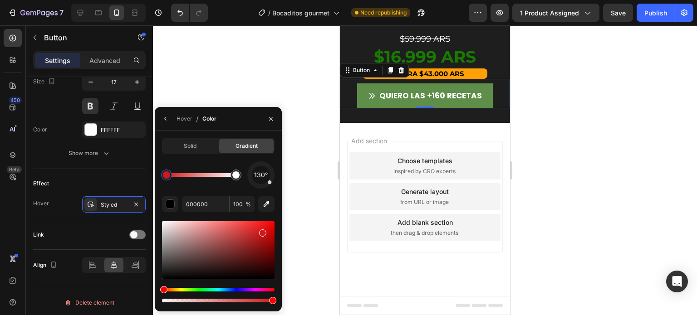
drag, startPoint x: 233, startPoint y: 245, endPoint x: 261, endPoint y: 232, distance: 31.7
click at [261, 232] on div at bounding box center [218, 250] width 113 height 58
drag, startPoint x: 261, startPoint y: 232, endPoint x: 275, endPoint y: 221, distance: 17.7
click at [266, 230] on div at bounding box center [262, 233] width 7 height 7
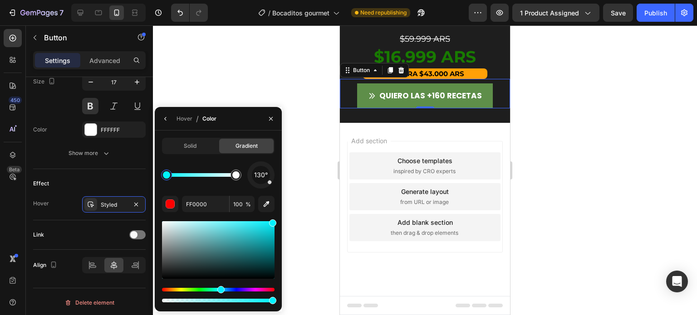
click at [220, 289] on div "Hue" at bounding box center [218, 290] width 113 height 4
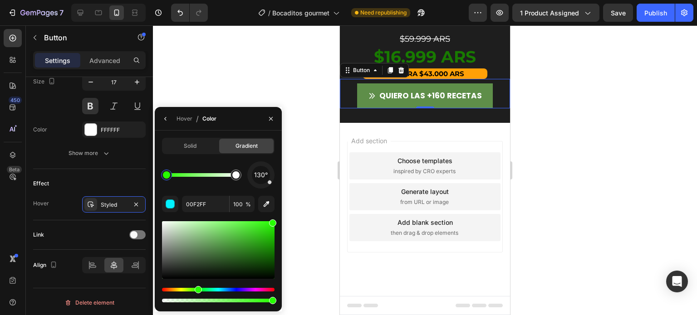
click at [197, 289] on div "Hue" at bounding box center [218, 290] width 113 height 4
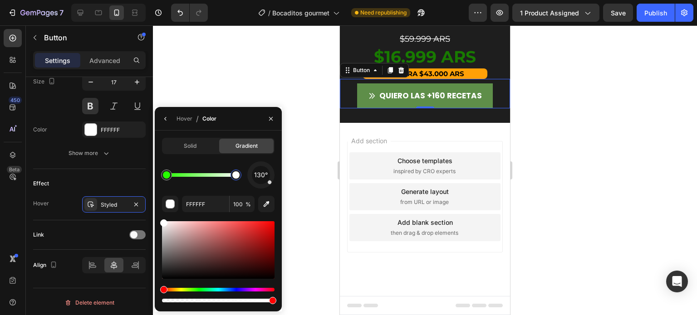
click at [233, 179] on div at bounding box center [236, 175] width 11 height 11
click at [198, 289] on div "Hue" at bounding box center [218, 290] width 113 height 4
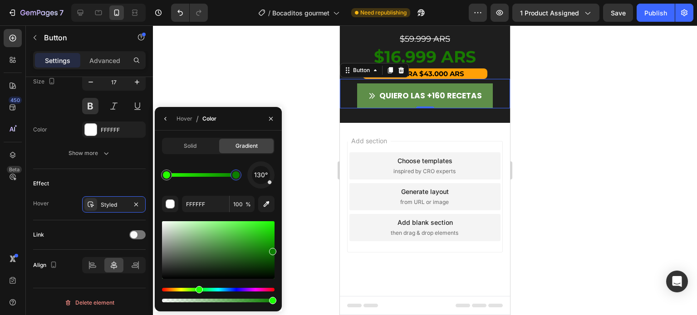
type input "0C7F00"
drag, startPoint x: 264, startPoint y: 247, endPoint x: 280, endPoint y: 252, distance: 16.1
drag, startPoint x: 270, startPoint y: 184, endPoint x: 284, endPoint y: 196, distance: 18.4
click at [284, 0] on div "7 / Bocaditos gourmet Need republishing Preview 1 product assigned Save Publish…" at bounding box center [348, 0] width 697 height 0
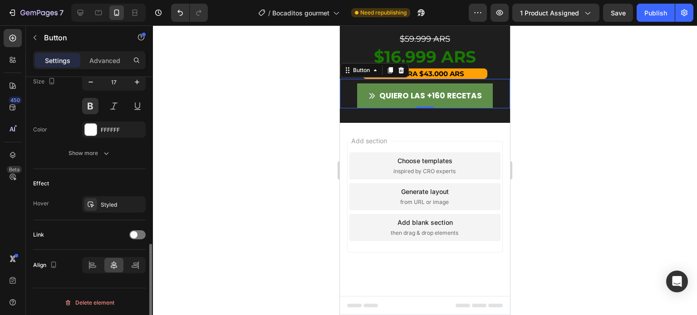
click at [115, 180] on div "Effect" at bounding box center [89, 184] width 113 height 15
click at [108, 201] on div "Styled" at bounding box center [114, 205] width 26 height 8
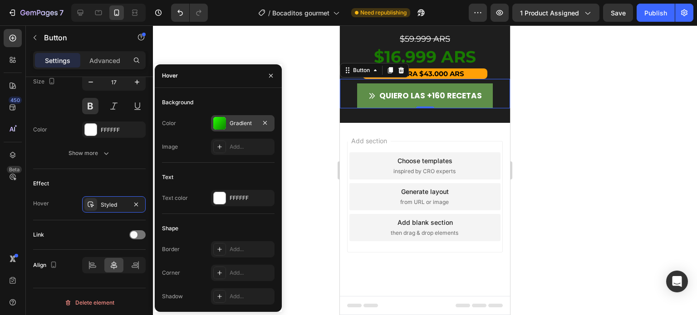
click at [245, 125] on div "Gradient" at bounding box center [243, 123] width 26 height 8
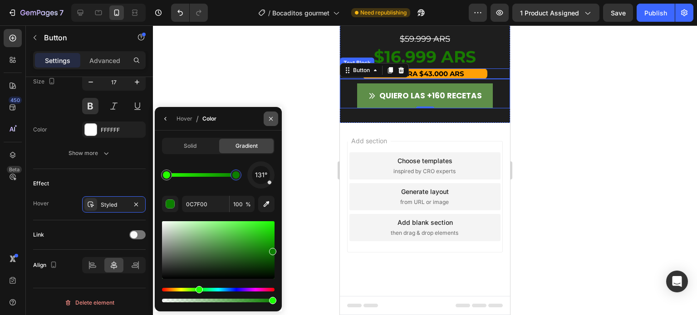
click at [272, 117] on icon "button" at bounding box center [270, 118] width 7 height 7
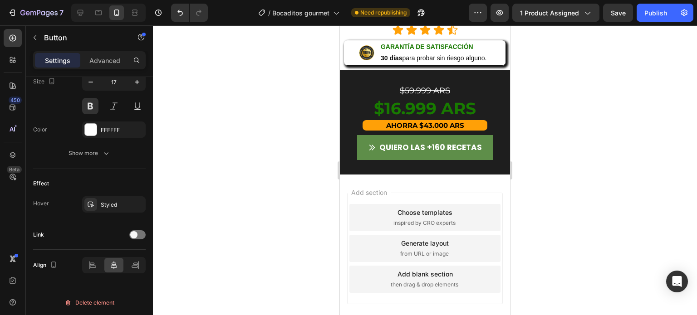
scroll to position [1163, 0]
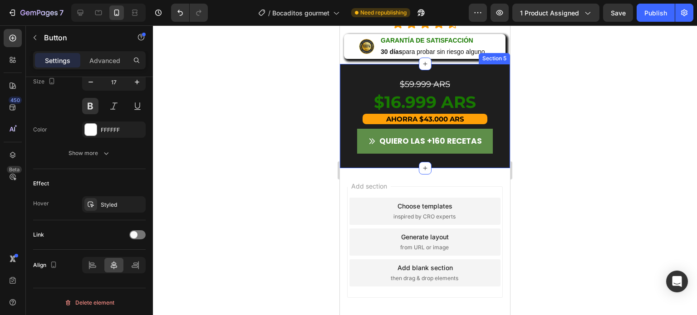
click at [393, 162] on div "$59.999 ARS Text Block $16.999 ARS Text Block AHORRA $43.000 ARS Text Block QUI…" at bounding box center [425, 116] width 170 height 104
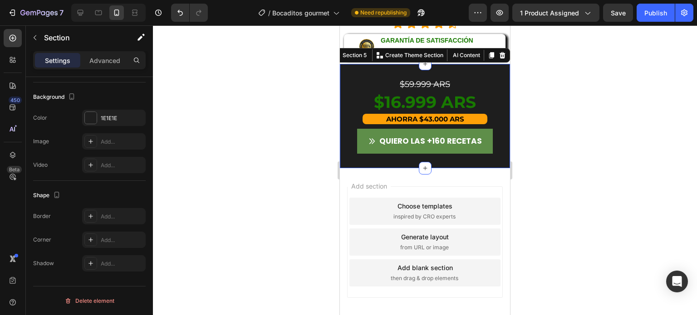
scroll to position [0, 0]
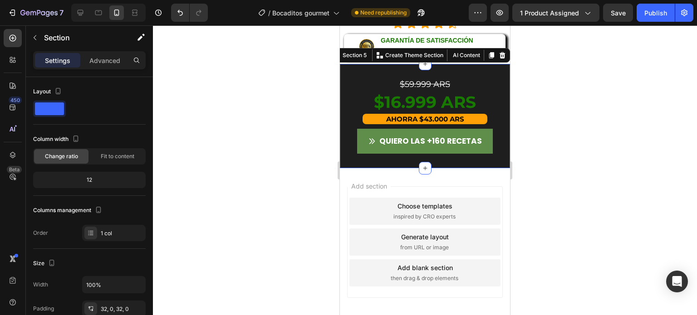
click at [105, 68] on div "Settings Advanced" at bounding box center [89, 60] width 113 height 18
click at [100, 60] on p "Advanced" at bounding box center [104, 61] width 31 height 10
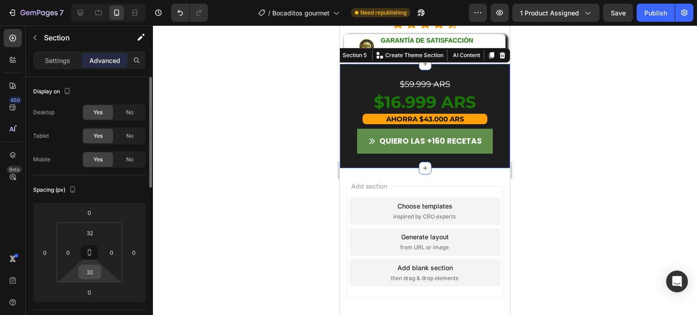
click at [89, 268] on input "32" at bounding box center [90, 272] width 18 height 14
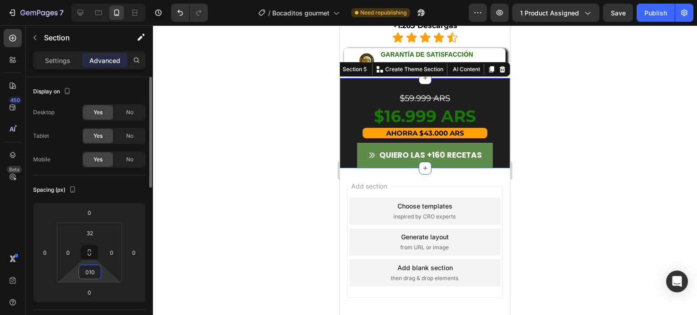
scroll to position [1153, 0]
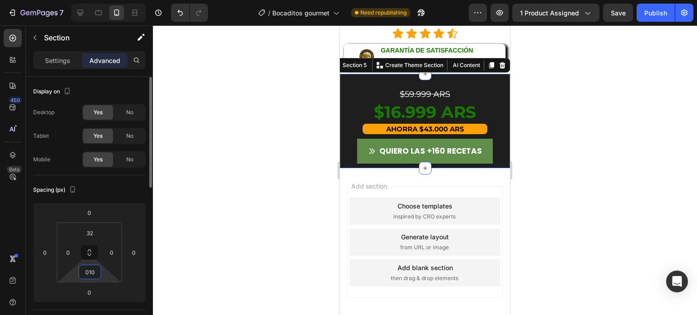
click at [88, 270] on input "010" at bounding box center [90, 272] width 18 height 14
type input "10"
click at [96, 57] on p "Advanced" at bounding box center [104, 61] width 31 height 10
click at [70, 57] on p "Settings" at bounding box center [57, 61] width 25 height 10
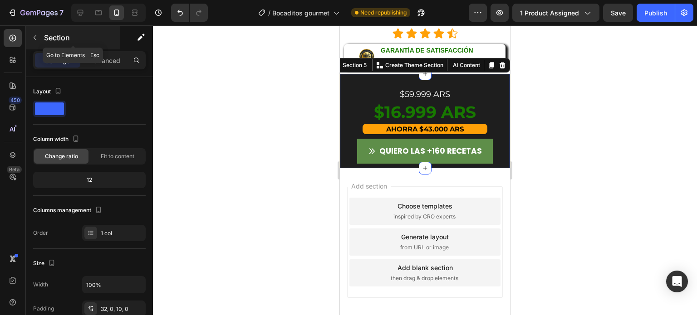
click at [40, 30] on button "button" at bounding box center [35, 37] width 15 height 15
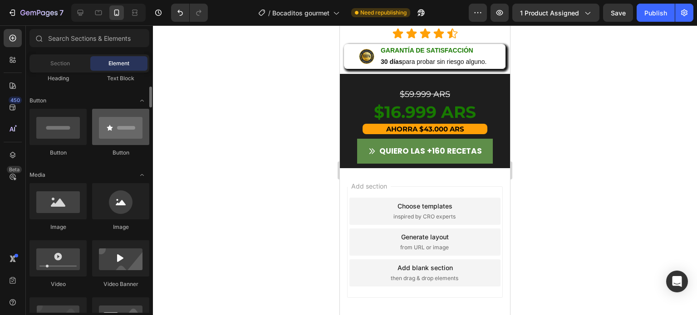
scroll to position [191, 0]
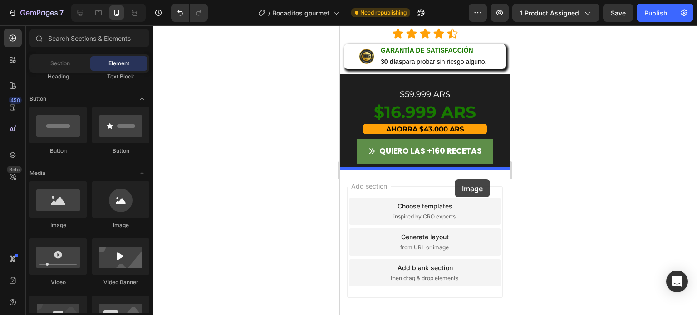
drag, startPoint x: 422, startPoint y: 242, endPoint x: 455, endPoint y: 180, distance: 70.4
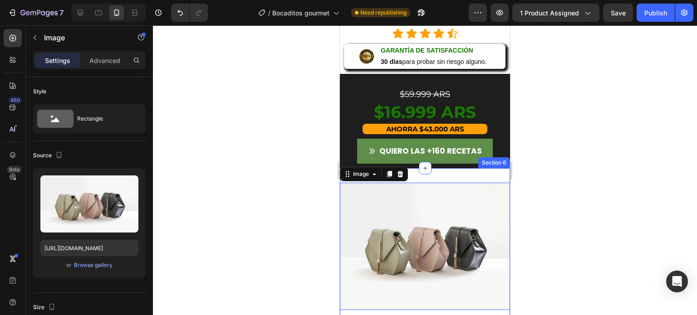
scroll to position [1163, 0]
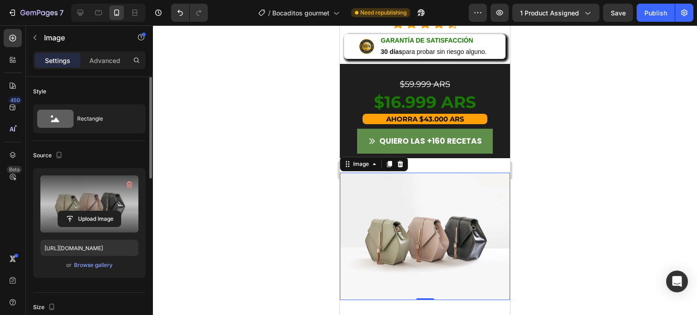
click at [106, 201] on label at bounding box center [89, 204] width 98 height 57
click at [106, 211] on input "file" at bounding box center [89, 218] width 63 height 15
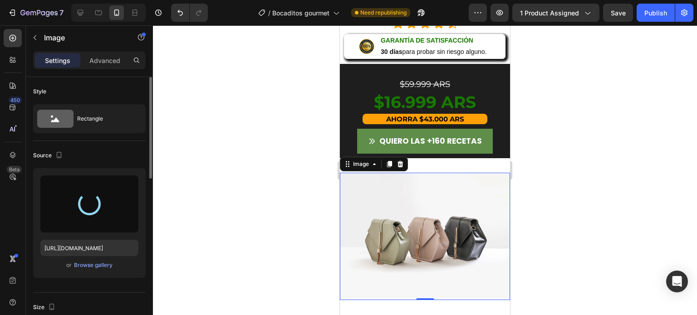
type input "https://cdn.shopify.com/s/files/1/0713/7119/4506/files/gempages_579950671617327…"
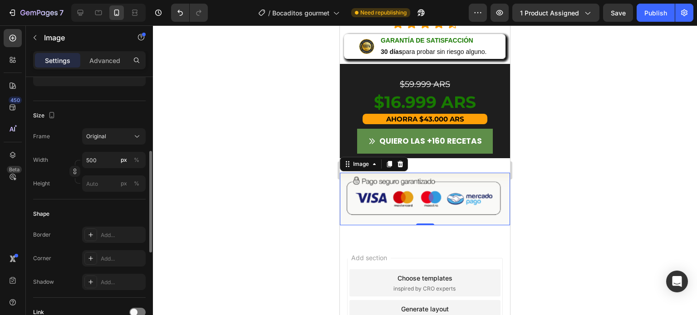
scroll to position [194, 0]
click at [104, 158] on input "500" at bounding box center [114, 158] width 64 height 16
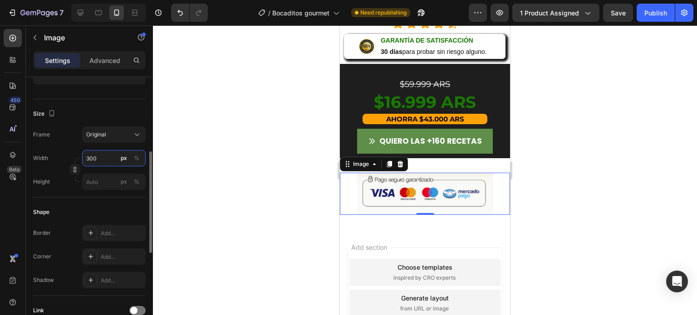
type input "300"
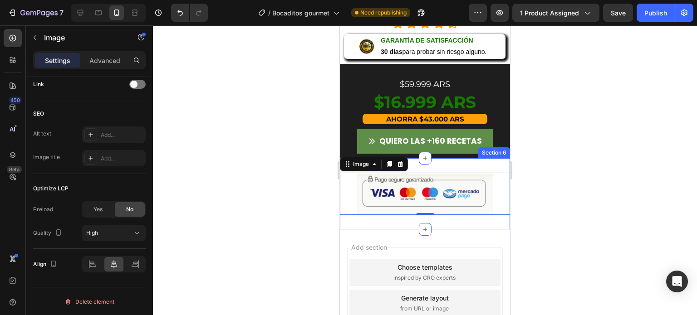
click at [451, 167] on div "Image 0 Section 6" at bounding box center [425, 193] width 170 height 71
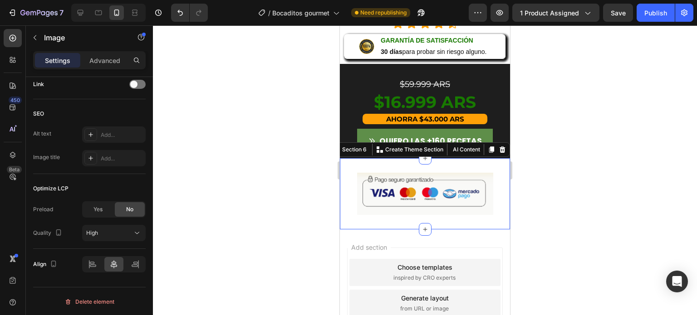
scroll to position [0, 0]
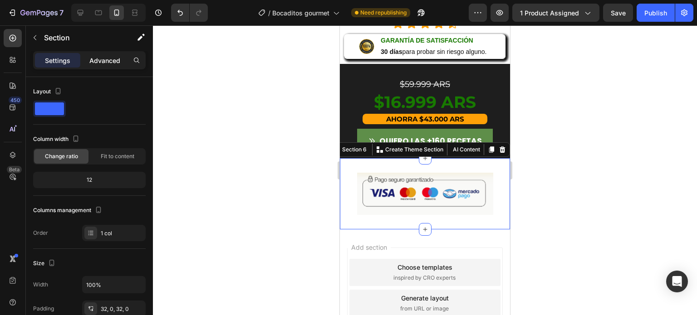
click at [108, 60] on p "Advanced" at bounding box center [104, 61] width 31 height 10
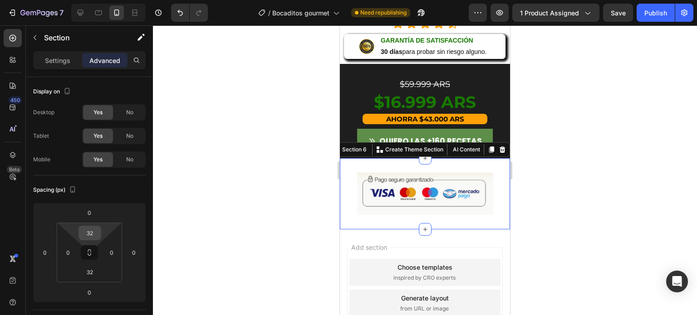
click at [92, 230] on input "32" at bounding box center [90, 233] width 18 height 14
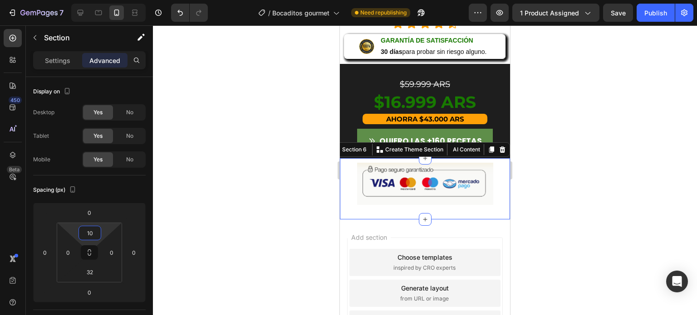
type input "1"
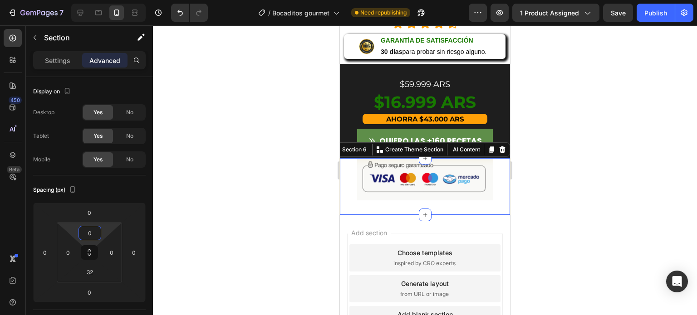
click at [582, 169] on div at bounding box center [425, 170] width 544 height 290
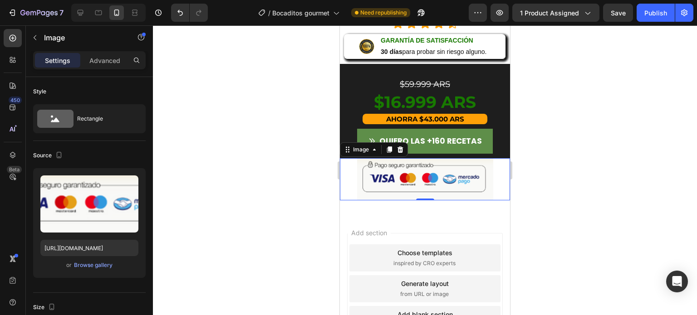
click at [395, 176] on img at bounding box center [425, 179] width 136 height 42
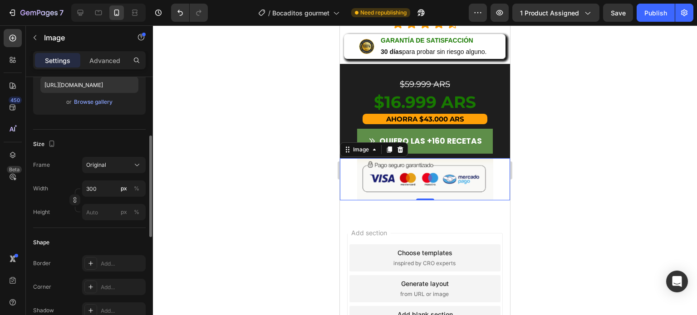
scroll to position [160, 0]
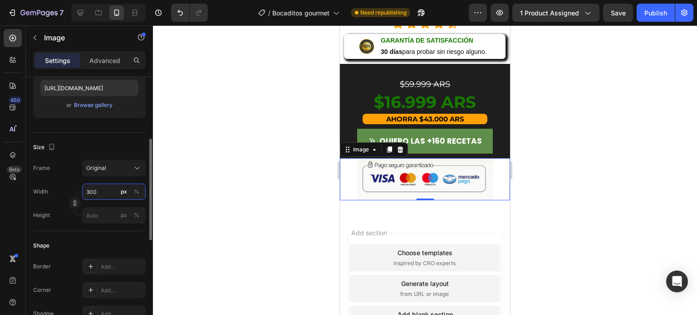
click at [101, 192] on input "300" at bounding box center [114, 192] width 64 height 16
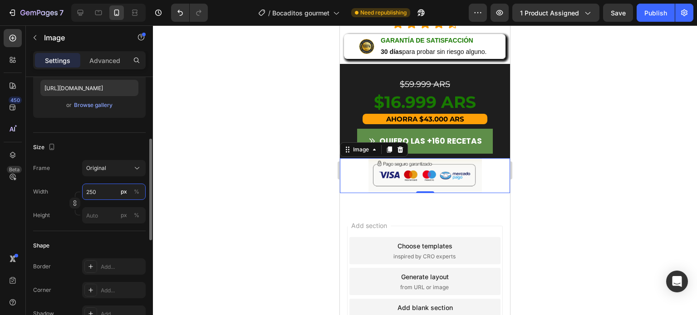
type input "250"
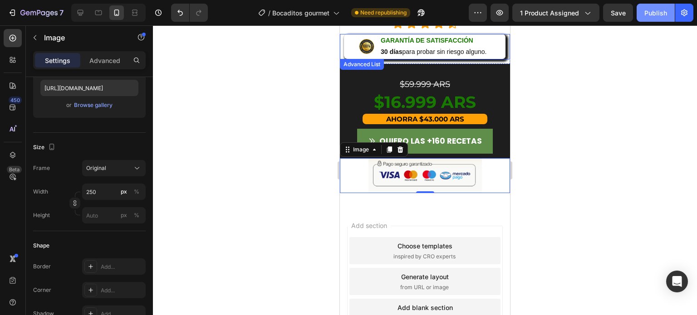
click at [657, 20] on button "Publish" at bounding box center [656, 13] width 38 height 18
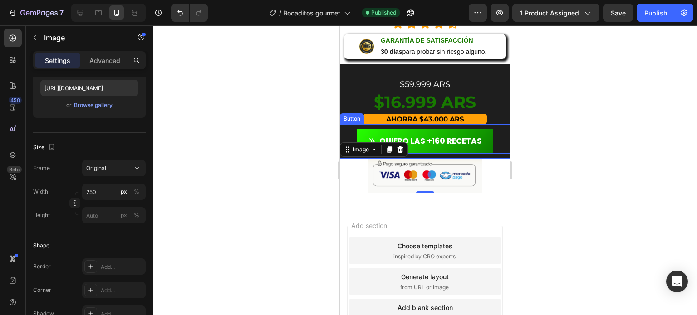
click at [424, 133] on button "QUIERO LAS +160 RECETAS" at bounding box center [425, 141] width 136 height 25
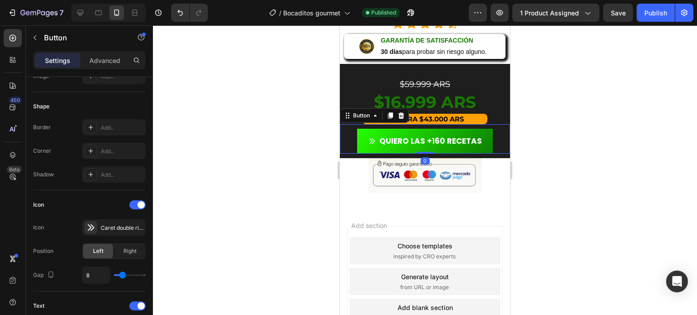
scroll to position [0, 0]
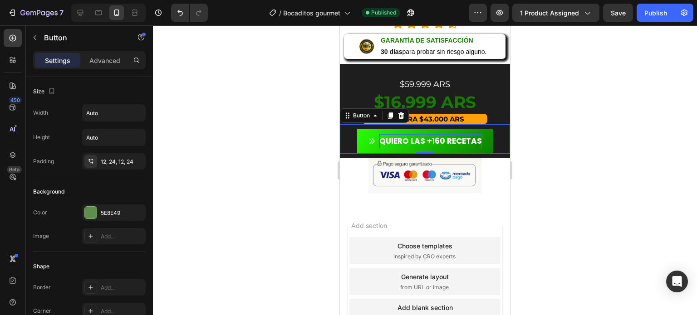
click at [397, 136] on p "QUIERO LAS +160 RECETAS" at bounding box center [430, 141] width 103 height 14
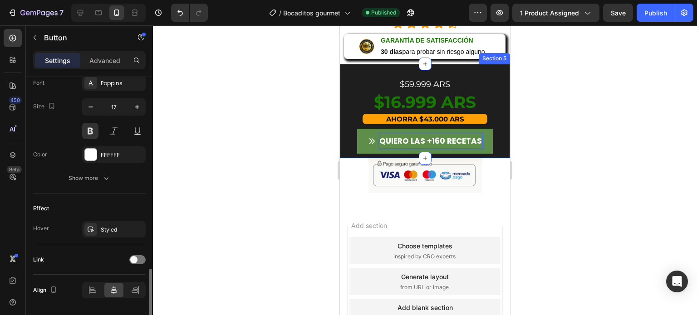
scroll to position [456, 0]
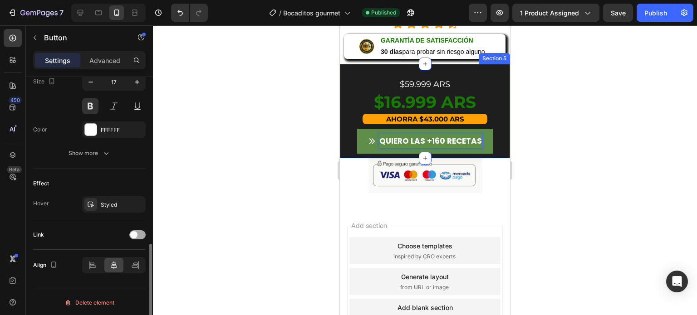
click at [134, 234] on span at bounding box center [133, 234] width 7 height 7
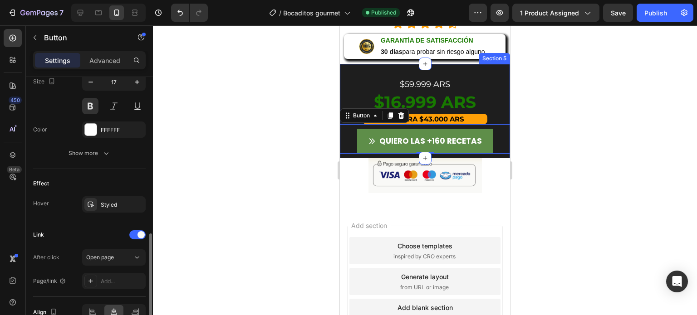
scroll to position [504, 0]
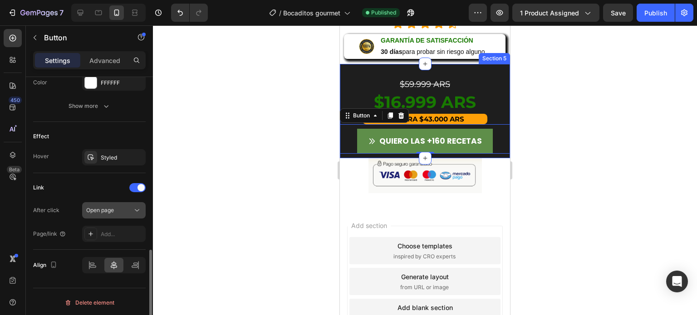
click at [126, 210] on div "Open page" at bounding box center [109, 210] width 46 height 8
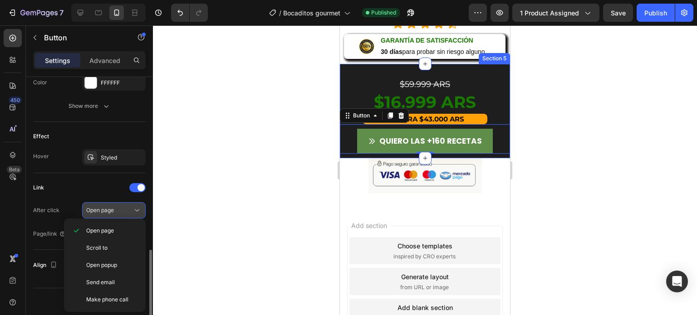
click at [108, 209] on span "Open page" at bounding box center [100, 210] width 28 height 7
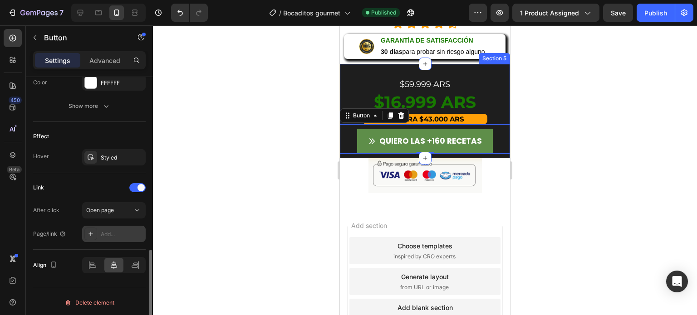
click at [118, 233] on div "Add..." at bounding box center [122, 235] width 43 height 8
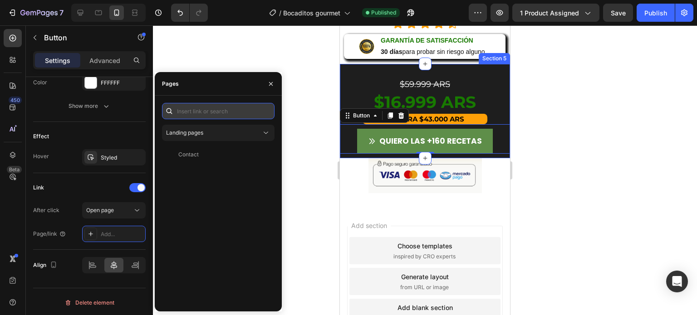
click at [210, 108] on input "text" at bounding box center [218, 111] width 113 height 16
paste input "https://zentenova.com.ar/cart/46994766266506:1"
type input "https://zentenova.com.ar/cart/46994766266506:1"
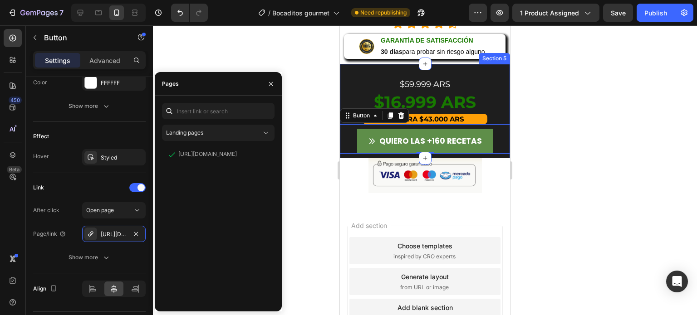
click at [303, 143] on div at bounding box center [425, 170] width 544 height 290
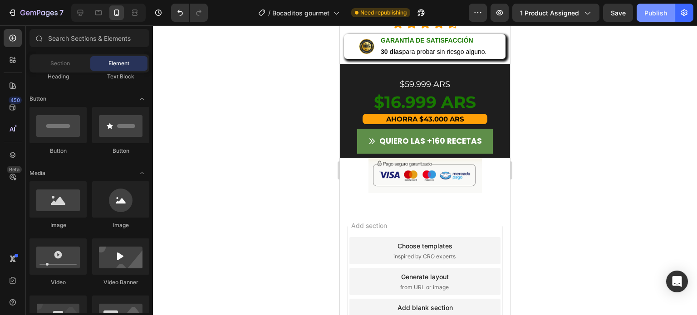
click at [657, 15] on div "Publish" at bounding box center [655, 13] width 23 height 10
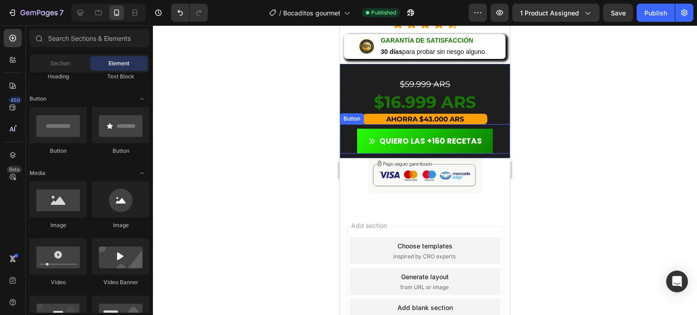
click at [365, 140] on link "QUIERO LAS +160 RECETAS" at bounding box center [425, 141] width 136 height 25
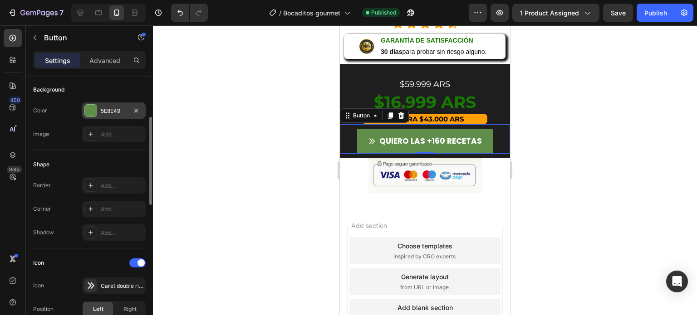
scroll to position [108, 0]
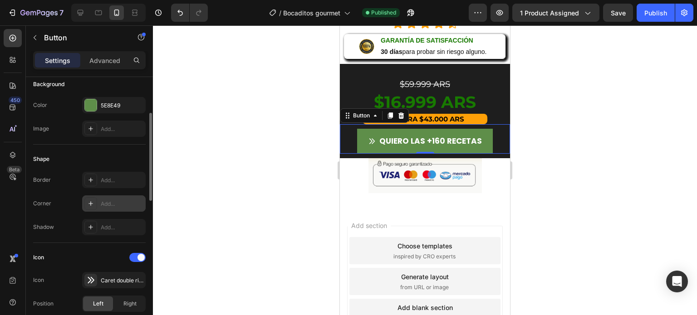
click at [118, 201] on div "Add..." at bounding box center [122, 204] width 43 height 8
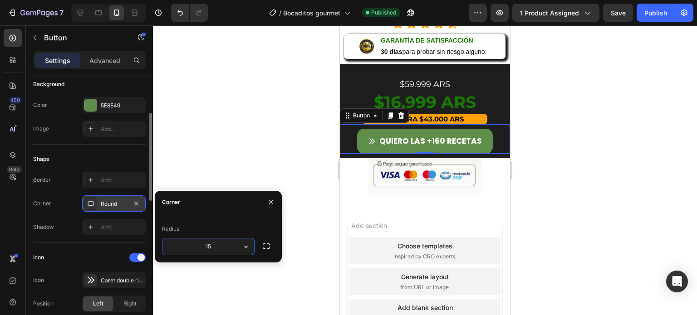
type input "1"
type input "40"
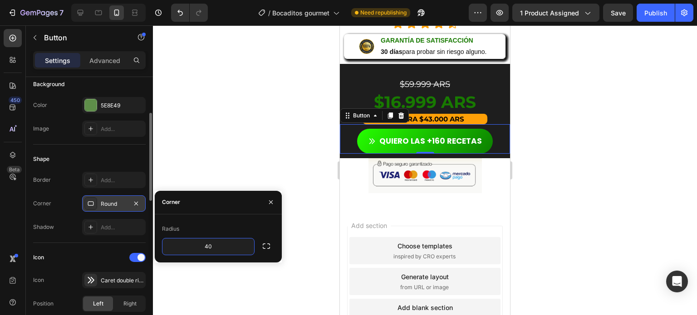
click at [372, 137] on icon at bounding box center [372, 141] width 8 height 8
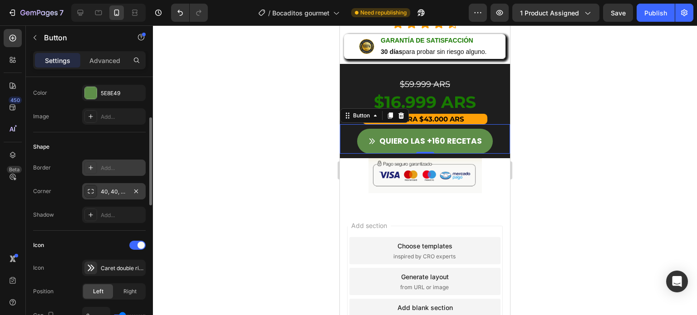
scroll to position [121, 0]
click at [113, 213] on div "Add..." at bounding box center [122, 215] width 43 height 8
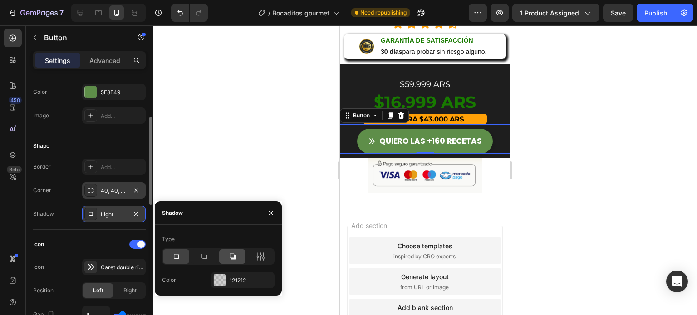
click at [232, 262] on div at bounding box center [232, 257] width 26 height 15
click at [225, 276] on div at bounding box center [220, 281] width 12 height 12
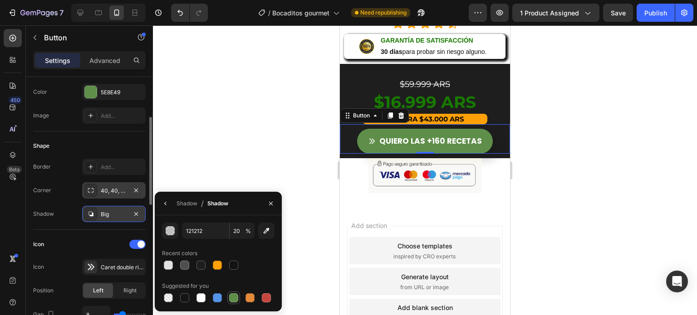
click at [233, 297] on div at bounding box center [233, 298] width 9 height 9
type input "5E8E49"
type input "100"
click at [191, 201] on div "Shadow" at bounding box center [187, 204] width 21 height 8
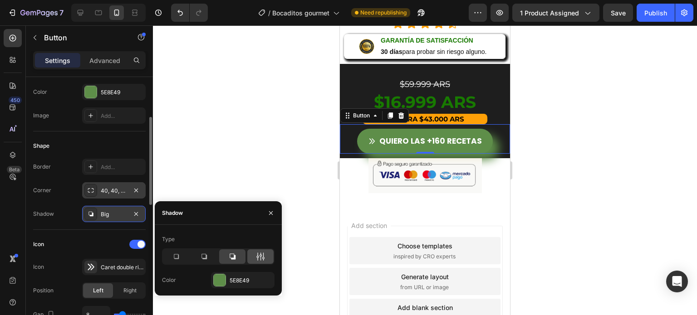
click at [256, 261] on icon at bounding box center [260, 256] width 9 height 9
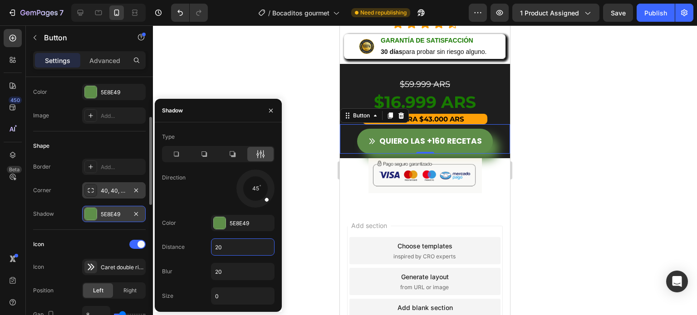
click at [227, 247] on input "20" at bounding box center [242, 247] width 63 height 16
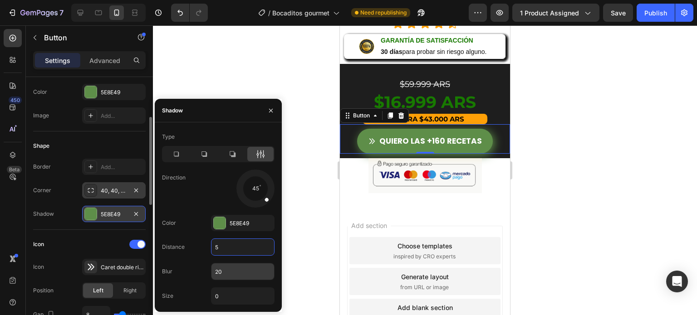
type input "5"
click at [227, 268] on input "20" at bounding box center [242, 272] width 63 height 16
type input "5"
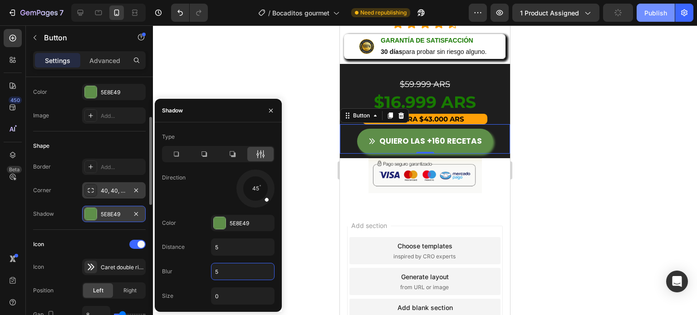
click at [651, 10] on div "Publish" at bounding box center [655, 13] width 23 height 10
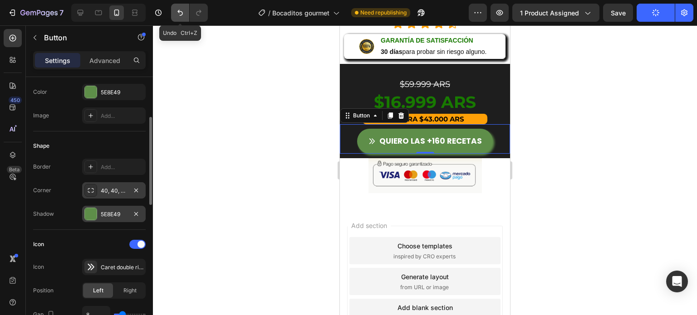
click at [177, 13] on icon "Undo/Redo" at bounding box center [180, 12] width 9 height 9
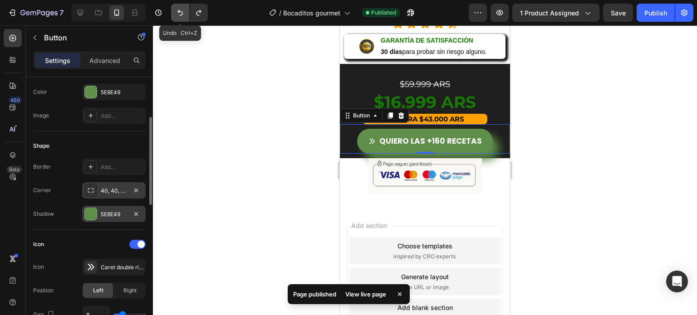
click at [177, 13] on icon "Undo/Redo" at bounding box center [180, 12] width 9 height 9
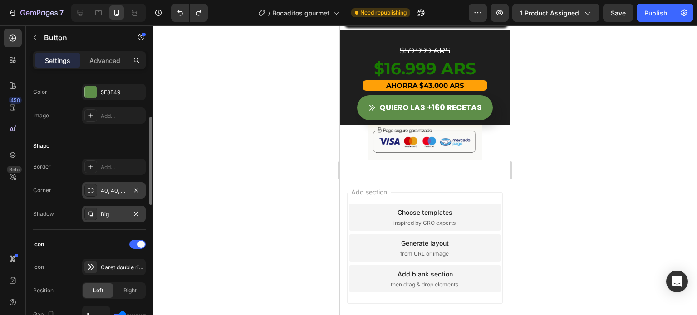
scroll to position [1196, 0]
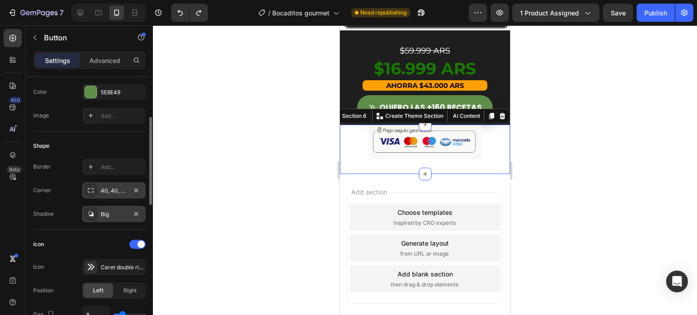
click at [483, 169] on div "Image Section 6 You can create reusable sections Create Theme Section AI Conten…" at bounding box center [425, 149] width 170 height 49
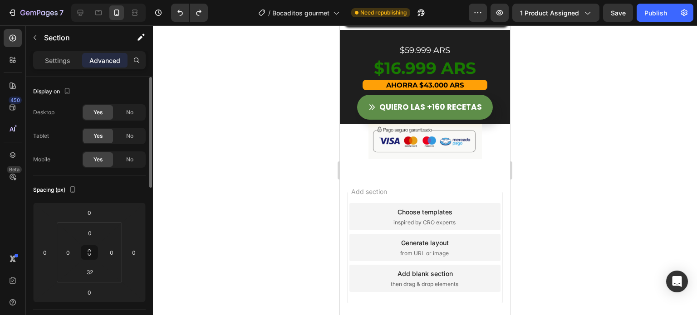
scroll to position [1202, 0]
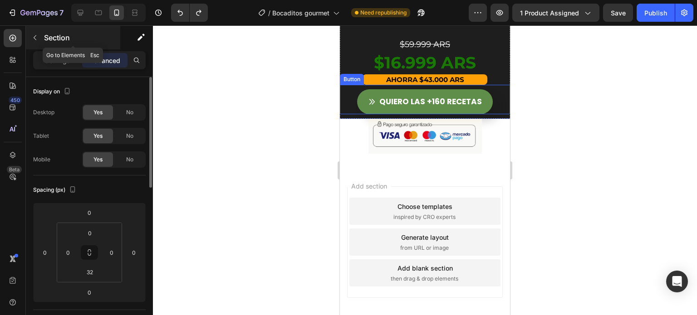
click at [34, 38] on icon "button" at bounding box center [35, 37] width 3 height 5
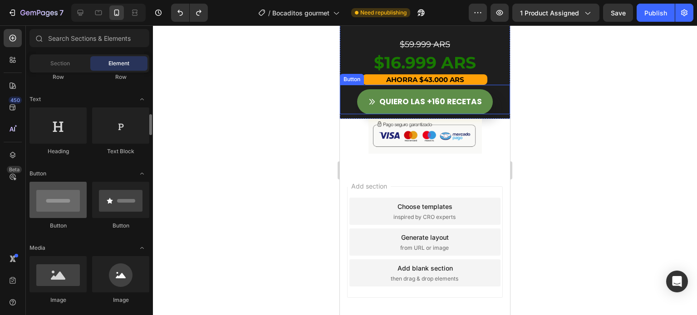
scroll to position [0, 0]
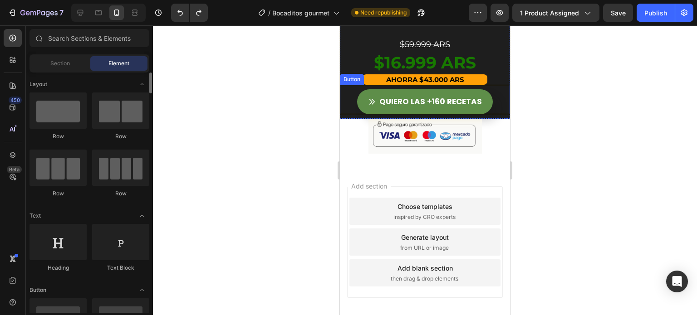
click at [63, 263] on div "Heading" at bounding box center [57, 248] width 57 height 48
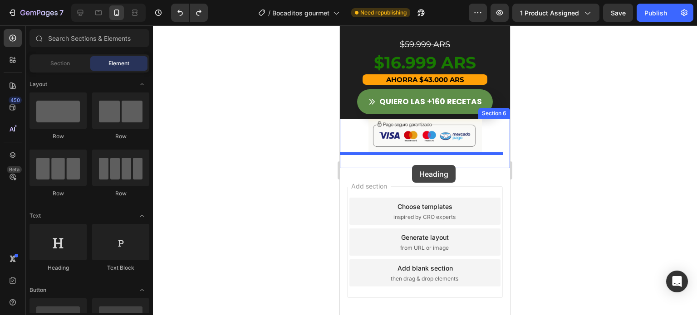
drag, startPoint x: 398, startPoint y: 265, endPoint x: 412, endPoint y: 165, distance: 100.3
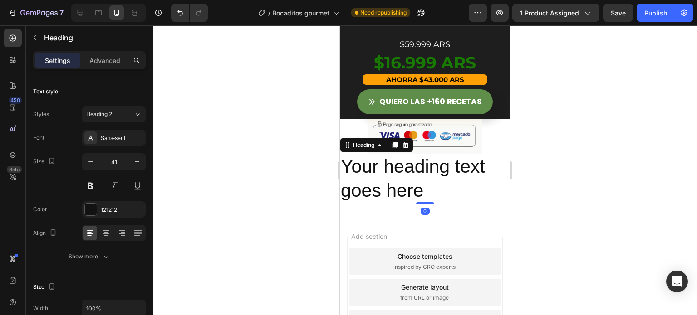
click at [408, 172] on h2 "Your heading text goes here" at bounding box center [425, 179] width 170 height 50
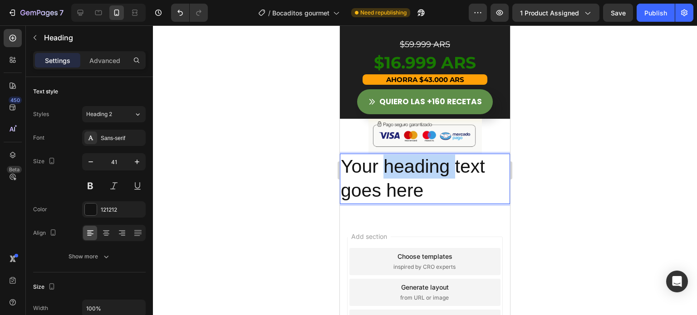
click at [408, 172] on p "Your heading text goes here" at bounding box center [425, 179] width 168 height 49
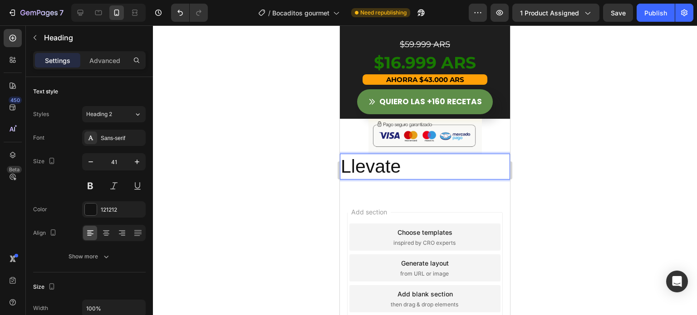
click at [414, 171] on p "Llevate" at bounding box center [425, 167] width 168 height 24
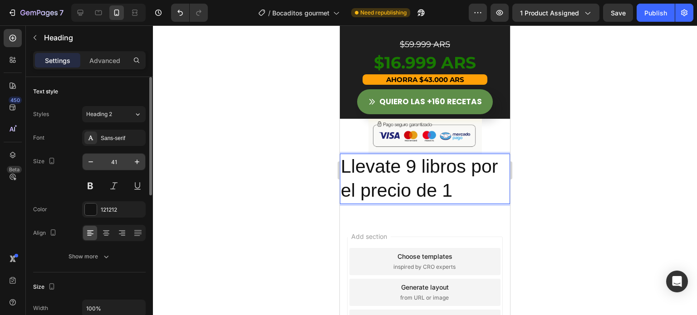
click at [118, 166] on input "41" at bounding box center [114, 162] width 30 height 16
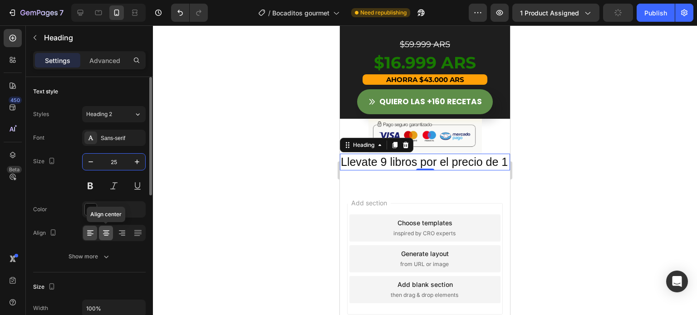
click at [105, 232] on icon at bounding box center [106, 232] width 5 height 1
click at [118, 163] on input "25" at bounding box center [114, 162] width 30 height 16
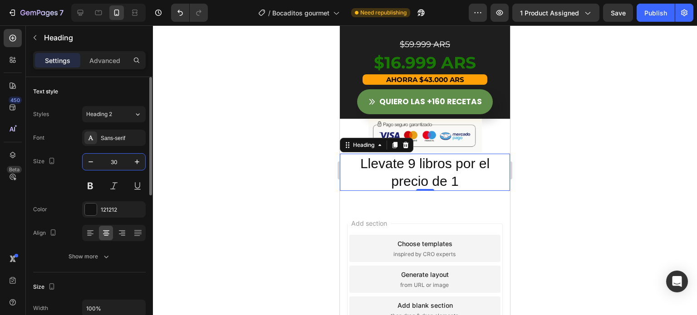
type input "30"
click at [377, 162] on p "Llevate 9 libros por el precio de 1" at bounding box center [425, 172] width 168 height 35
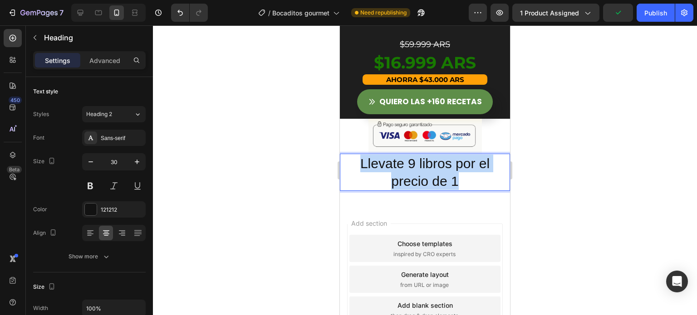
click at [377, 162] on p "Llevate 9 libros por el precio de 1" at bounding box center [425, 172] width 168 height 35
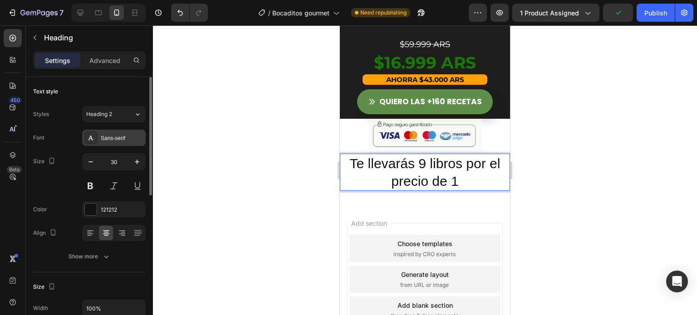
click at [104, 137] on div "Sans-serif" at bounding box center [122, 138] width 43 height 8
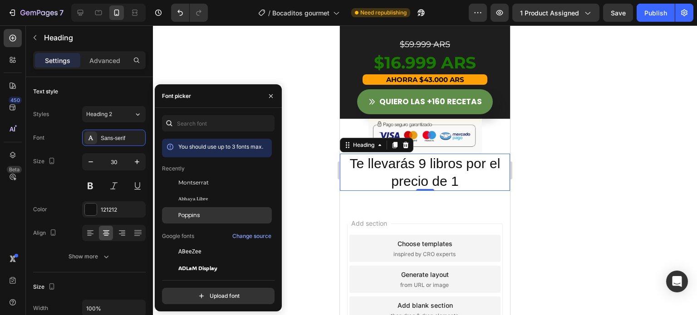
click at [181, 212] on span "Poppins" at bounding box center [189, 215] width 22 height 8
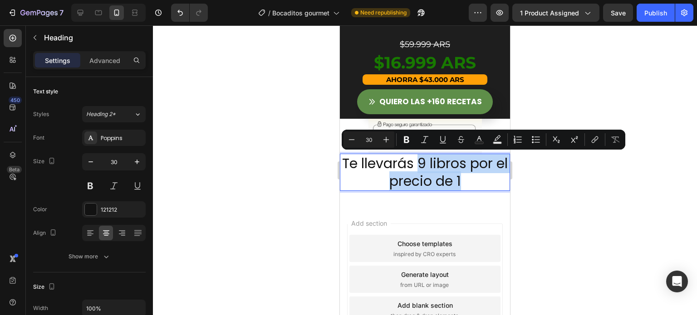
drag, startPoint x: 425, startPoint y: 166, endPoint x: 465, endPoint y: 178, distance: 41.9
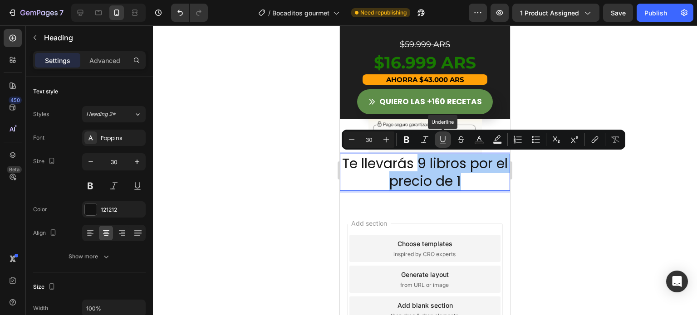
click at [443, 139] on icon "Editor contextual toolbar" at bounding box center [442, 139] width 9 height 9
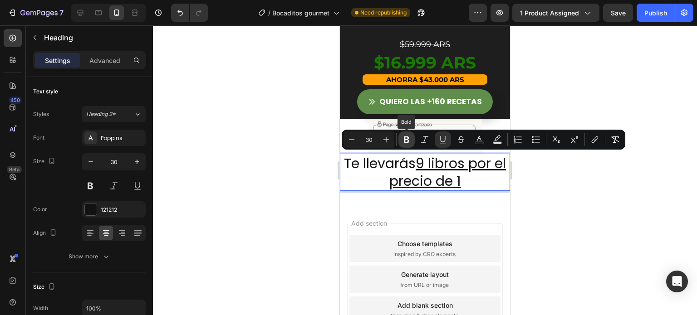
click at [412, 142] on button "Bold" at bounding box center [406, 140] width 16 height 16
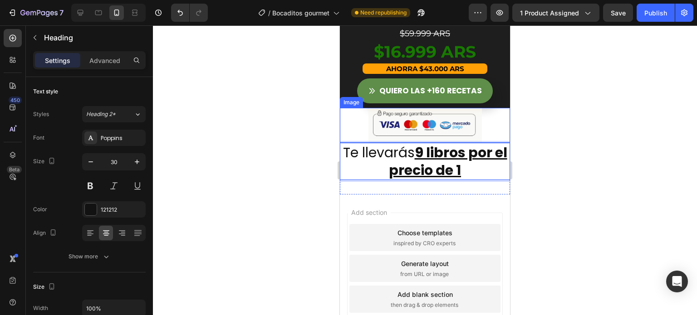
scroll to position [1213, 0]
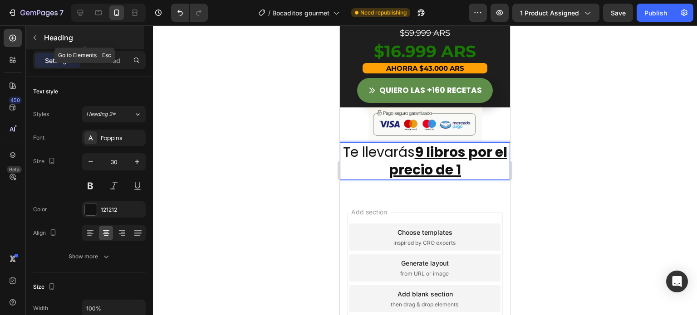
click at [39, 34] on button "button" at bounding box center [35, 37] width 15 height 15
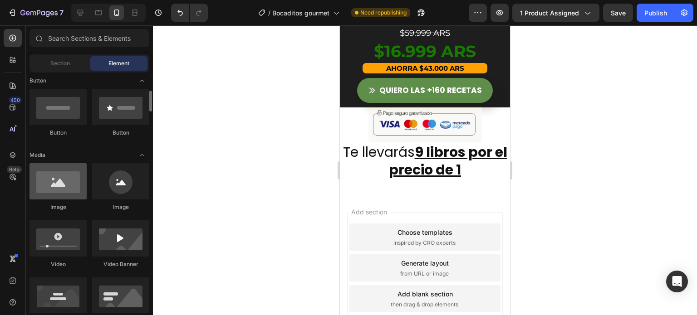
scroll to position [210, 0]
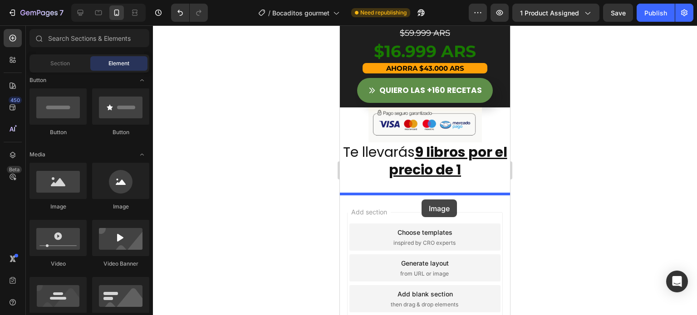
drag, startPoint x: 400, startPoint y: 213, endPoint x: 421, endPoint y: 200, distance: 24.9
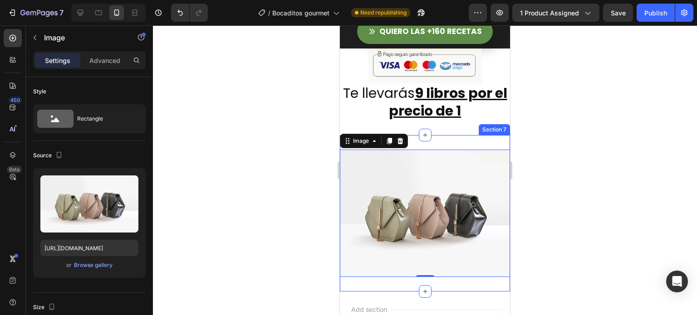
scroll to position [1273, 0]
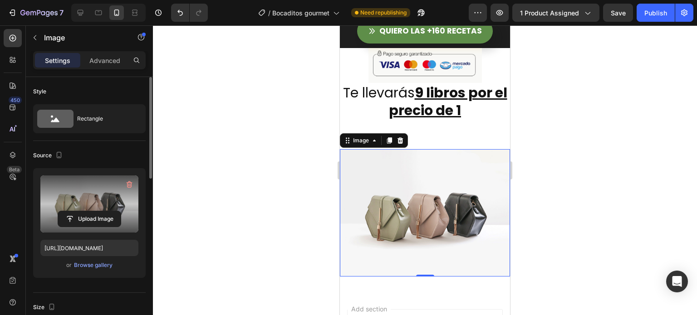
click at [100, 206] on label at bounding box center [89, 204] width 98 height 57
click at [100, 211] on input "file" at bounding box center [89, 218] width 63 height 15
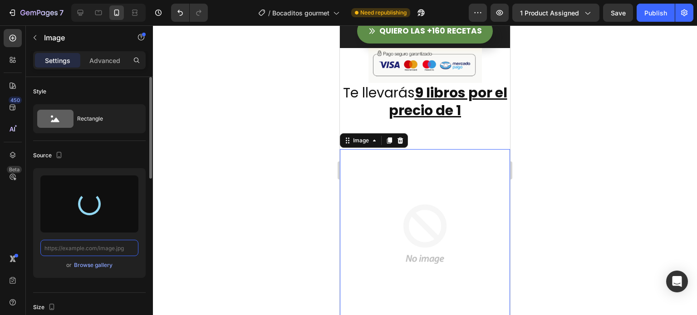
scroll to position [0, 0]
click at [401, 141] on icon at bounding box center [400, 140] width 7 height 7
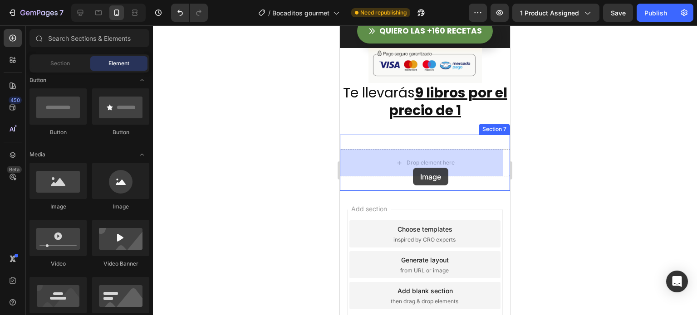
drag, startPoint x: 410, startPoint y: 215, endPoint x: 413, endPoint y: 168, distance: 47.3
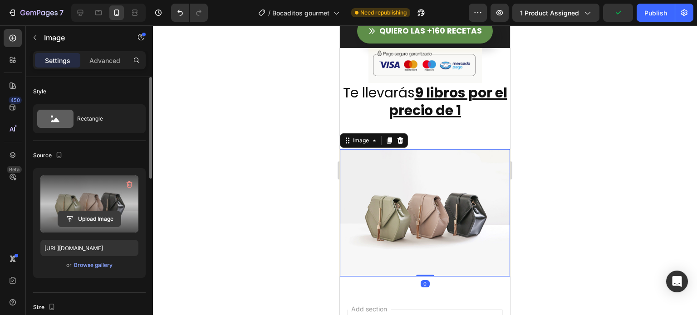
click at [87, 217] on input "file" at bounding box center [89, 218] width 63 height 15
click at [76, 217] on input "file" at bounding box center [89, 218] width 63 height 15
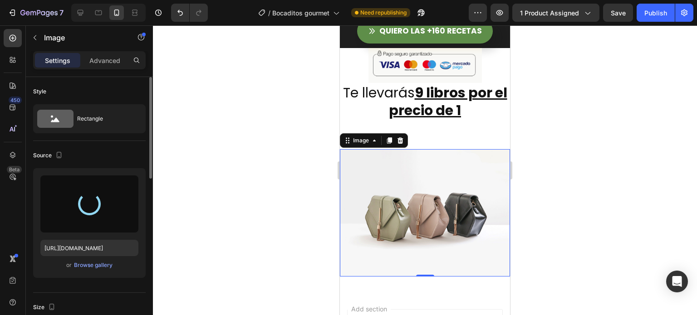
type input "https://cdn.shopify.com/s/files/1/0713/7119/4506/files/gempages_579950671617327…"
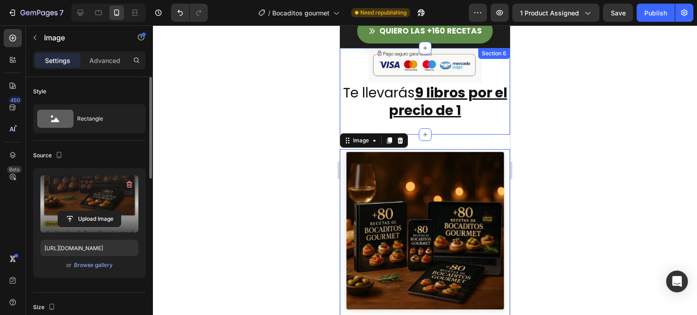
click at [455, 123] on div "Image Te llevarás 9 libros por el precio de 1 Heading Section 6" at bounding box center [425, 91] width 170 height 87
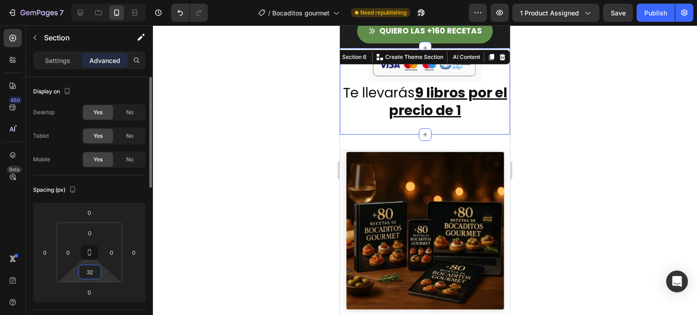
click at [88, 272] on input "32" at bounding box center [90, 272] width 18 height 14
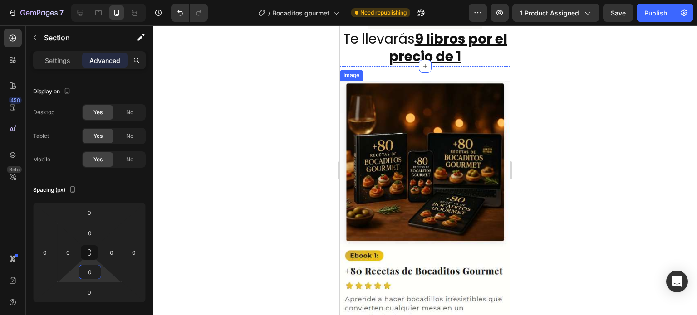
scroll to position [1331, 0]
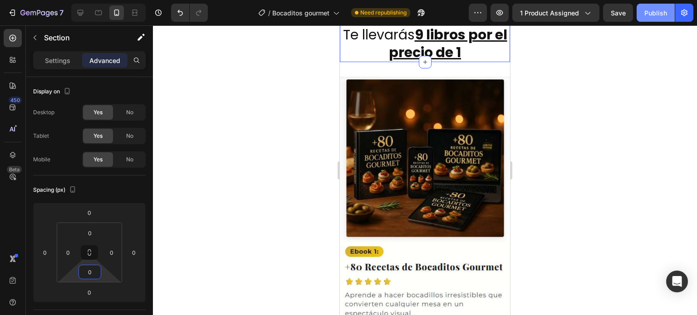
type input "0"
click at [652, 21] on button "Publish" at bounding box center [656, 13] width 38 height 18
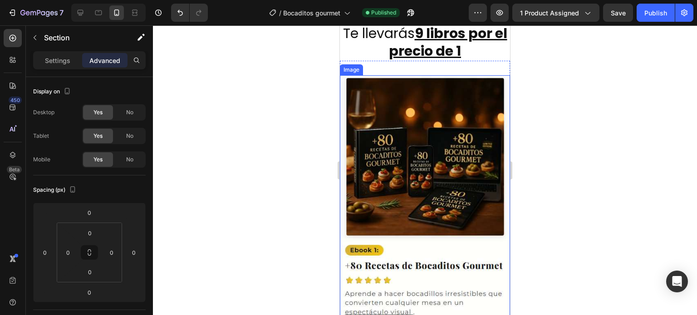
scroll to position [1168, 0]
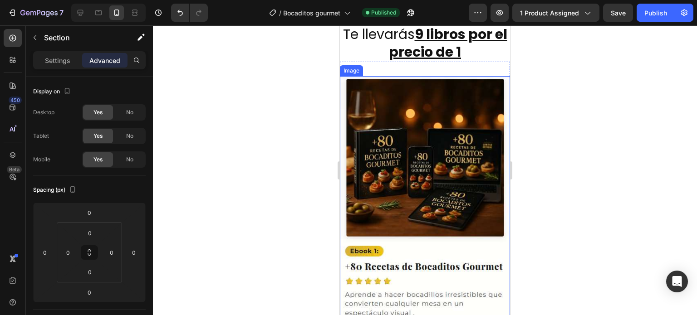
click at [422, 140] on img at bounding box center [425, 216] width 170 height 281
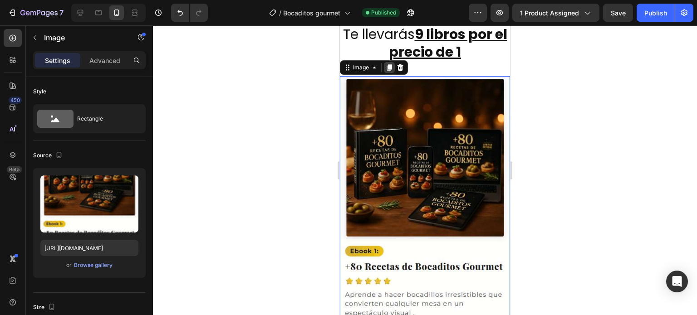
click at [388, 65] on icon at bounding box center [389, 67] width 5 height 6
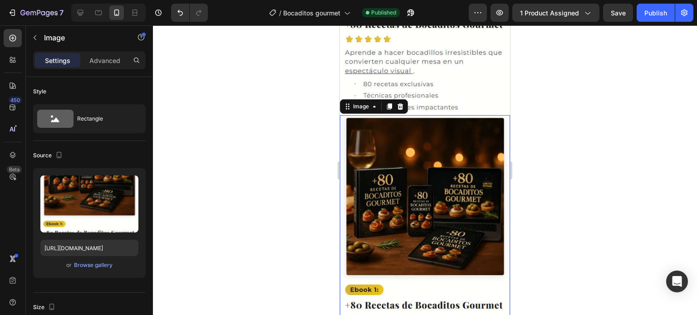
scroll to position [1411, 0]
click at [391, 208] on img at bounding box center [425, 255] width 170 height 281
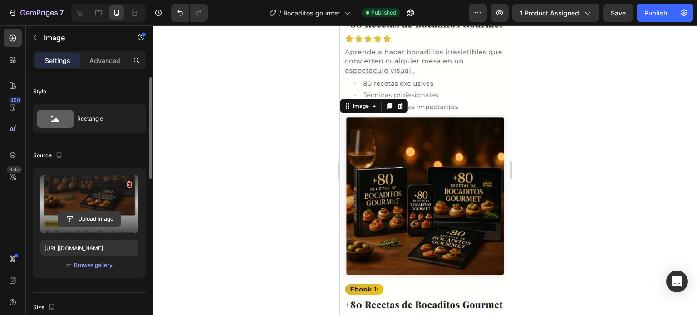
click at [82, 220] on input "file" at bounding box center [89, 218] width 63 height 15
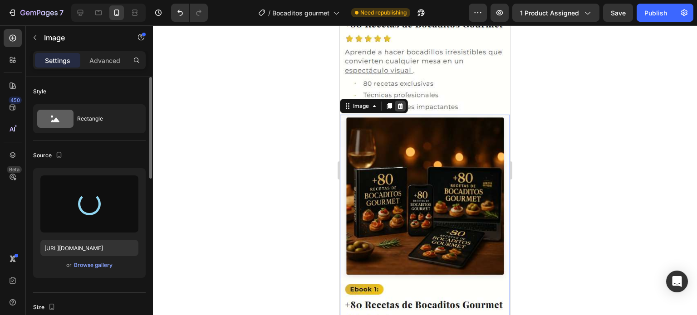
click at [400, 103] on icon at bounding box center [400, 106] width 6 height 6
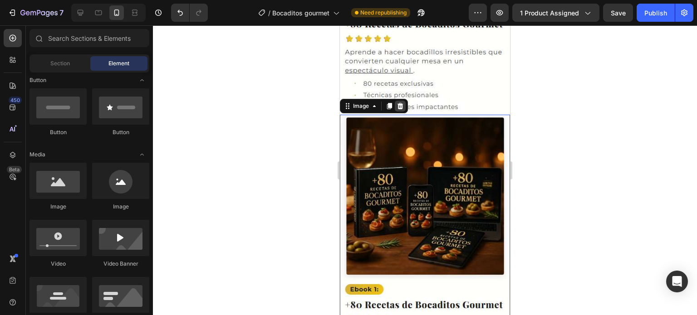
scroll to position [1360, 0]
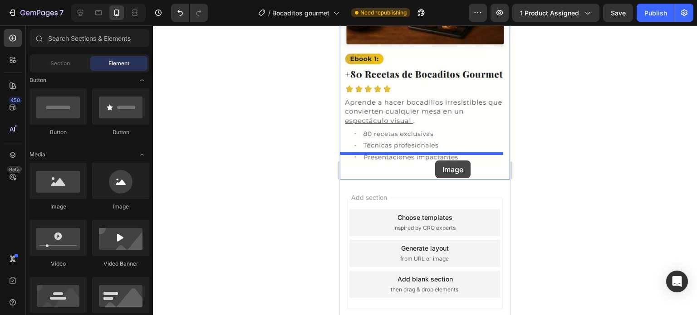
drag, startPoint x: 406, startPoint y: 217, endPoint x: 435, endPoint y: 161, distance: 63.9
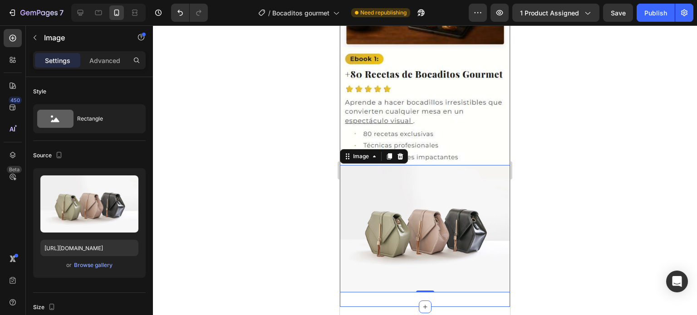
scroll to position [1411, 0]
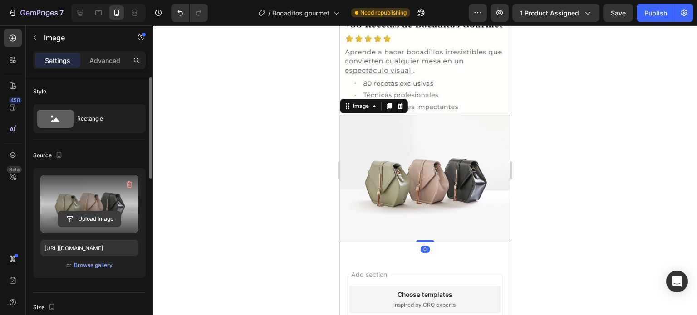
click at [95, 214] on input "file" at bounding box center [89, 218] width 63 height 15
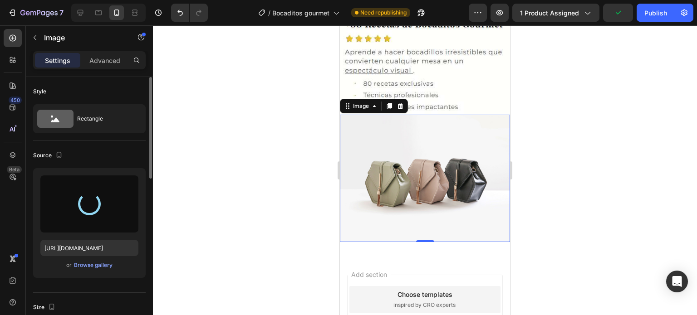
type input "https://cdn.shopify.com/s/files/1/0713/7119/4506/files/gempages_579950671617327…"
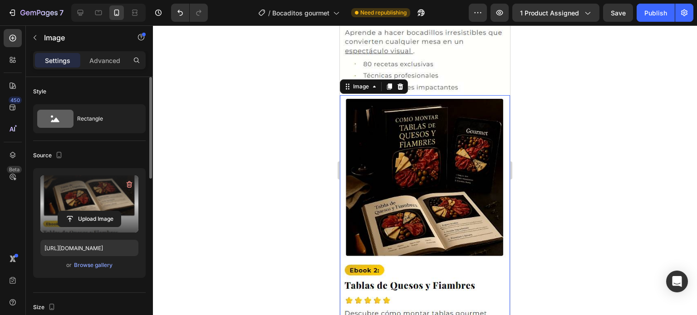
scroll to position [1430, 0]
click at [652, 15] on div "Publish" at bounding box center [655, 13] width 23 height 10
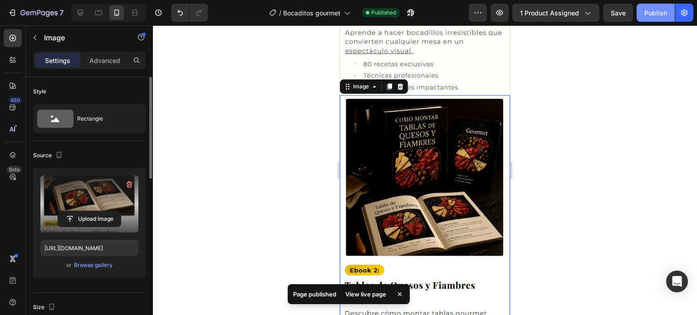
click at [652, 14] on div "Publish" at bounding box center [655, 13] width 23 height 10
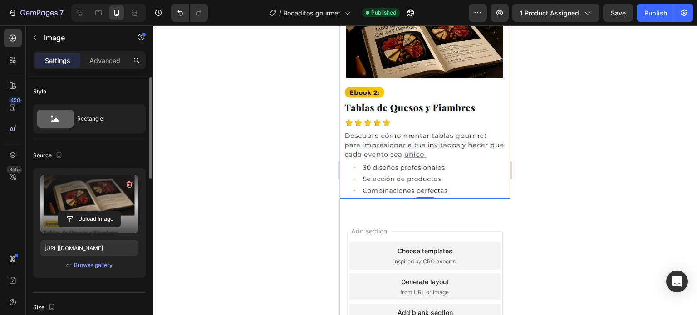
scroll to position [1609, 0]
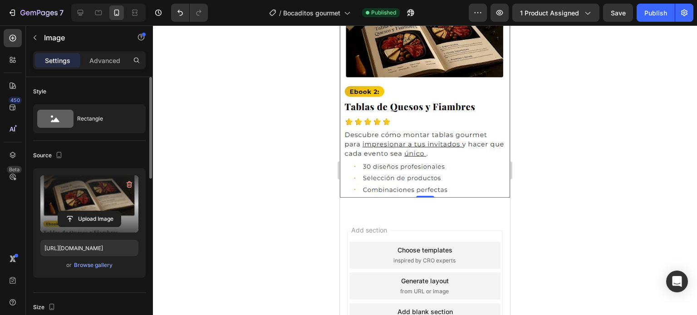
click at [426, 116] on img at bounding box center [425, 57] width 170 height 281
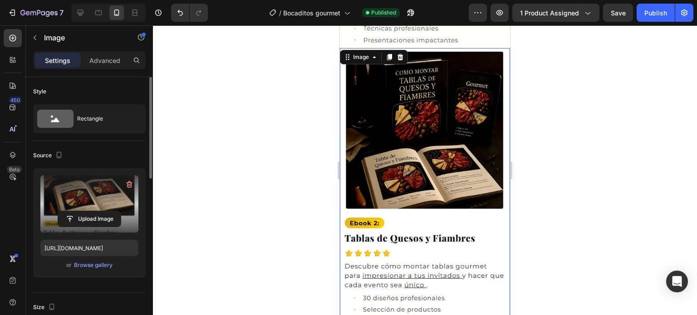
scroll to position [1473, 0]
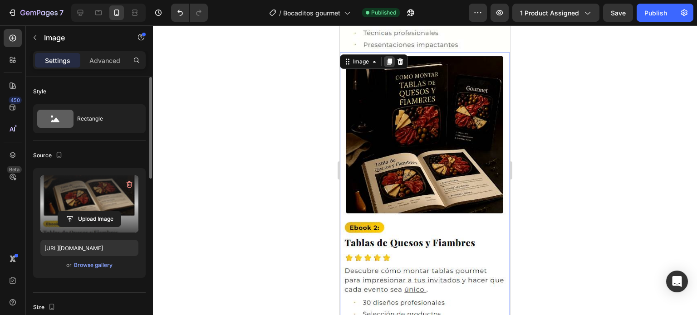
click at [388, 59] on icon at bounding box center [389, 62] width 5 height 6
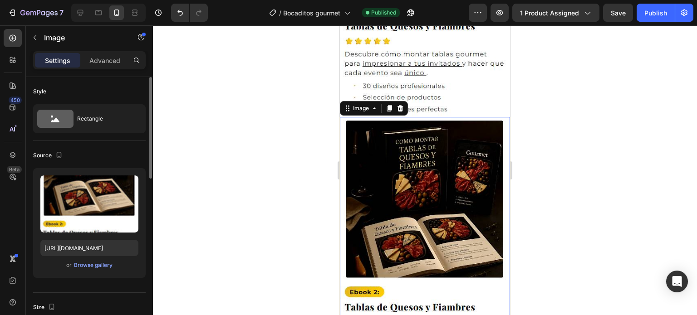
scroll to position [1727, 0]
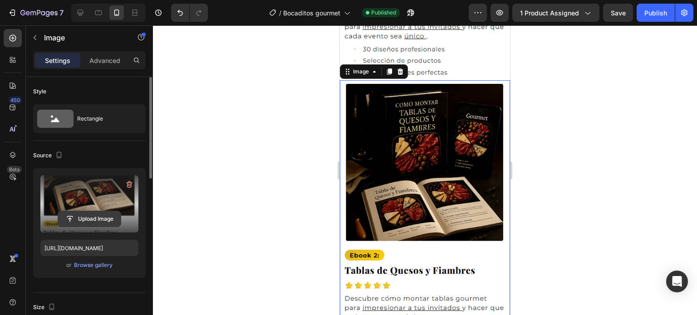
click at [87, 221] on input "file" at bounding box center [89, 218] width 63 height 15
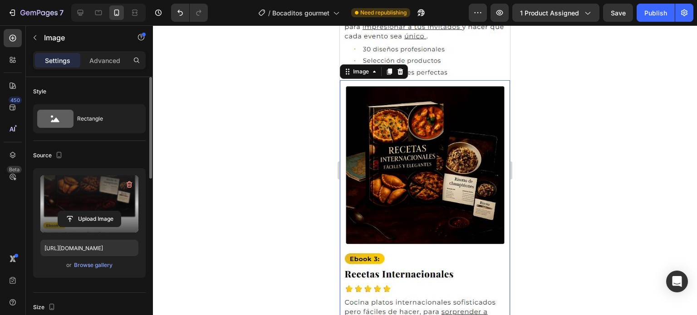
click at [407, 166] on img at bounding box center [425, 221] width 170 height 283
click at [88, 212] on input "file" at bounding box center [89, 218] width 63 height 15
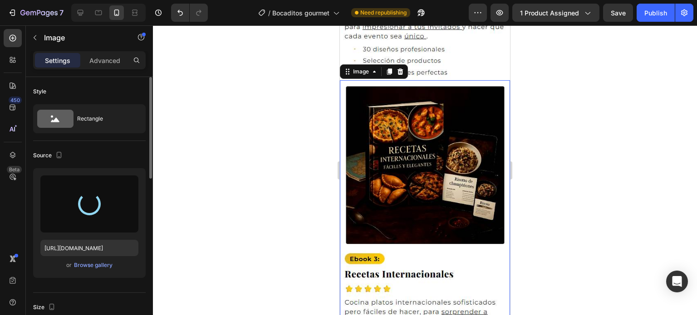
type input "https://cdn.shopify.com/s/files/1/0713/7119/4506/files/gempages_579950671617327…"
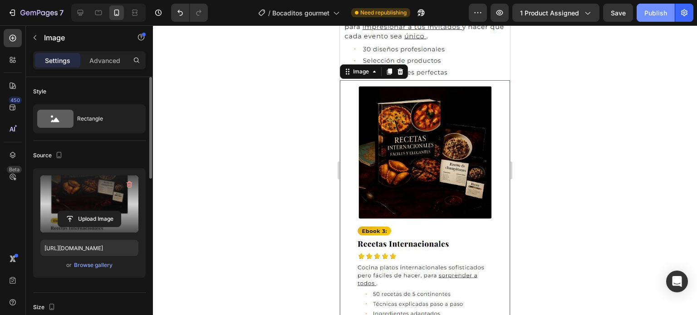
click at [649, 7] on button "Publish" at bounding box center [656, 13] width 38 height 18
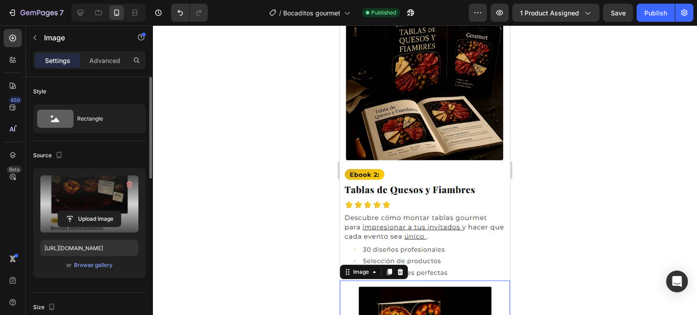
scroll to position [1525, 0]
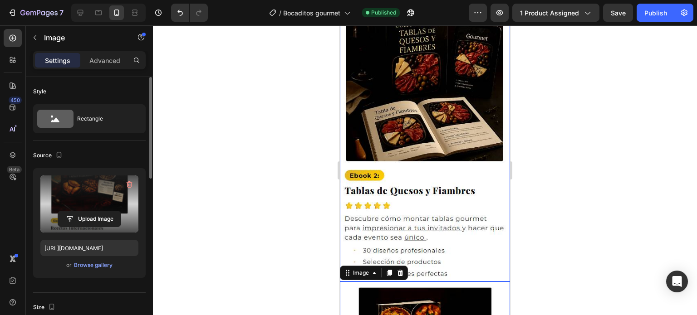
click at [416, 156] on img at bounding box center [425, 140] width 170 height 281
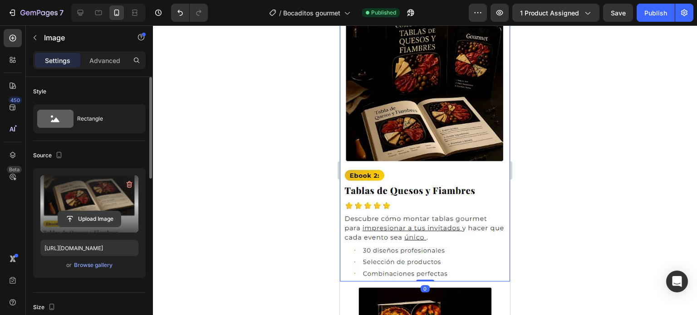
click at [91, 217] on input "file" at bounding box center [89, 218] width 63 height 15
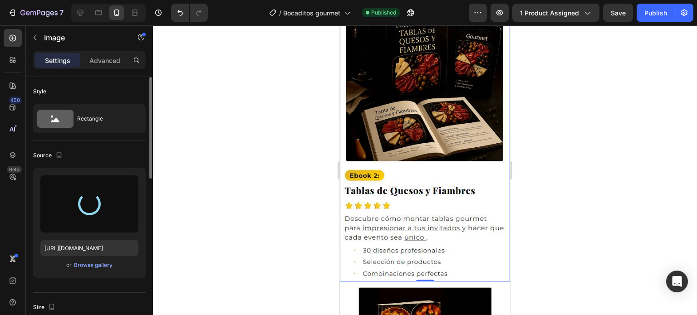
type input "https://cdn.shopify.com/s/files/1/0713/7119/4506/files/gempages_579950671617327…"
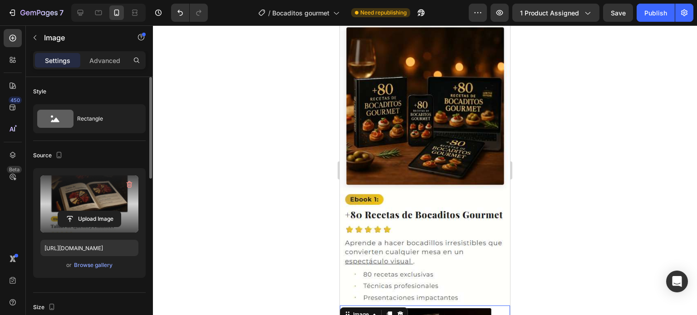
scroll to position [1202, 0]
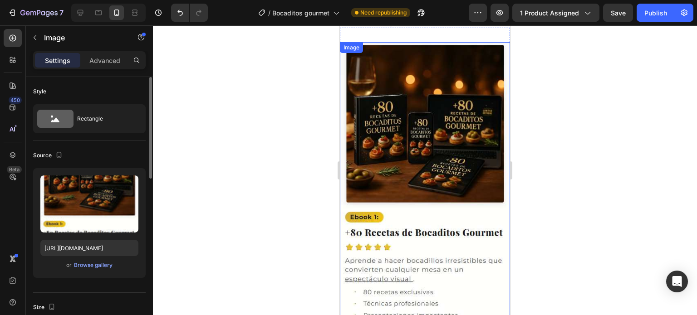
click at [397, 134] on img at bounding box center [425, 182] width 170 height 281
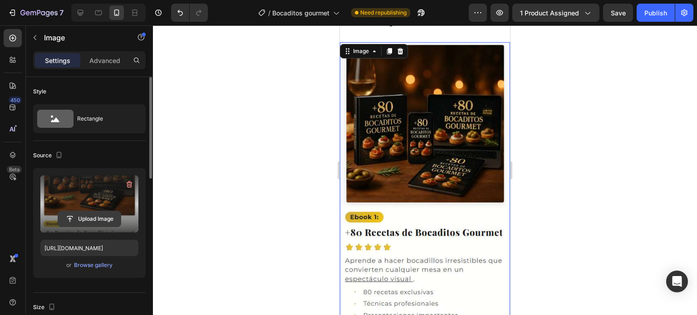
click at [81, 219] on input "file" at bounding box center [89, 218] width 63 height 15
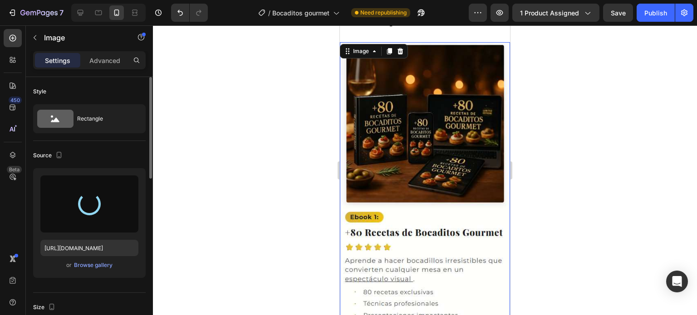
type input "https://cdn.shopify.com/s/files/1/0713/7119/4506/files/gempages_579950671617327…"
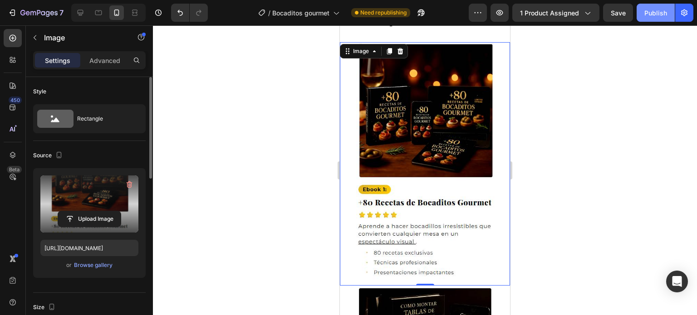
click at [653, 12] on div "Publish" at bounding box center [655, 13] width 23 height 10
